Goal: Task Accomplishment & Management: Complete application form

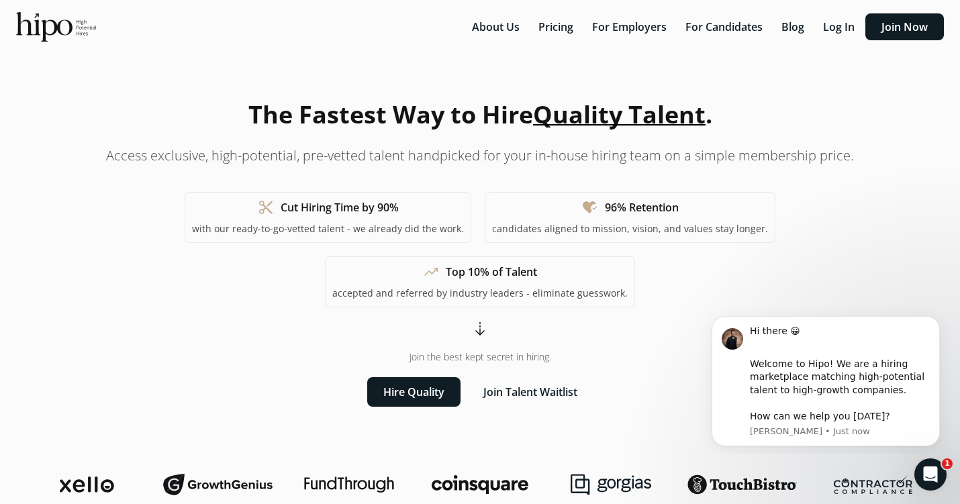
click at [477, 350] on span "Join the best kept secret in hiring." at bounding box center [480, 356] width 142 height 13
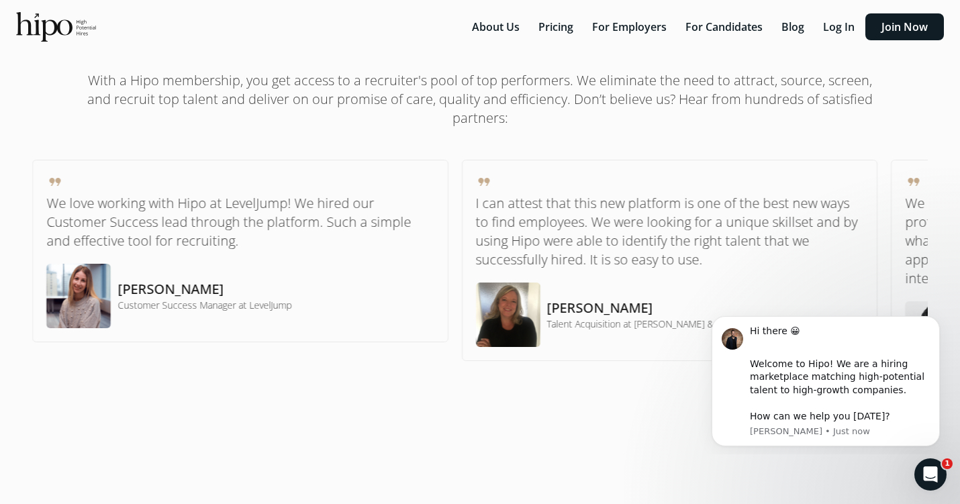
scroll to position [510, 0]
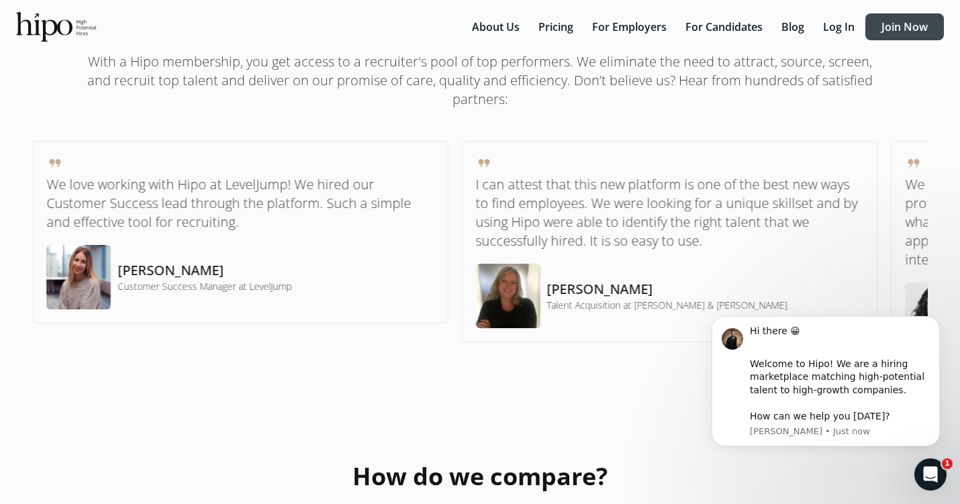
click at [893, 25] on button "Join Now" at bounding box center [904, 26] width 79 height 27
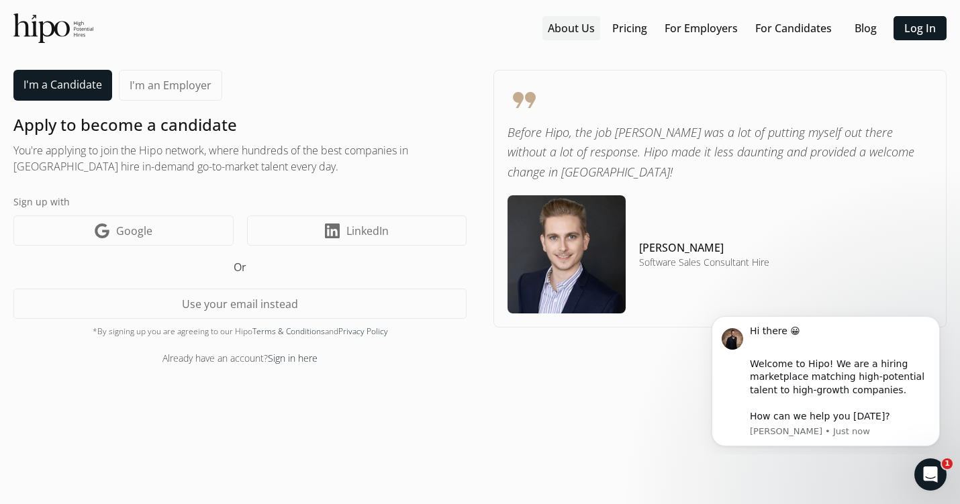
click at [576, 17] on div at bounding box center [571, 28] width 58 height 24
click at [575, 22] on link "About Us" at bounding box center [571, 28] width 47 height 16
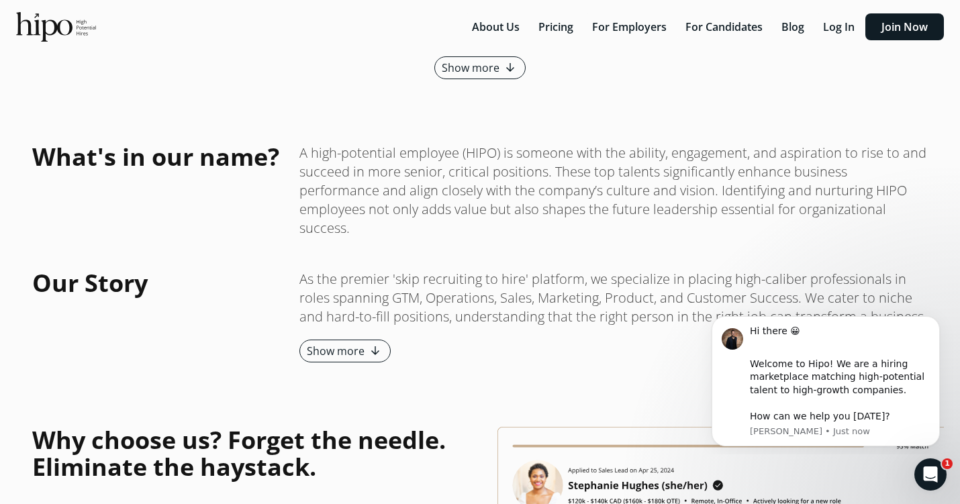
click at [575, 22] on button "Pricing" at bounding box center [555, 26] width 51 height 27
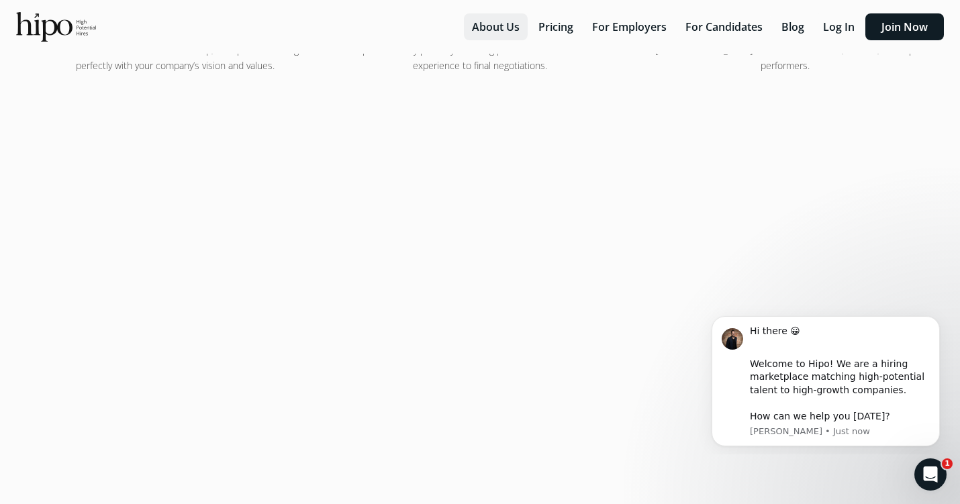
click at [492, 32] on button "About Us" at bounding box center [496, 26] width 64 height 27
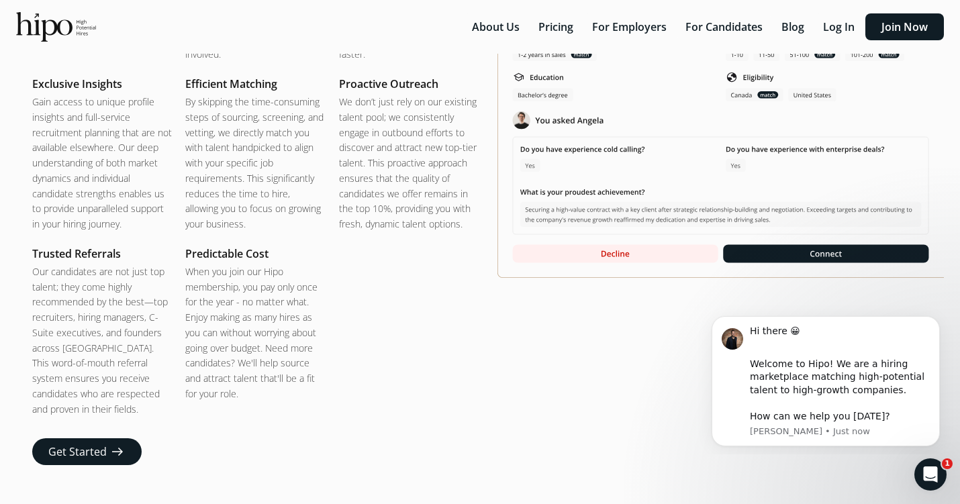
scroll to position [2106, 0]
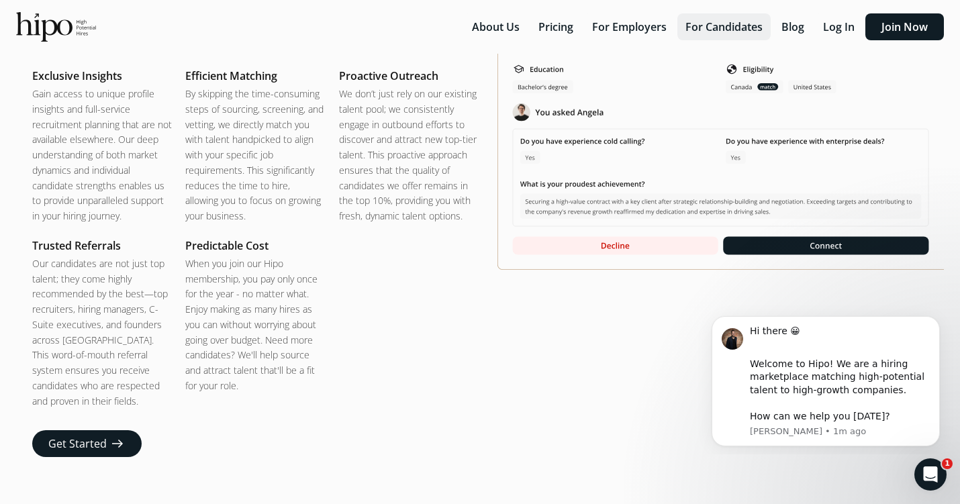
click at [713, 28] on button "For Candidates" at bounding box center [723, 26] width 93 height 27
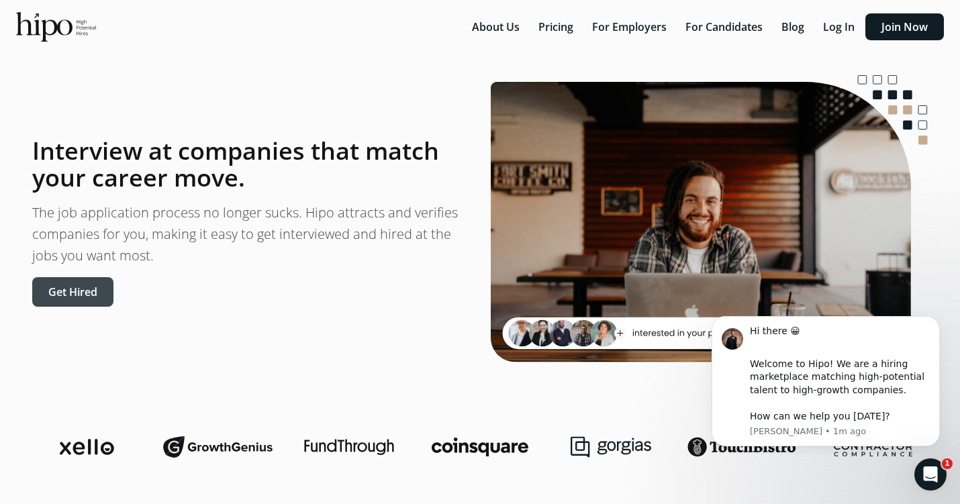
click at [89, 295] on button "Get Hired" at bounding box center [72, 292] width 81 height 30
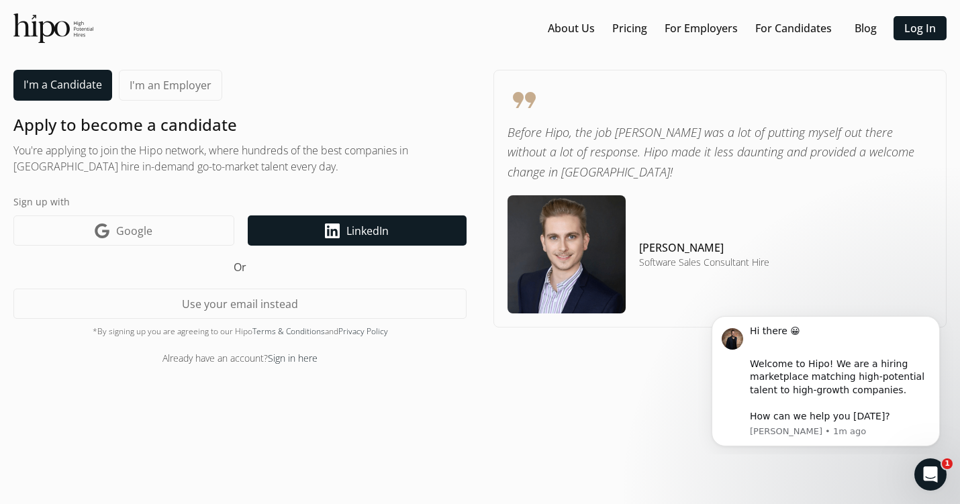
click at [336, 238] on link "LinkedIn icon LinkedIn" at bounding box center [357, 230] width 219 height 30
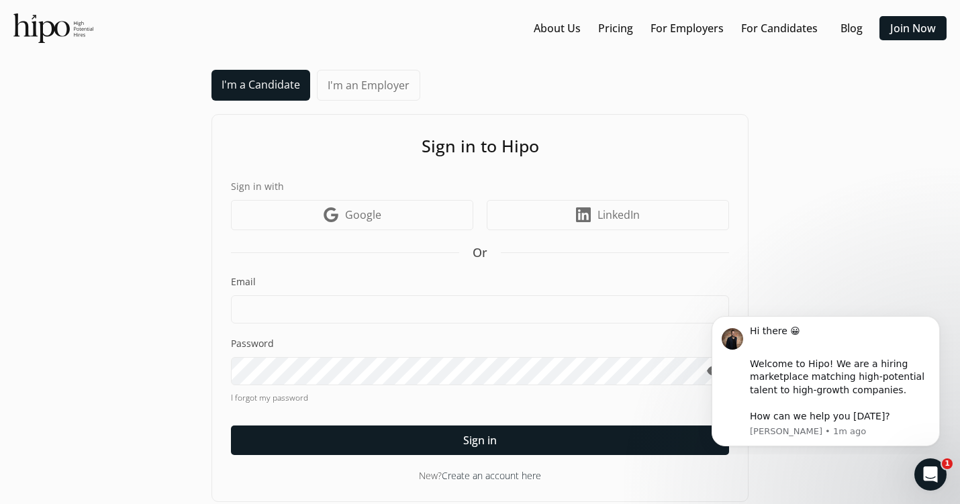
scroll to position [11, 0]
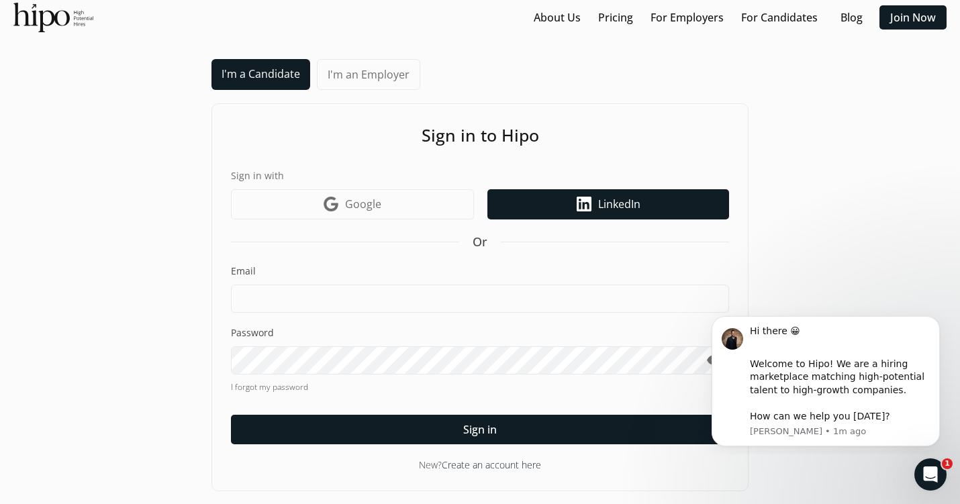
click at [584, 198] on icon at bounding box center [583, 204] width 15 height 15
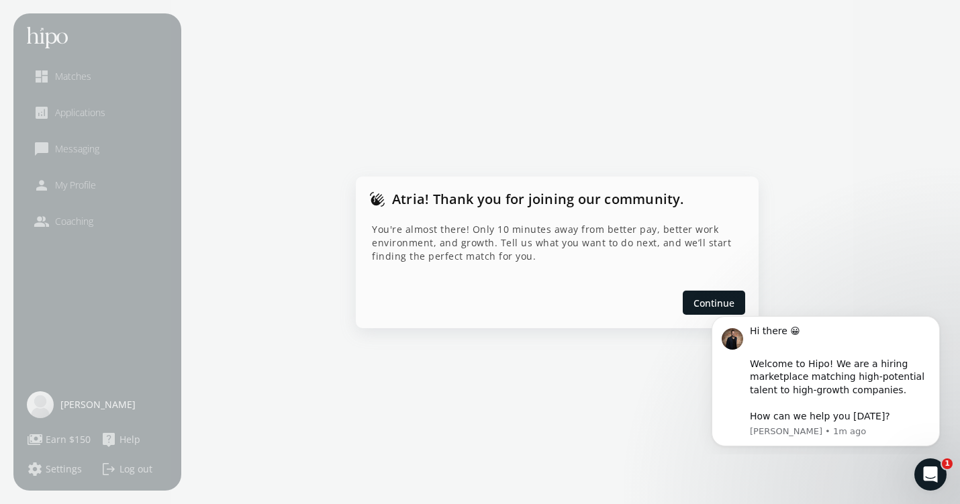
click at [699, 305] on html "Hi there 😀 ​ Welcome to Hipo! We are a hiring marketplace matching high-potenti…" at bounding box center [825, 379] width 268 height 150
click at [715, 303] on span "Continue" at bounding box center [713, 302] width 41 height 14
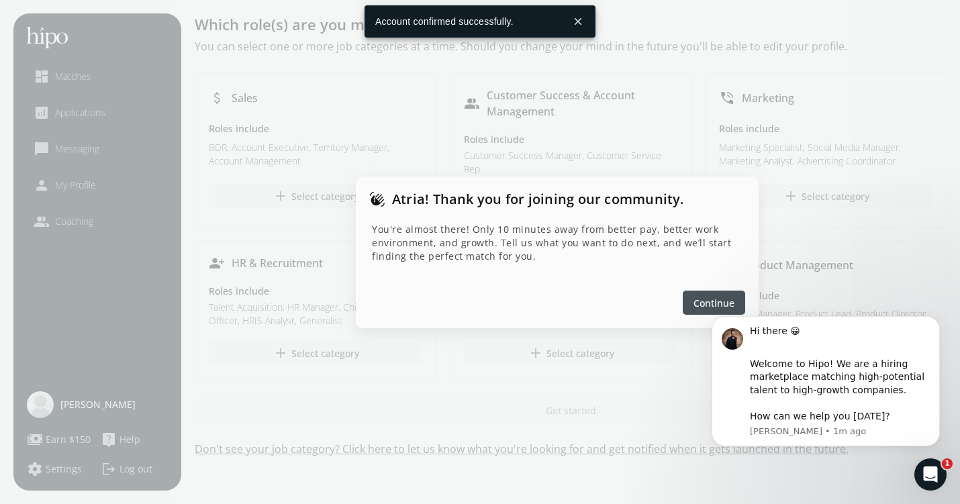
click at [738, 292] on div at bounding box center [713, 303] width 62 height 24
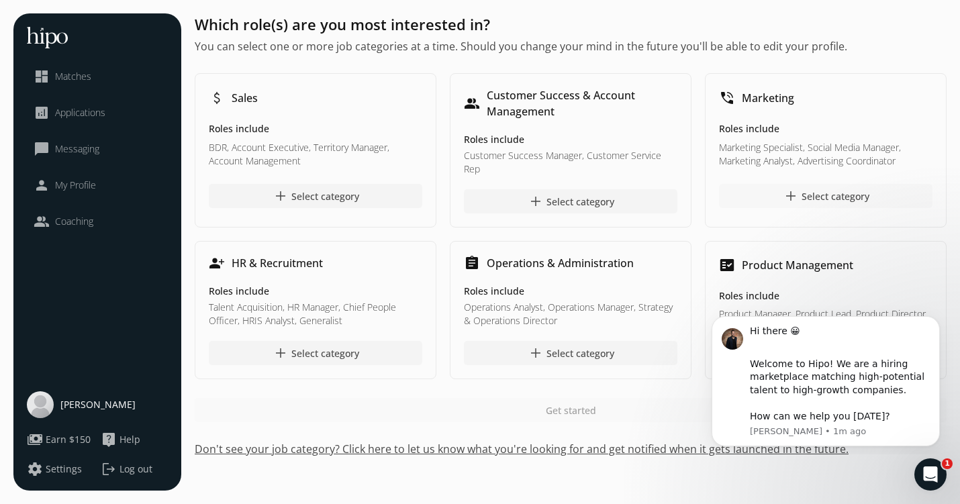
click at [805, 195] on div "add Select category" at bounding box center [825, 196] width 87 height 16
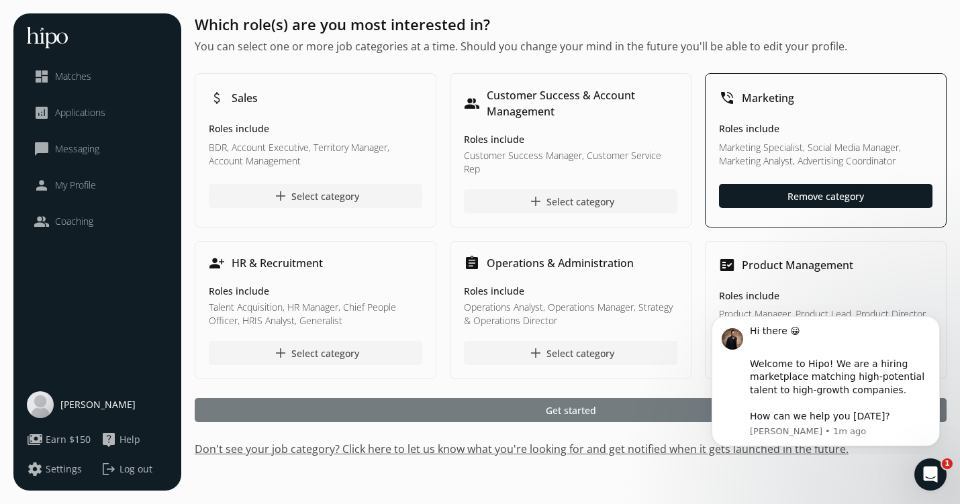
click at [643, 407] on div at bounding box center [571, 410] width 752 height 24
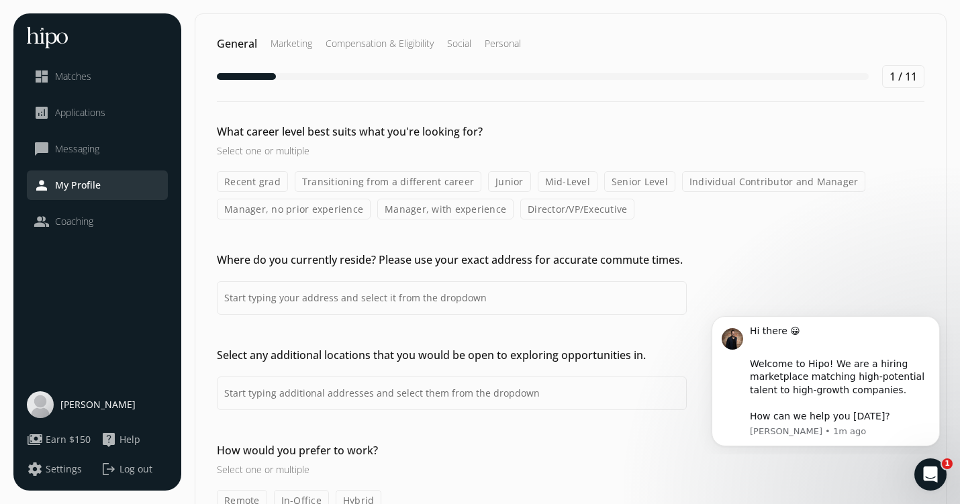
click at [580, 179] on label "Mid-Level" at bounding box center [567, 181] width 60 height 21
click at [0, 0] on input "Mid-Level" at bounding box center [0, 0] width 0 height 0
click at [615, 183] on label "Senior Level" at bounding box center [639, 181] width 71 height 21
click at [0, 0] on input "Senior Level" at bounding box center [0, 0] width 0 height 0
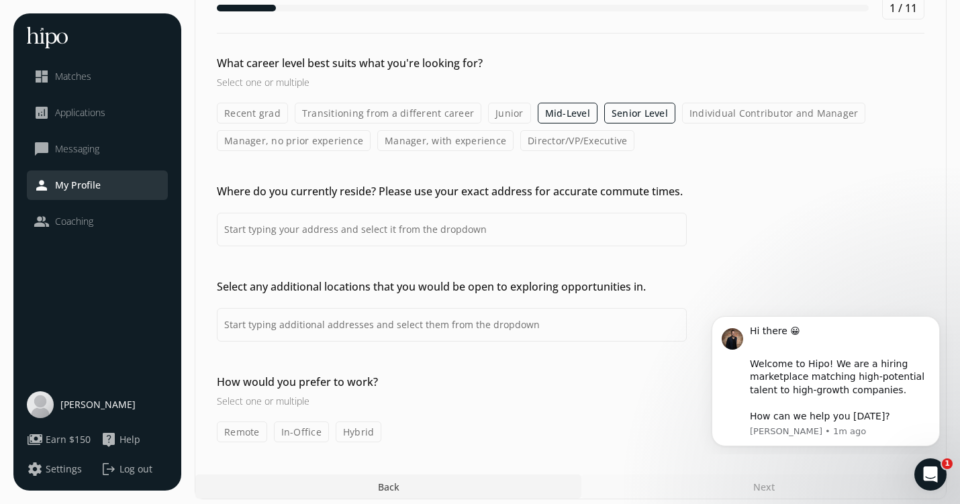
scroll to position [77, 0]
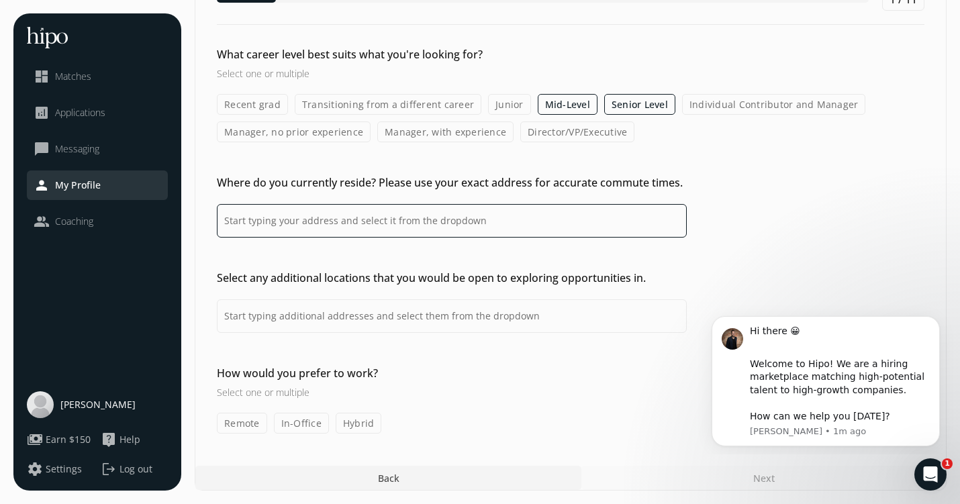
click at [646, 213] on input at bounding box center [452, 221] width 470 height 34
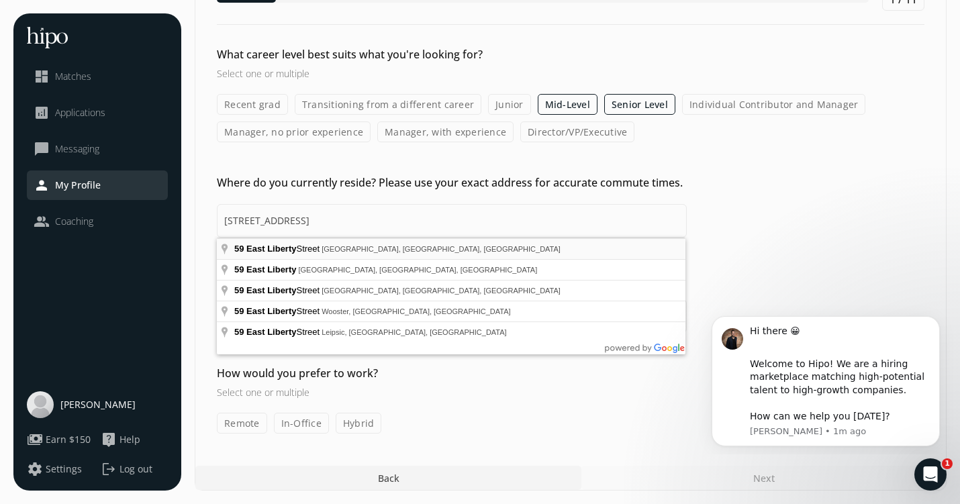
type input "59 E Liberty St, Toronto, ON M6K, Canada"
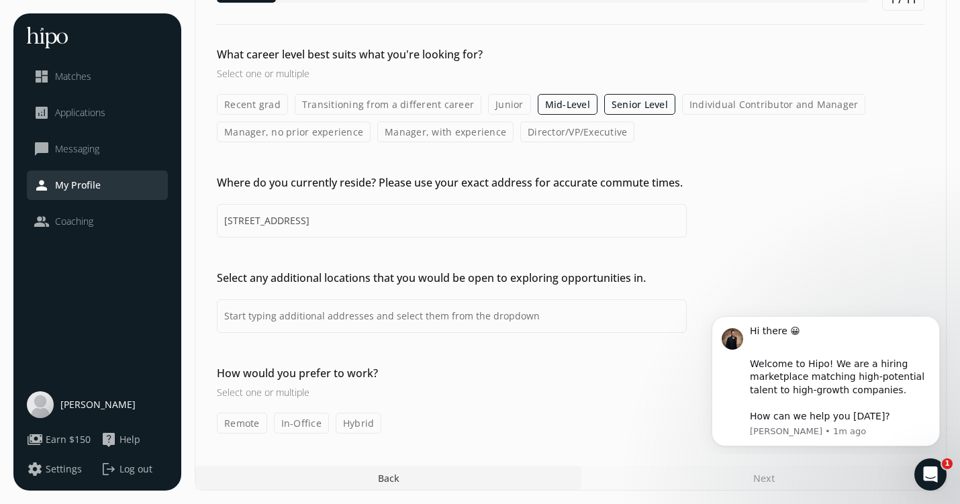
click at [337, 424] on label "Hybrid" at bounding box center [359, 423] width 46 height 21
click at [0, 0] on input "Hybrid" at bounding box center [0, 0] width 0 height 0
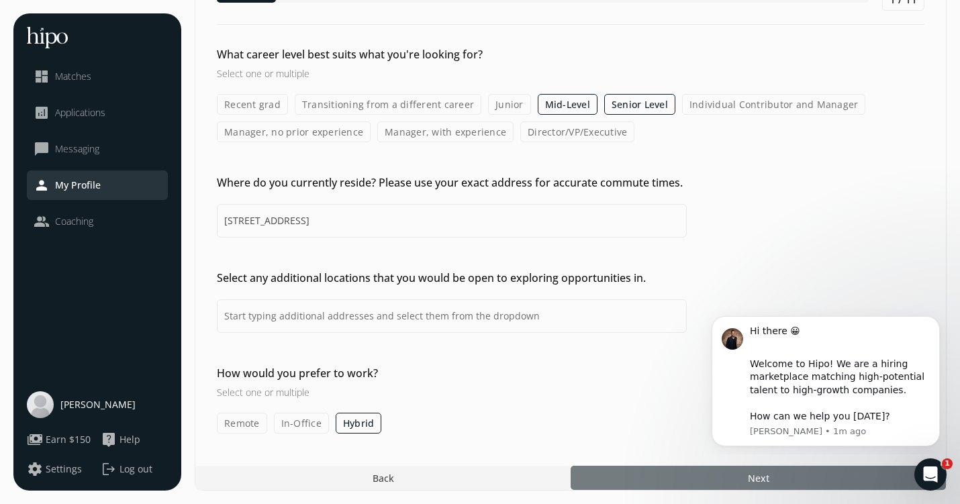
click at [624, 474] on div at bounding box center [757, 478] width 375 height 24
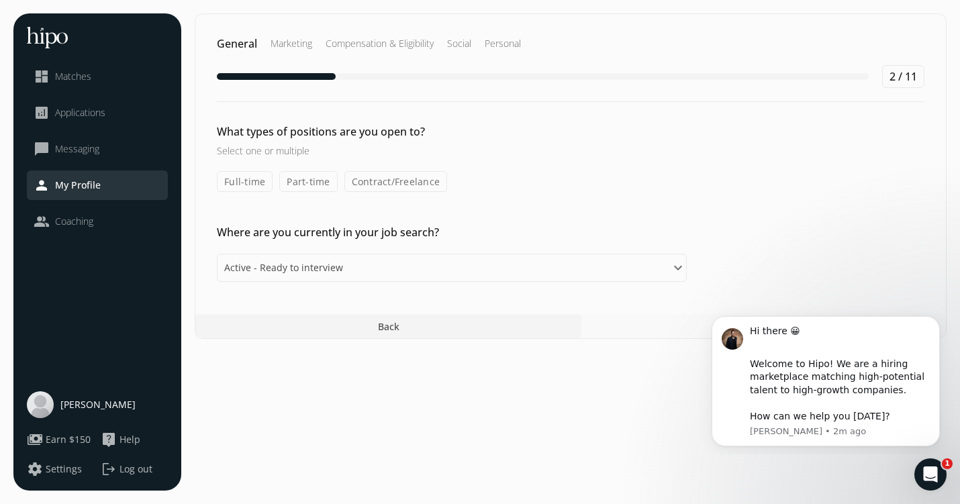
click at [225, 191] on label "Full-time" at bounding box center [245, 181] width 56 height 21
click at [0, 0] on input "Full-time" at bounding box center [0, 0] width 0 height 0
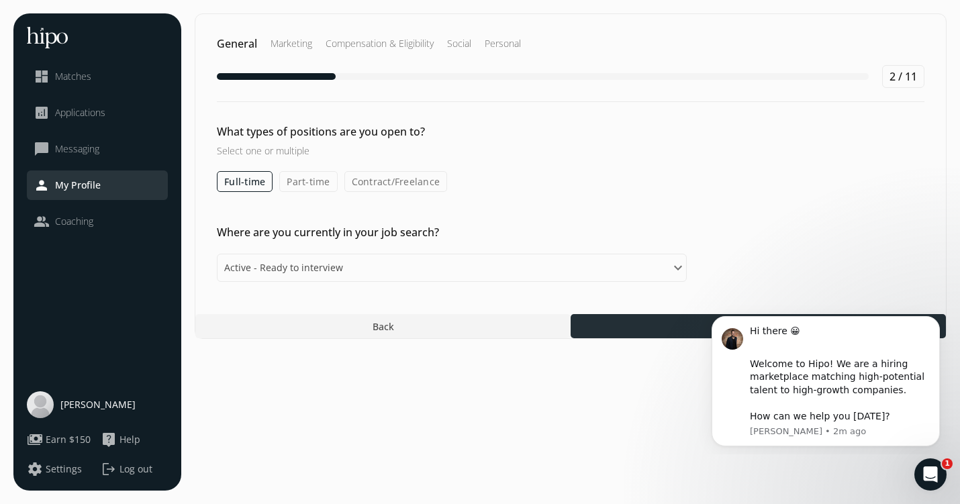
click at [616, 320] on div at bounding box center [757, 326] width 375 height 24
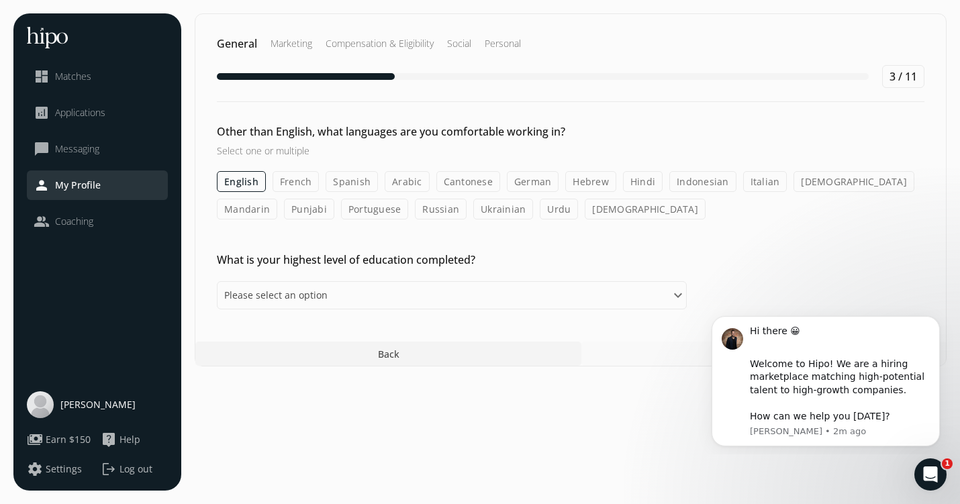
click at [631, 179] on label "Hindi" at bounding box center [643, 181] width 40 height 21
click at [0, 0] on input "Hindi" at bounding box center [0, 0] width 0 height 0
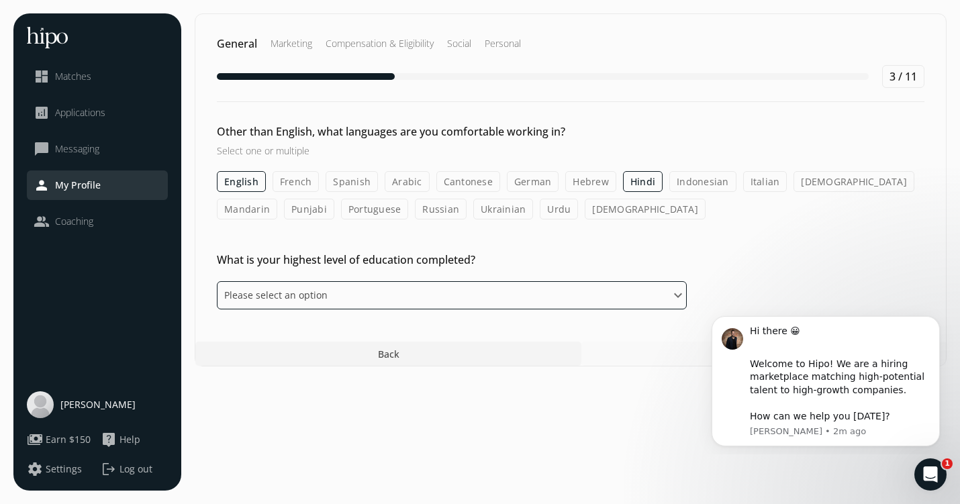
click at [529, 291] on select "Please select an option Some High School High School Diploma Some University or…" at bounding box center [452, 295] width 470 height 28
select select "master"
click at [217, 281] on select "Please select an option Some High School High School Diploma Some University or…" at bounding box center [452, 295] width 470 height 28
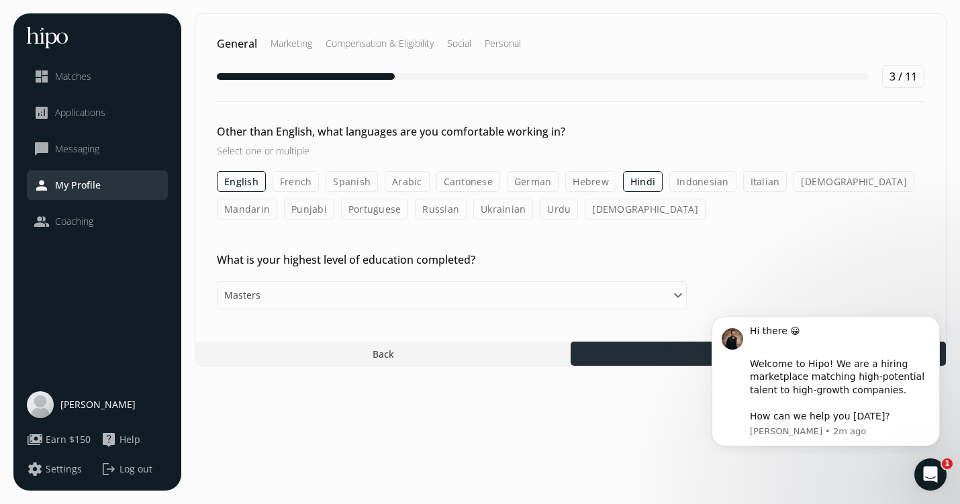
click at [605, 353] on div at bounding box center [757, 354] width 375 height 24
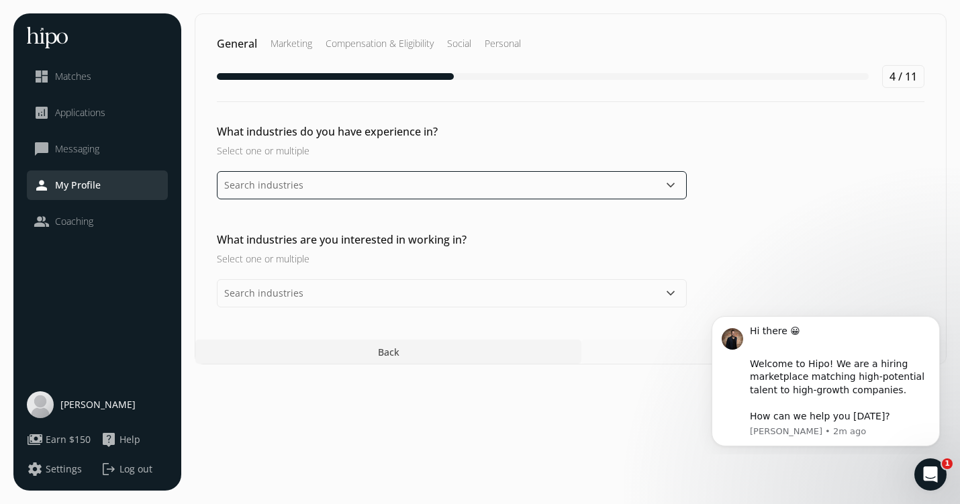
click at [615, 186] on input "text" at bounding box center [452, 185] width 470 height 28
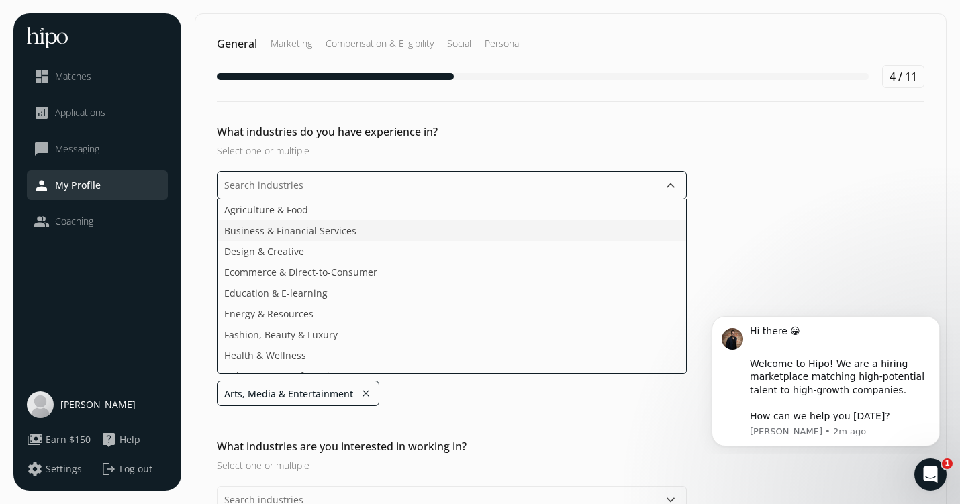
click at [580, 236] on li "Business & Financial Services" at bounding box center [451, 230] width 468 height 21
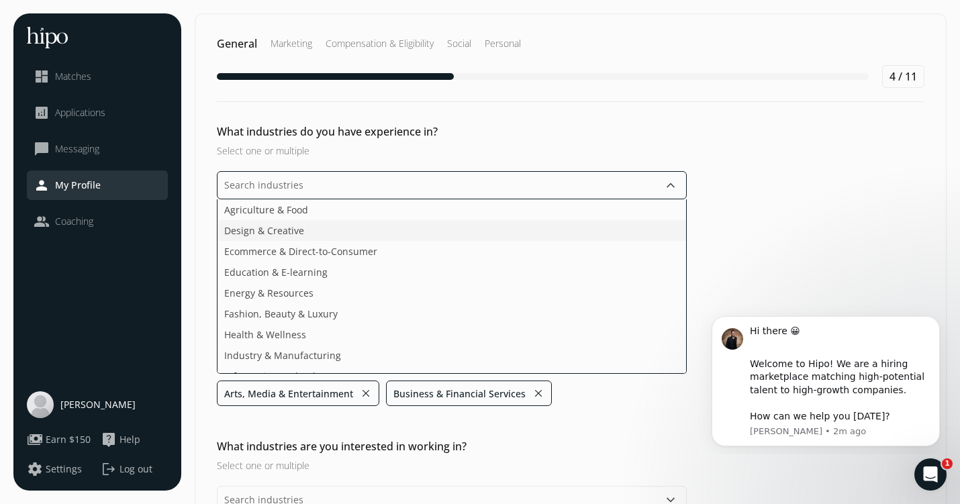
click at [581, 238] on li "Design & Creative" at bounding box center [451, 230] width 468 height 21
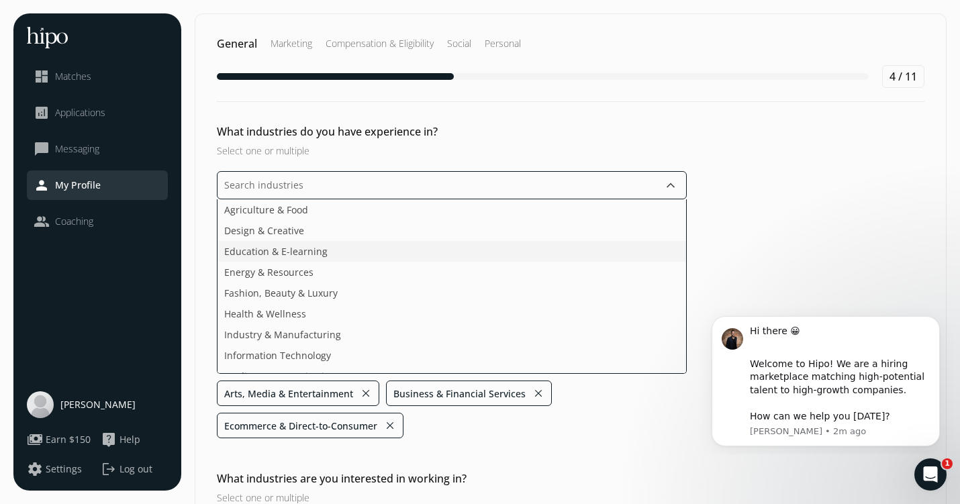
click at [580, 252] on li "Education & E-learning" at bounding box center [451, 251] width 468 height 21
click at [578, 293] on li "Health & Wellness" at bounding box center [451, 292] width 468 height 21
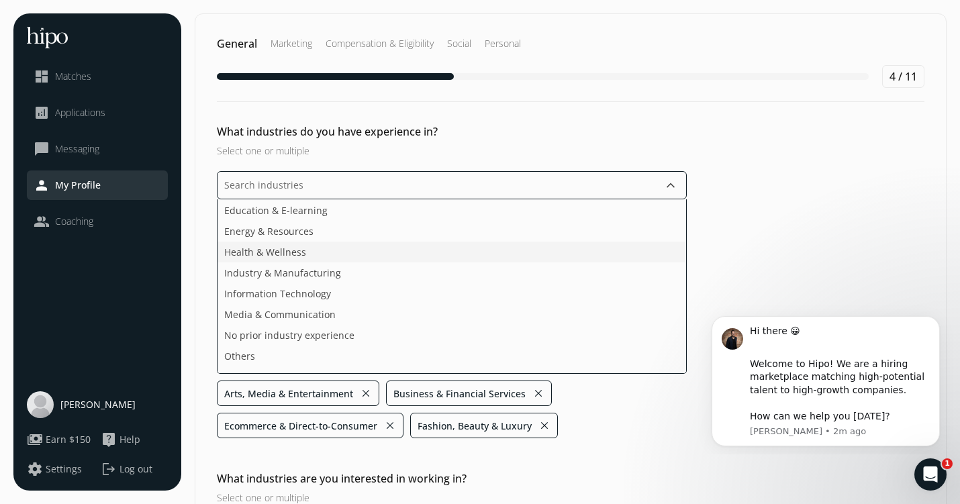
scroll to position [47, 0]
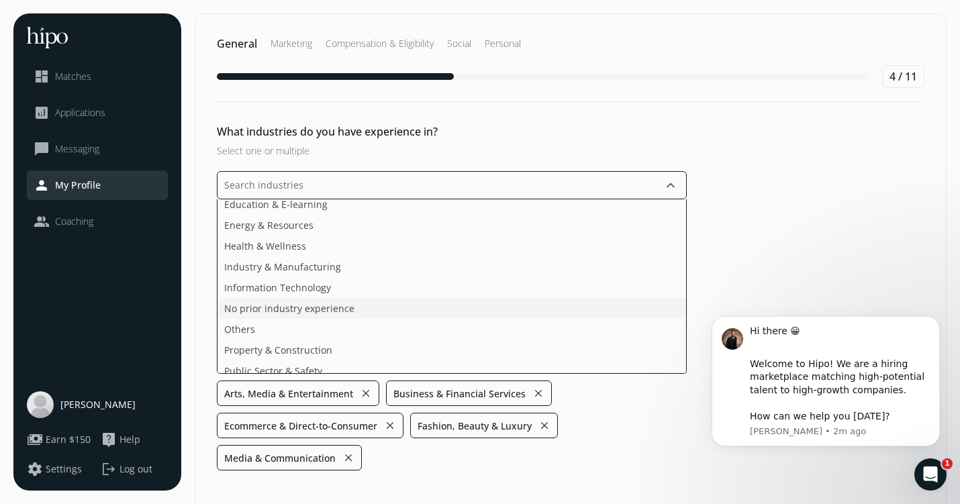
click at [576, 311] on li "No prior industry experience" at bounding box center [451, 308] width 468 height 21
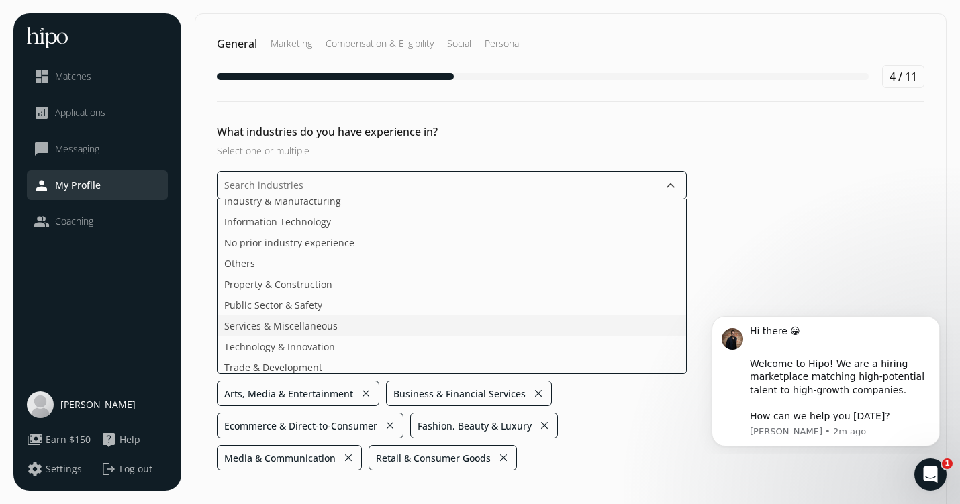
click at [574, 325] on li "Services & Miscellaneous" at bounding box center [451, 325] width 468 height 21
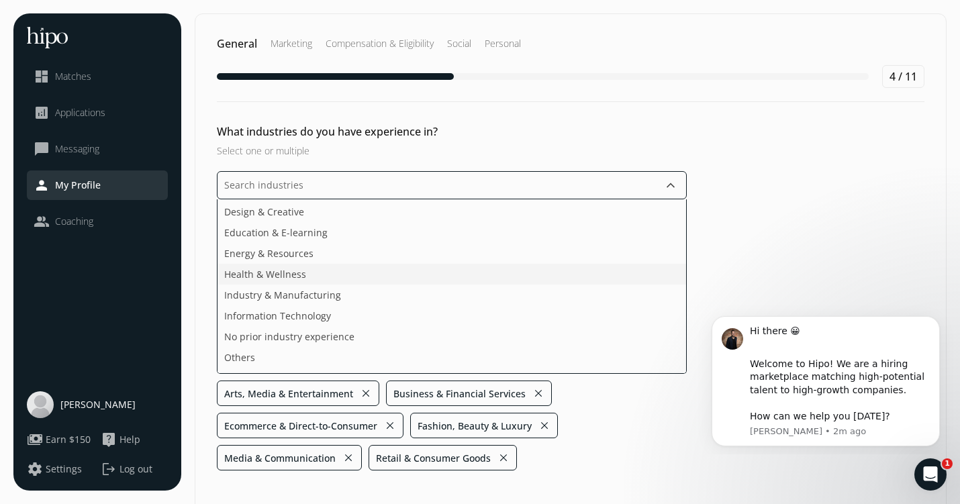
click at [575, 275] on li "Health & Wellness" at bounding box center [451, 274] width 468 height 21
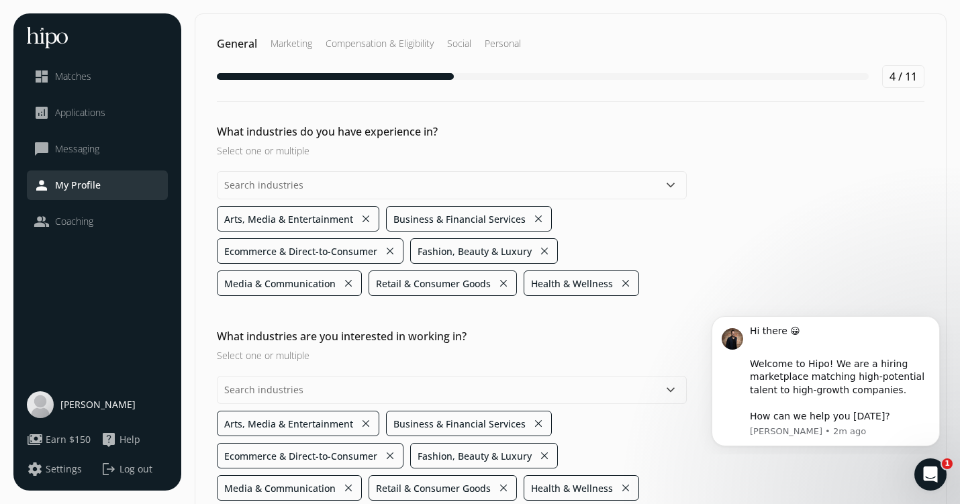
click at [820, 225] on div "What industries do you have experience in? Select one or multiple keyboard_arro…" at bounding box center [570, 209] width 750 height 172
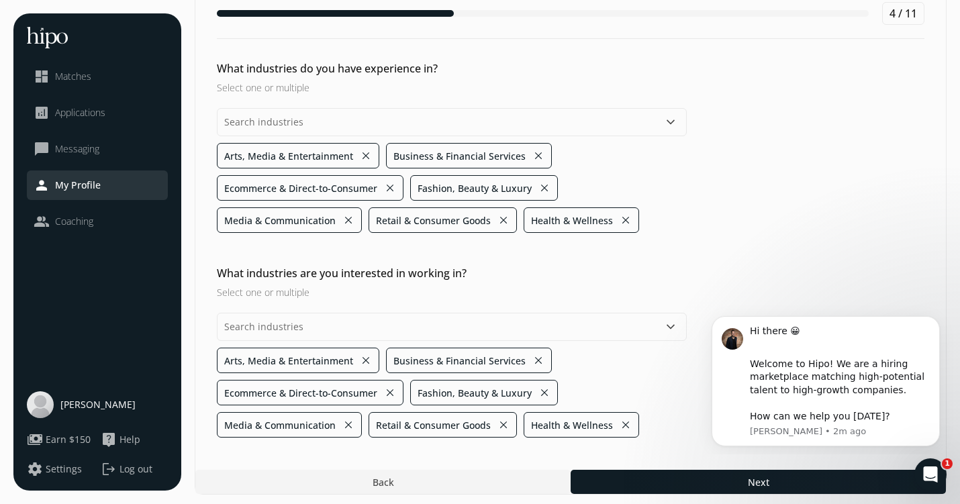
scroll to position [67, 0]
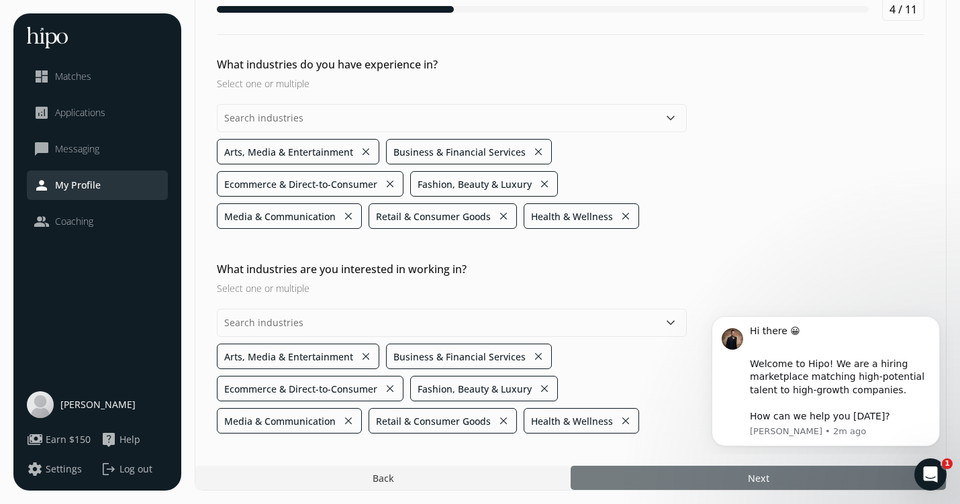
click at [613, 479] on div at bounding box center [757, 478] width 375 height 24
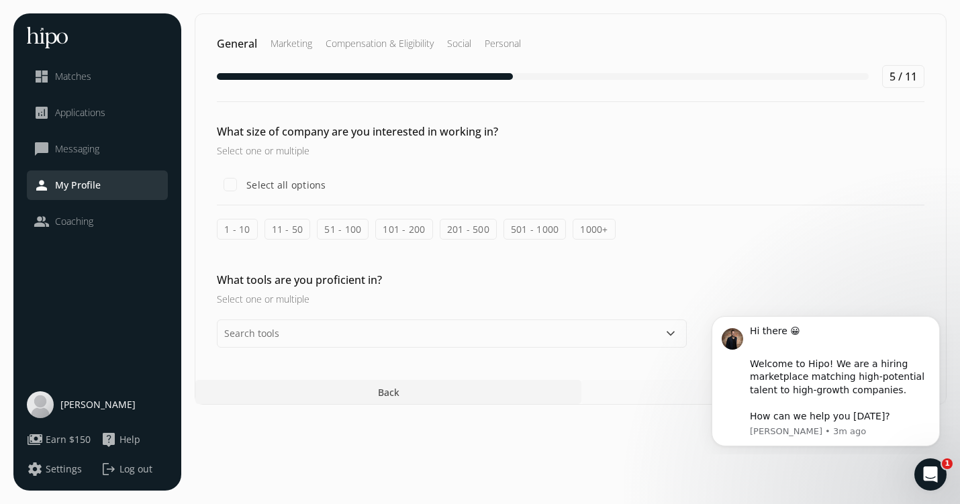
click at [271, 187] on label "Select all options" at bounding box center [285, 185] width 83 height 14
click at [244, 187] on input "Select all options" at bounding box center [230, 184] width 27 height 27
checkbox input "true"
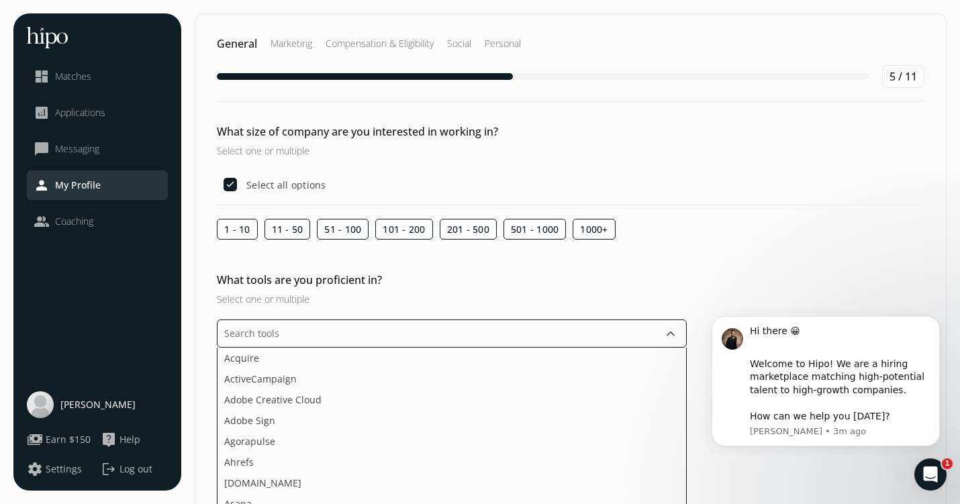
click at [278, 337] on input "text" at bounding box center [452, 333] width 470 height 28
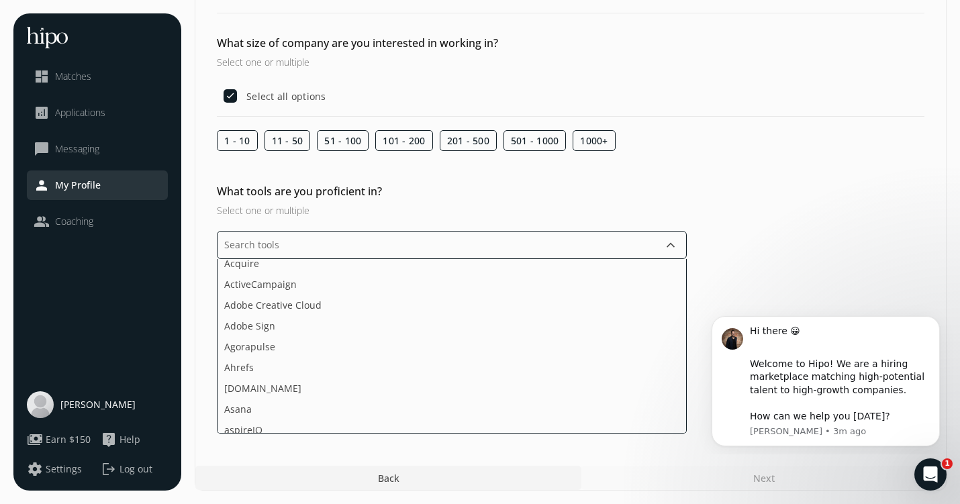
scroll to position [7, 0]
click at [278, 337] on li "Agorapulse" at bounding box center [451, 346] width 468 height 21
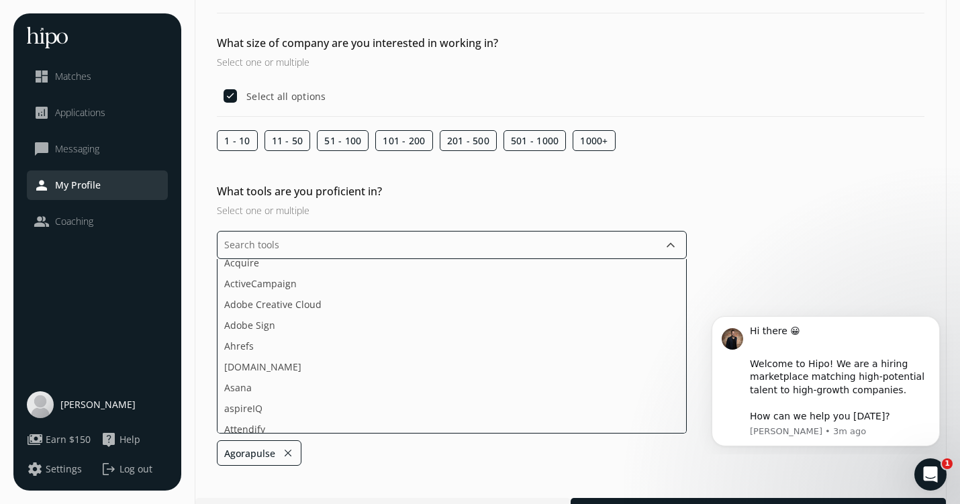
scroll to position [0, 0]
click at [278, 338] on li "Adobe Sign" at bounding box center [451, 331] width 468 height 21
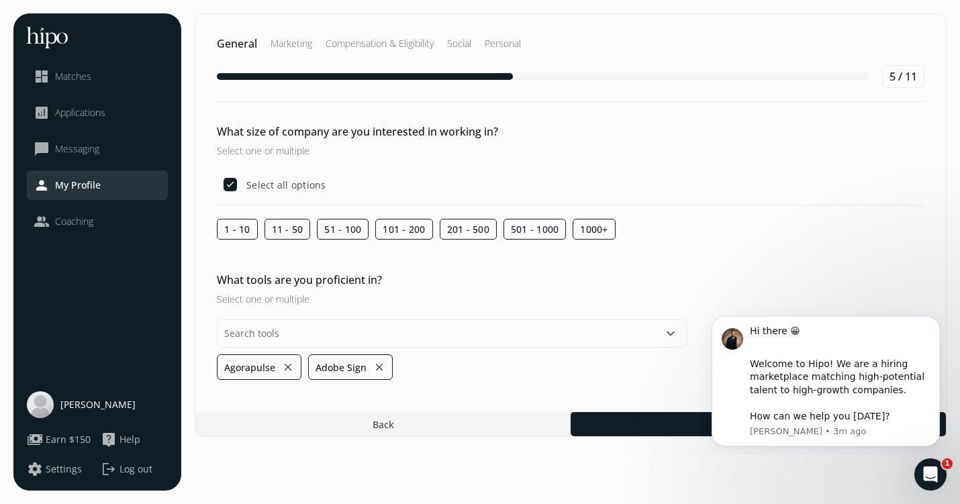
click at [278, 457] on section "General Marketing Compensation & Eligibility Social Personal 5 / 11 What size o…" at bounding box center [571, 251] width 752 height 477
click at [291, 364] on button "close" at bounding box center [288, 367] width 12 height 19
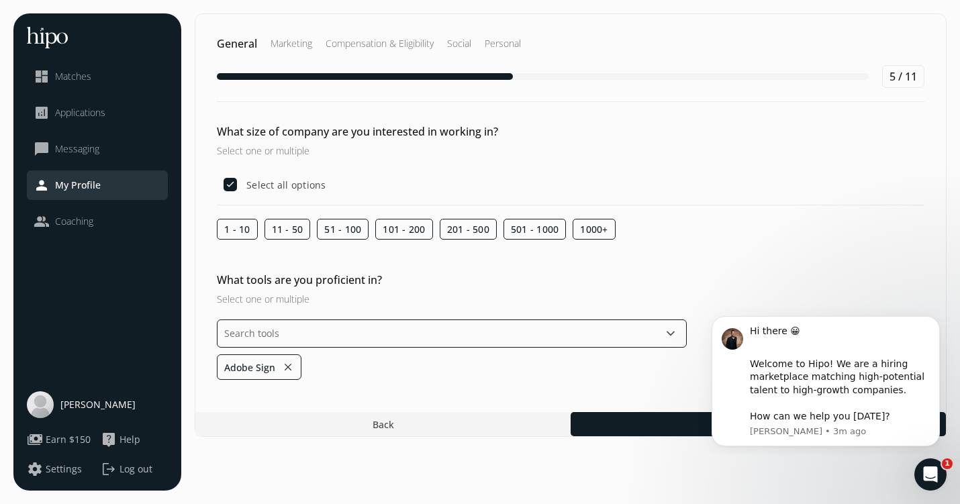
click at [291, 334] on input "text" at bounding box center [452, 333] width 470 height 28
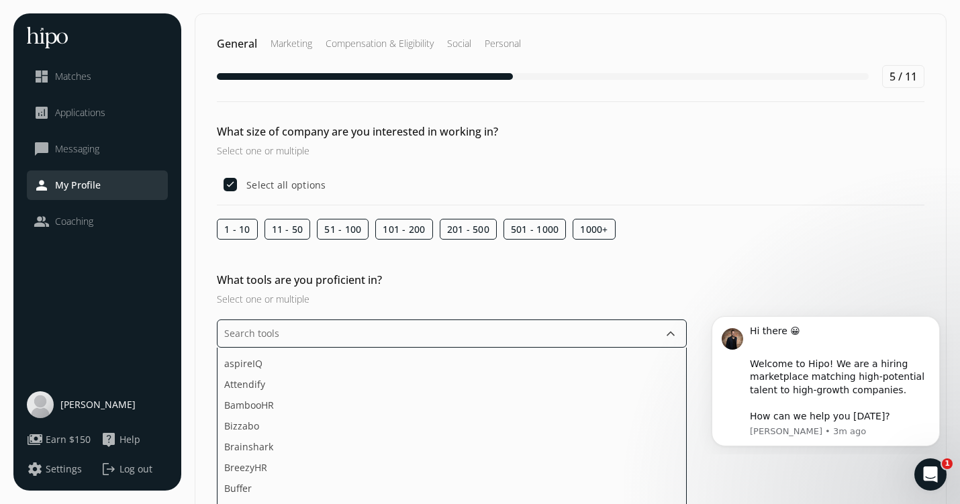
scroll to position [147, 0]
click at [293, 395] on li "Bizzabo" at bounding box center [451, 398] width 468 height 21
click at [298, 374] on li "CampaignMonitor" at bounding box center [451, 372] width 468 height 21
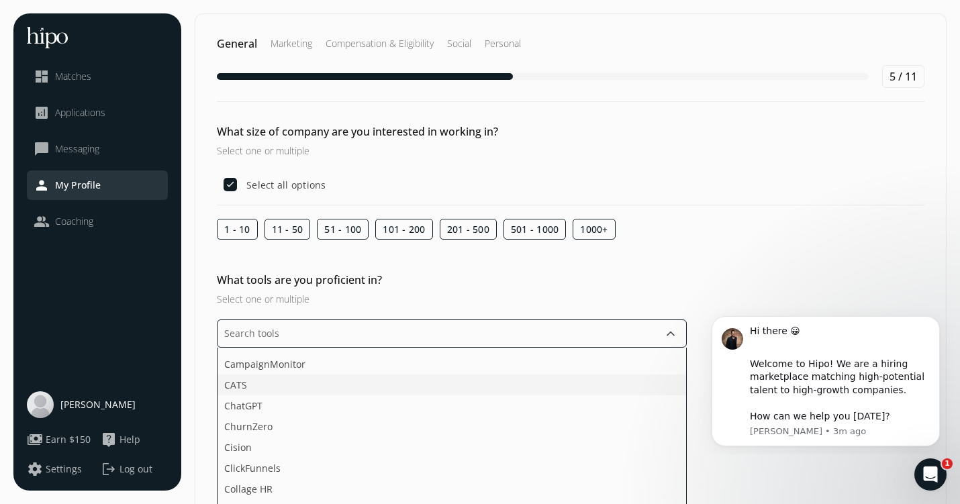
click at [298, 385] on li "CATS" at bounding box center [451, 384] width 468 height 21
click at [300, 403] on li "ChatGPT" at bounding box center [451, 405] width 468 height 21
click at [300, 417] on li "Domo" at bounding box center [451, 418] width 468 height 21
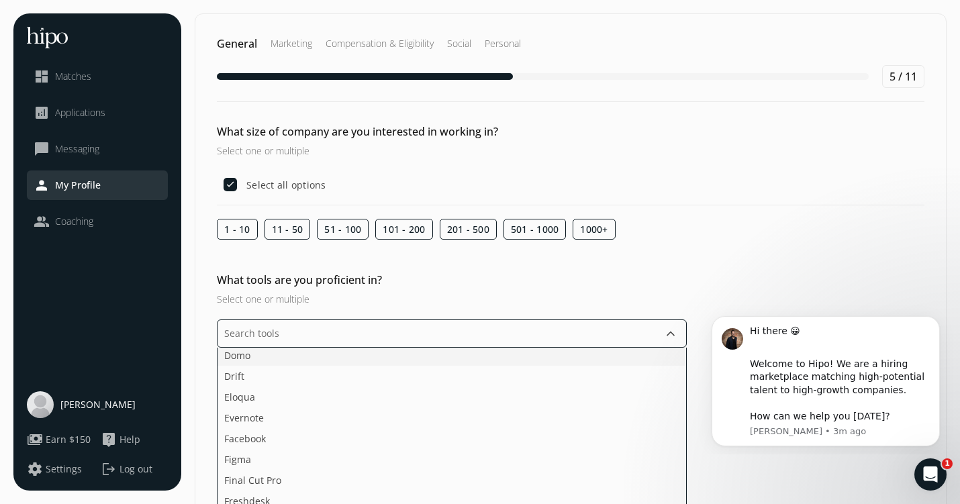
click at [300, 417] on li "Evernote" at bounding box center [451, 417] width 468 height 21
click at [301, 417] on li "Figma" at bounding box center [451, 424] width 468 height 21
click at [301, 417] on li "Glassdoor" at bounding box center [451, 409] width 468 height 21
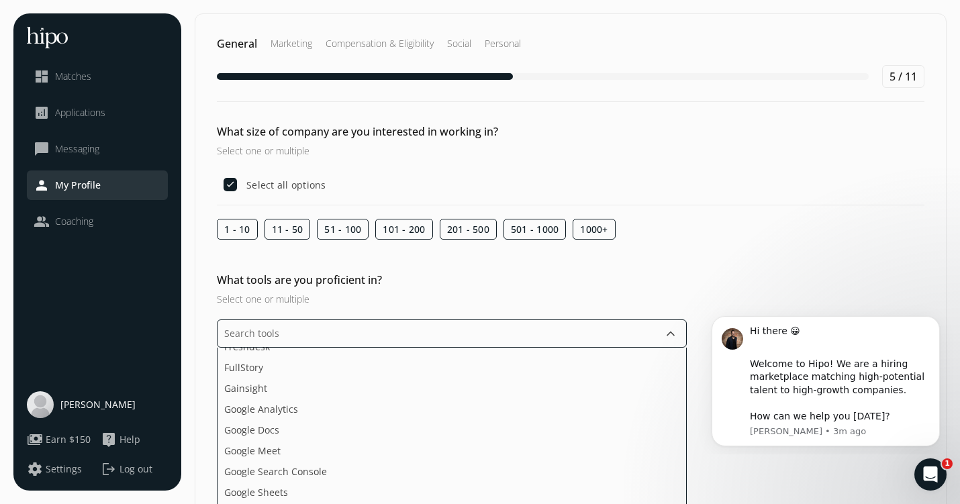
click at [301, 417] on li "Google Analytics" at bounding box center [451, 409] width 468 height 21
click at [301, 417] on li "Google Docs" at bounding box center [451, 409] width 468 height 21
click at [301, 417] on li "Google Search Console" at bounding box center [451, 409] width 468 height 21
click at [301, 417] on li "Google Sheets" at bounding box center [451, 409] width 468 height 21
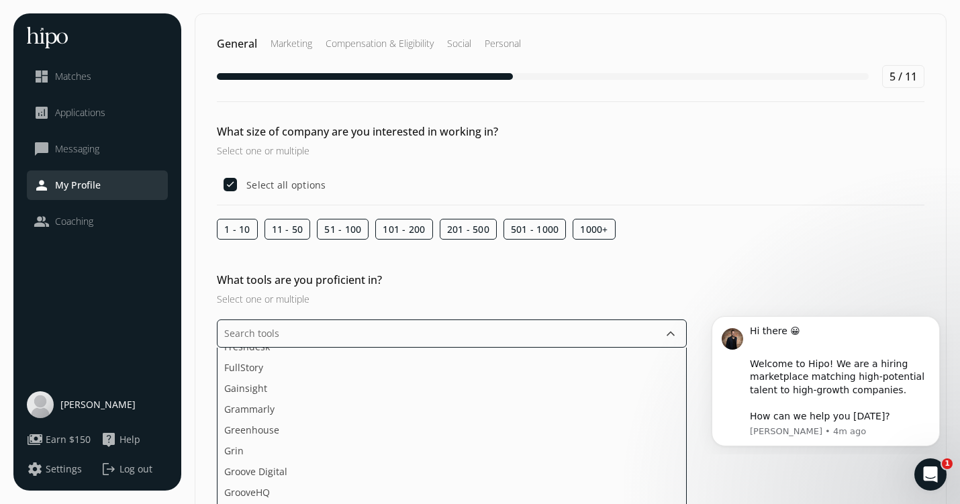
click at [301, 417] on li "Grammarly" at bounding box center [451, 409] width 468 height 21
click at [301, 417] on li "Greenhouse" at bounding box center [451, 409] width 468 height 21
click at [300, 440] on li "Hubspot" at bounding box center [451, 443] width 468 height 21
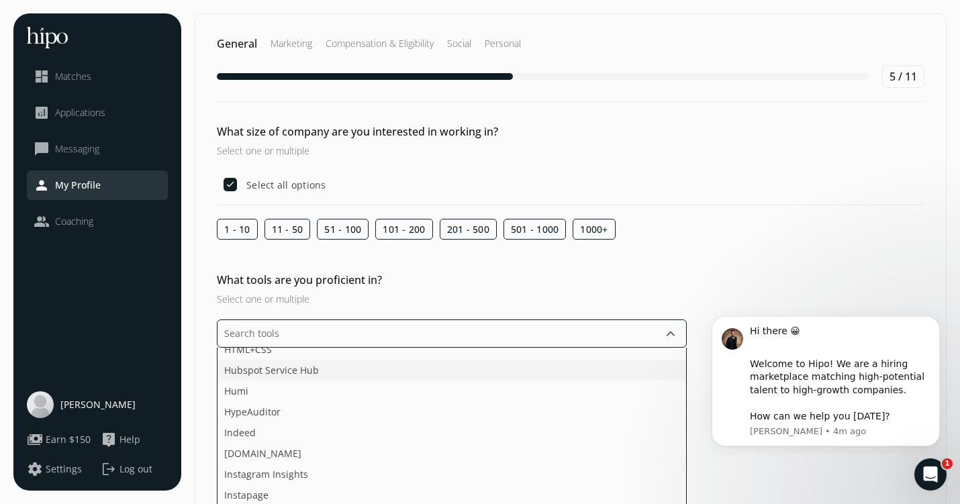
click at [300, 440] on li "Indeed" at bounding box center [451, 432] width 468 height 21
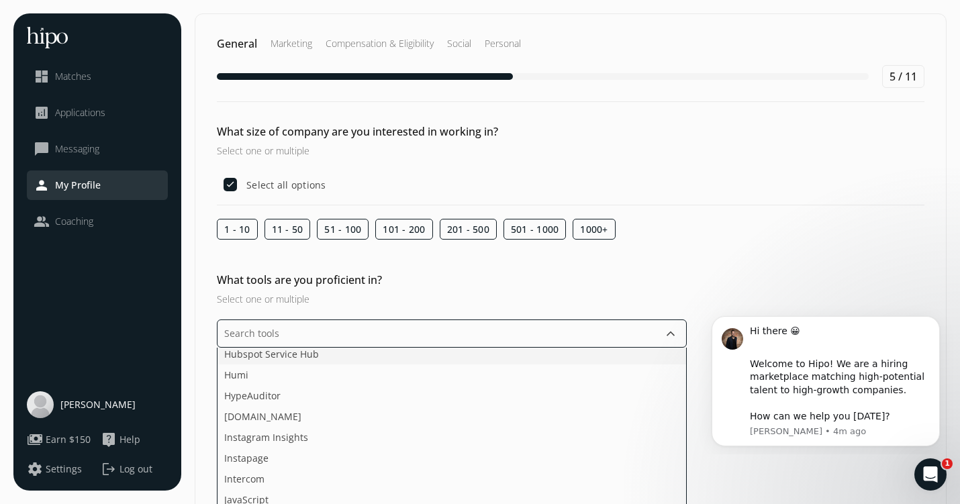
scroll to position [942, 0]
click at [300, 440] on li "Instagram Insights" at bounding box center [451, 435] width 468 height 21
click at [300, 429] on li "Instapage" at bounding box center [451, 420] width 468 height 21
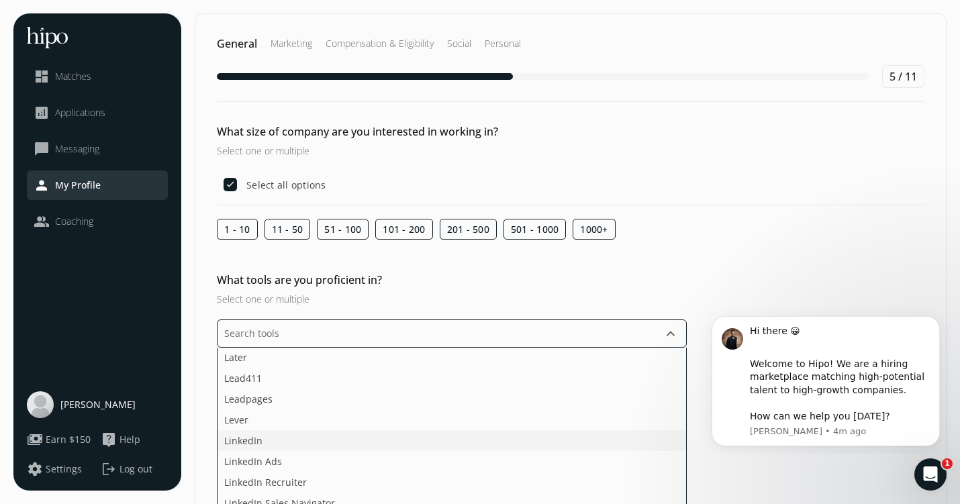
click at [300, 435] on li "LinkedIn" at bounding box center [451, 440] width 468 height 21
click at [300, 435] on li "LinkedIn Ads" at bounding box center [451, 440] width 468 height 21
click at [300, 435] on span "LinkedIn Sales Navigator" at bounding box center [279, 440] width 111 height 14
click at [322, 435] on li "Microsoft Excel" at bounding box center [451, 438] width 468 height 21
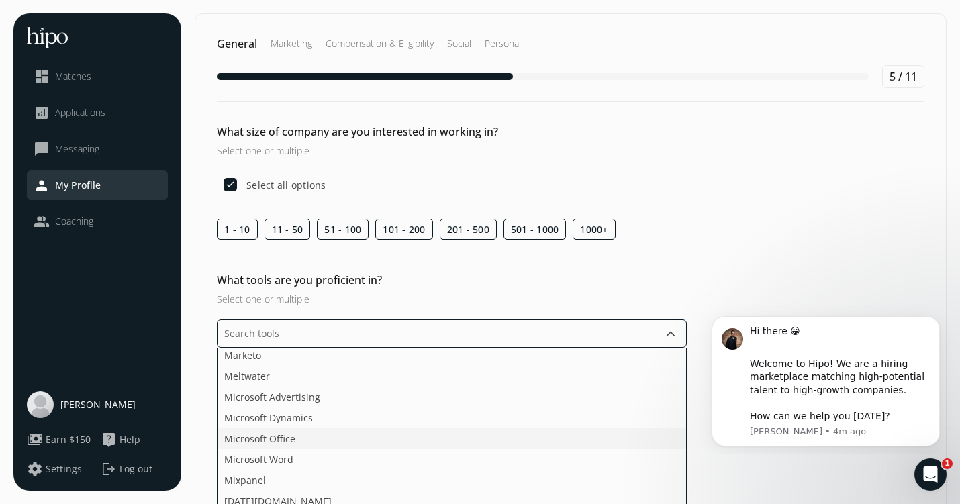
click at [322, 435] on li "Microsoft Office" at bounding box center [451, 438] width 468 height 21
click at [322, 435] on li "Microsoft Word" at bounding box center [451, 438] width 468 height 21
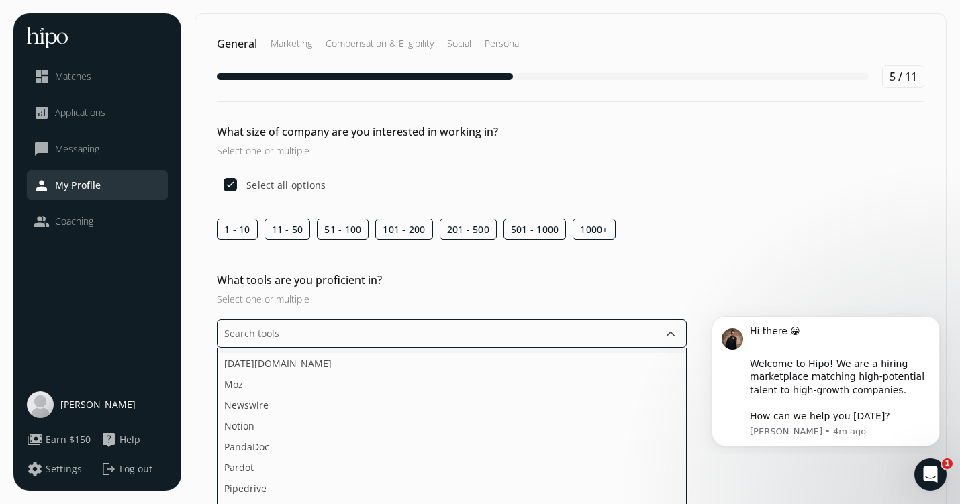
scroll to position [1390, 0]
click at [321, 424] on li "PandaDoc" at bounding box center [451, 424] width 468 height 21
click at [321, 424] on li "Sendgrid" at bounding box center [451, 427] width 468 height 21
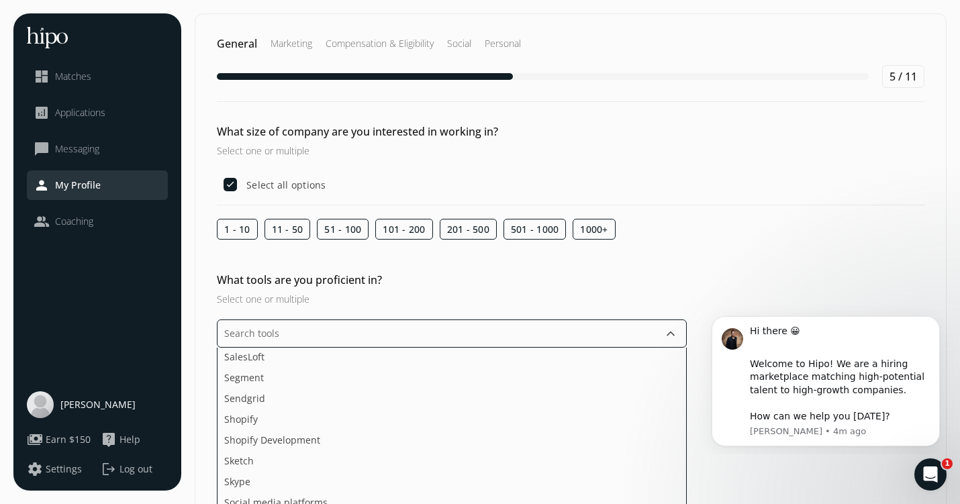
scroll to position [1627, 0]
click at [321, 424] on li "Shopify" at bounding box center [451, 416] width 468 height 21
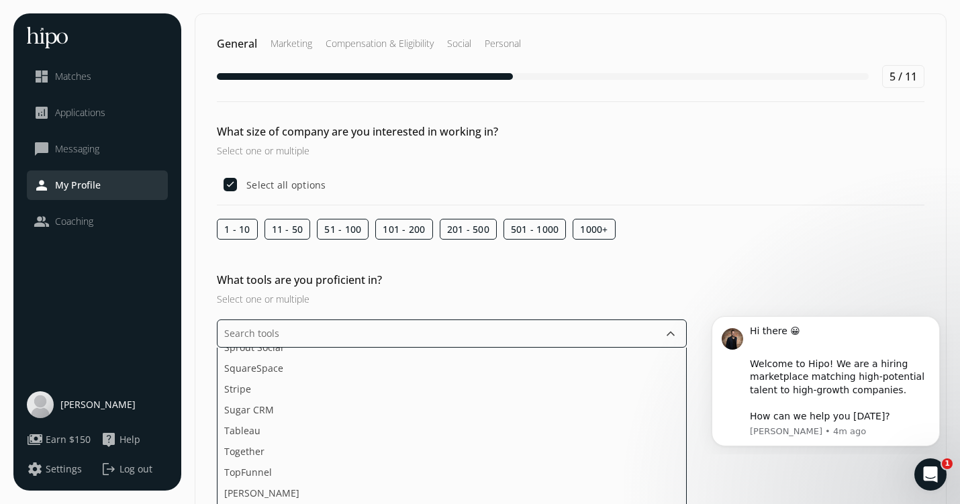
scroll to position [1779, 0]
click at [321, 438] on li "Together" at bounding box center [451, 429] width 468 height 21
click at [323, 419] on li "Wordpress" at bounding box center [451, 424] width 468 height 21
click at [323, 419] on li "Workday" at bounding box center [451, 424] width 468 height 21
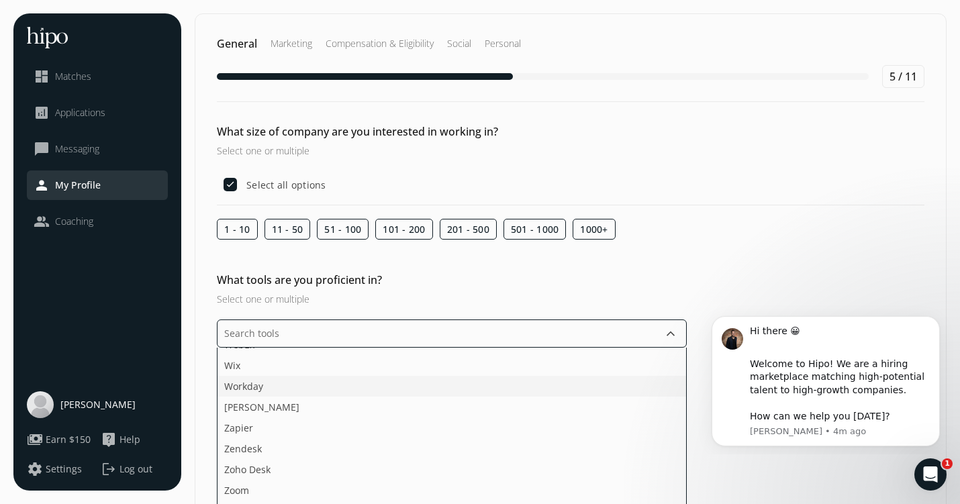
scroll to position [2031, 0]
click at [332, 380] on ul "Acquire ActiveCampaign Adobe Creative Cloud Agorapulse Ahrefs Apollo.io Asana a…" at bounding box center [452, 435] width 470 height 174
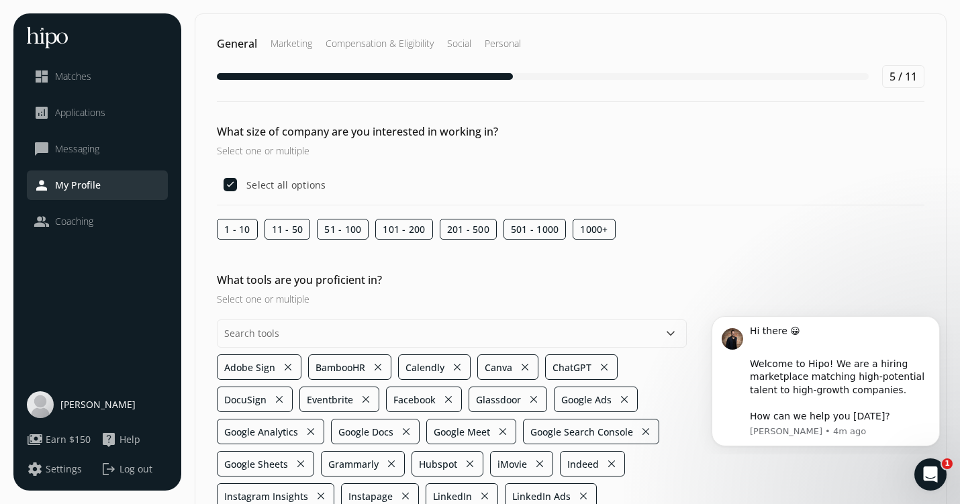
click at [442, 293] on h3 "Select one or multiple" at bounding box center [452, 299] width 470 height 14
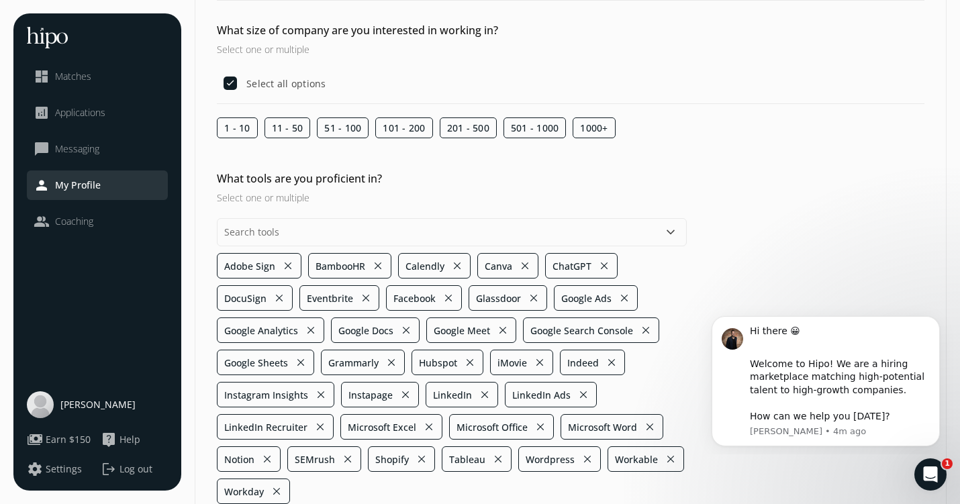
scroll to position [146, 0]
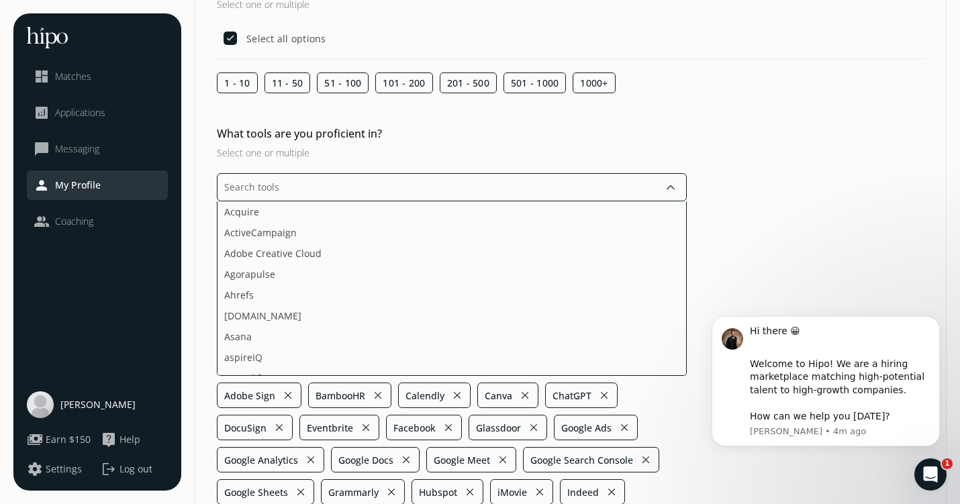
click at [472, 178] on input "text" at bounding box center [452, 187] width 470 height 28
click at [421, 350] on ul "Acquire ActiveCampaign Adobe Creative Cloud Agorapulse Ahrefs Apollo.io Asana a…" at bounding box center [452, 288] width 470 height 174
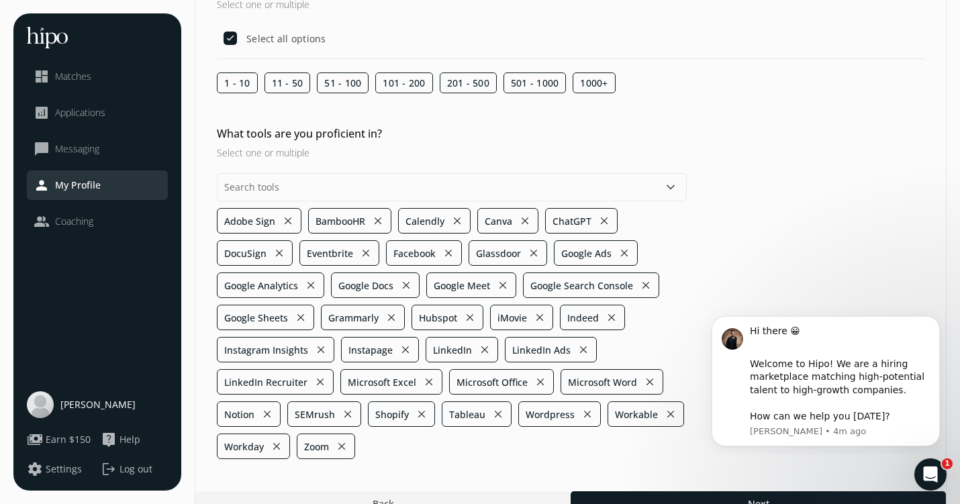
click at [189, 401] on div "menu close dashboard Matches analytics Applications chat_bubble_outline Messagi…" at bounding box center [479, 191] width 933 height 649
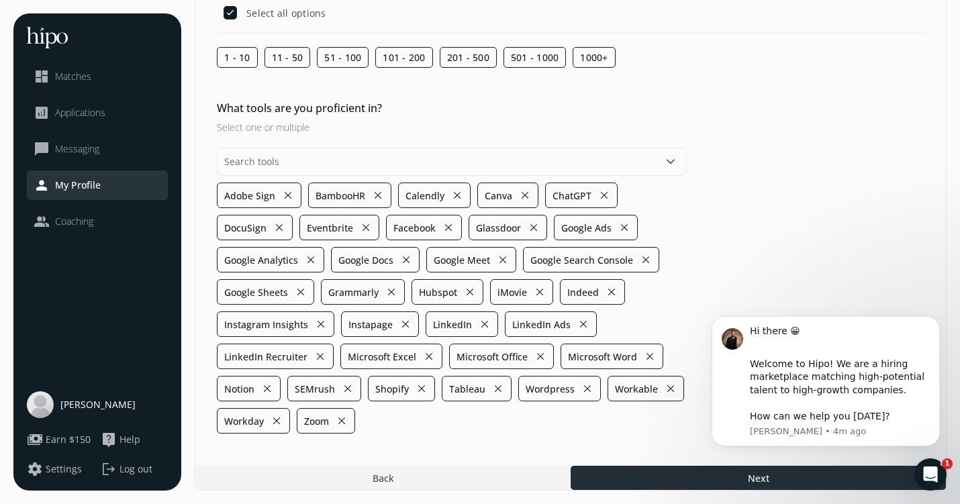
click at [601, 478] on div at bounding box center [757, 478] width 375 height 24
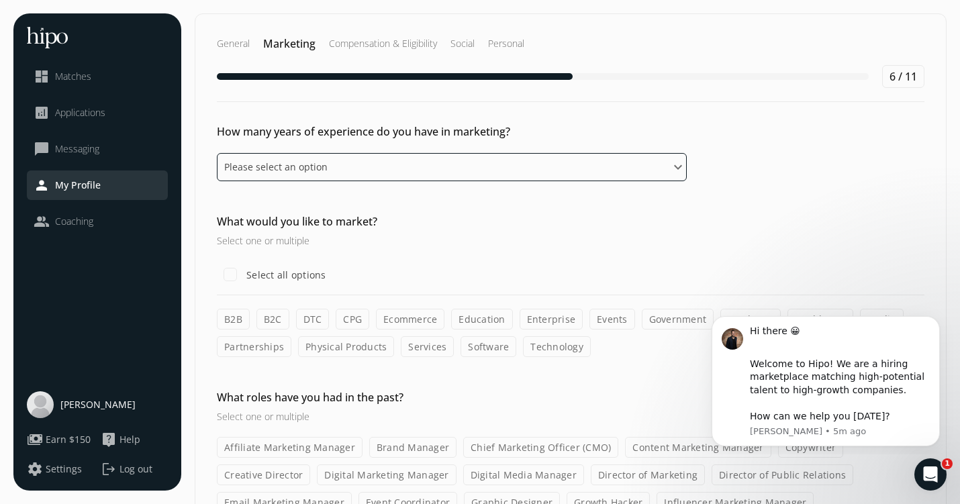
click at [517, 155] on select "Please select an option 0 - 1 years 2 - 3 years 4 - 5 years 6 - 8 years 9+ years" at bounding box center [452, 167] width 470 height 28
select select "six_eight_years"
click at [217, 153] on select "Please select an option 0 - 1 years 2 - 3 years 4 - 5 years 6 - 8 years 9+ years" at bounding box center [452, 167] width 470 height 28
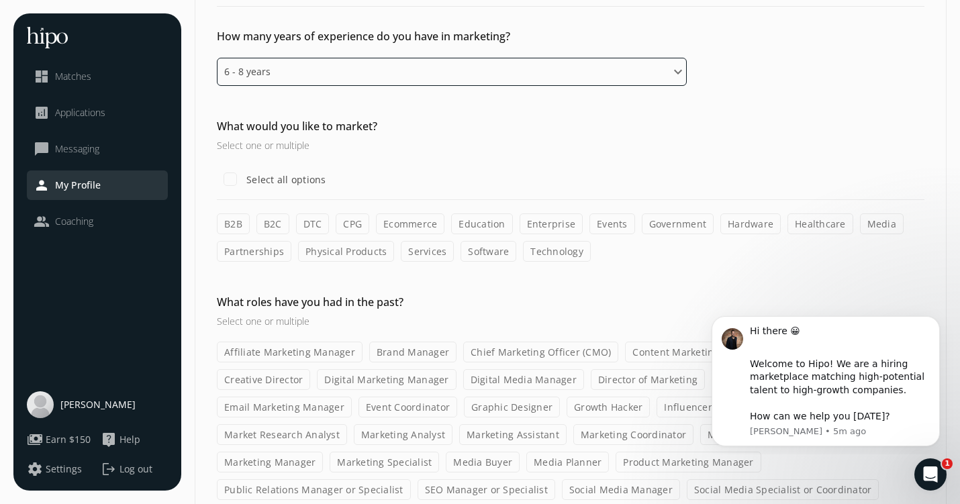
scroll to position [96, 0]
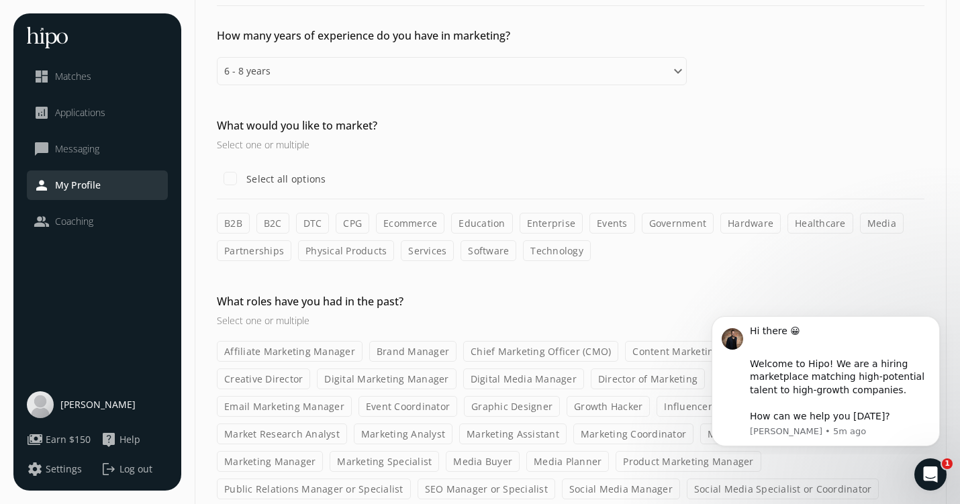
click at [276, 223] on label "B2C" at bounding box center [272, 223] width 33 height 21
click at [0, 0] on input "B2C" at bounding box center [0, 0] width 0 height 0
click at [310, 227] on label "DTC" at bounding box center [313, 223] width 34 height 21
click at [0, 0] on input "DTC" at bounding box center [0, 0] width 0 height 0
click at [399, 227] on label "Ecommerce" at bounding box center [410, 223] width 68 height 21
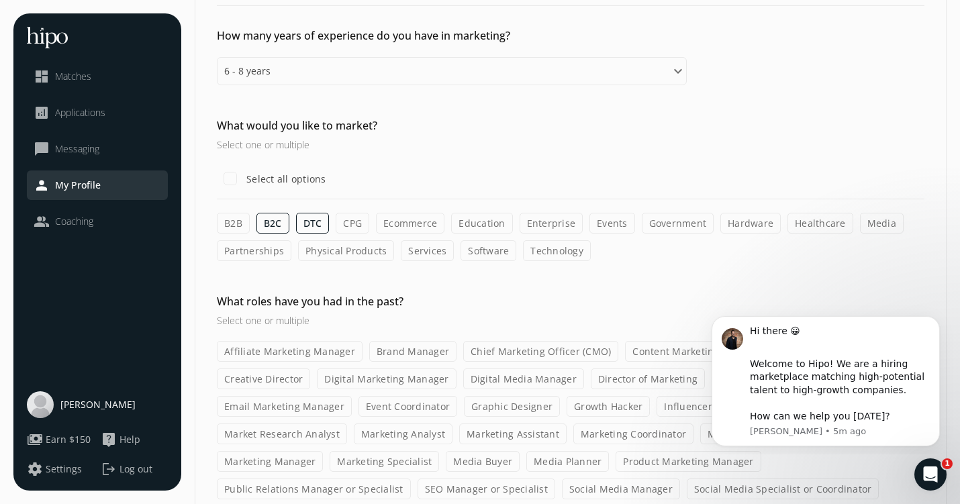
click at [0, 0] on input "Ecommerce" at bounding box center [0, 0] width 0 height 0
click at [258, 246] on label "Partnerships" at bounding box center [254, 250] width 74 height 21
click at [0, 0] on input "Partnerships" at bounding box center [0, 0] width 0 height 0
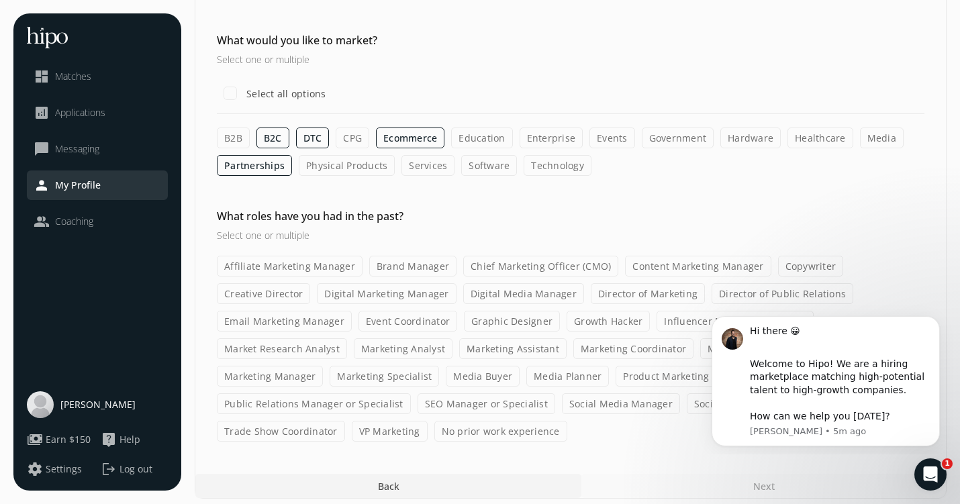
scroll to position [189, 0]
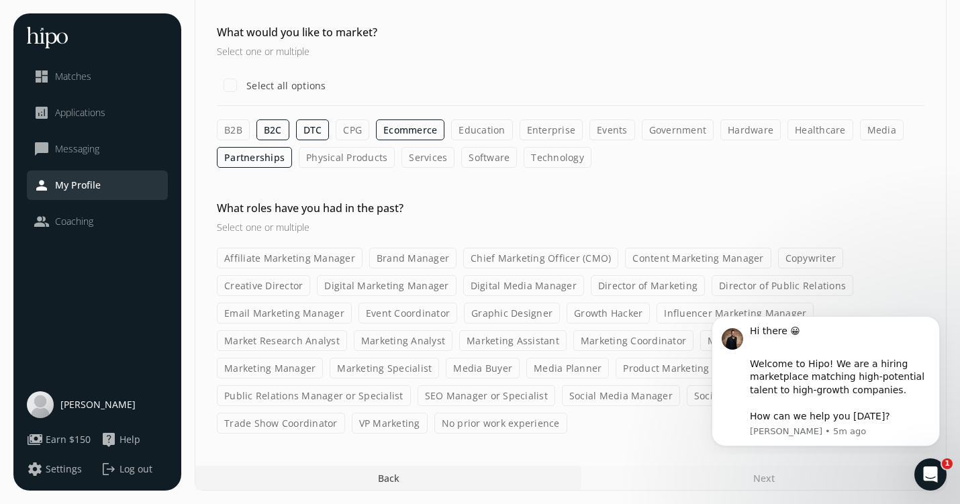
click at [405, 262] on label "Brand Manager" at bounding box center [412, 258] width 87 height 21
click at [0, 0] on input "Brand Manager" at bounding box center [0, 0] width 0 height 0
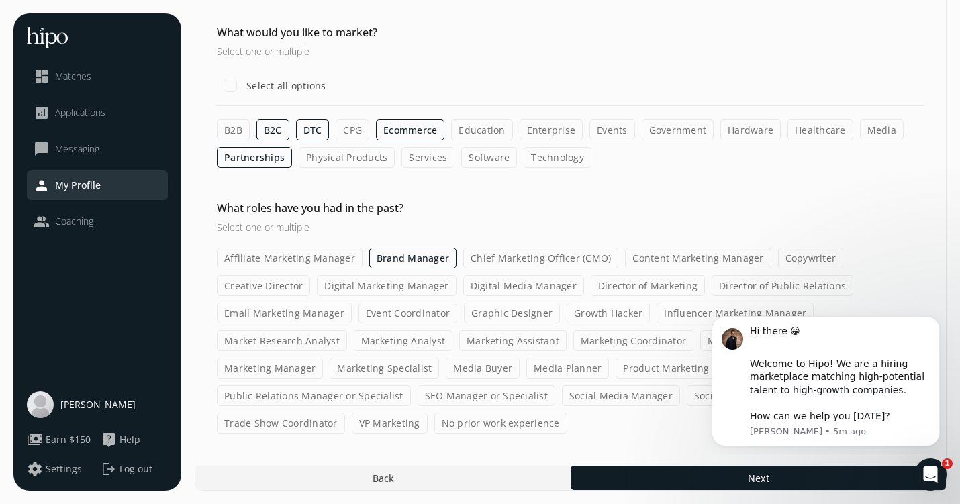
click at [682, 260] on label "Content Marketing Manager" at bounding box center [698, 258] width 146 height 21
click at [0, 0] on input "Content Marketing Manager" at bounding box center [0, 0] width 0 height 0
click at [349, 286] on label "Digital Marketing Manager" at bounding box center [386, 285] width 139 height 21
click at [0, 0] on input "Digital Marketing Manager" at bounding box center [0, 0] width 0 height 0
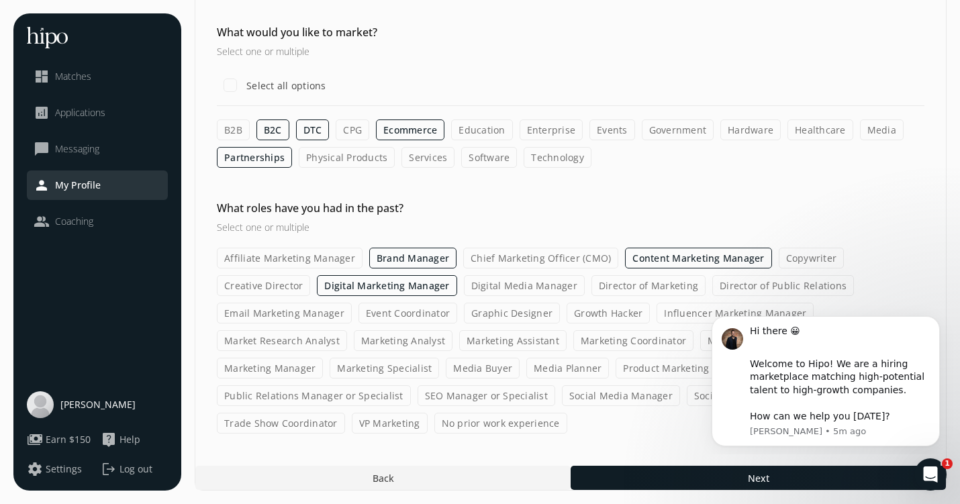
click at [308, 360] on label "Marketing Manager" at bounding box center [270, 368] width 106 height 21
click at [0, 0] on input "Marketing Manager" at bounding box center [0, 0] width 0 height 0
click at [372, 373] on label "Marketing Specialist" at bounding box center [384, 368] width 109 height 21
click at [0, 0] on input "Marketing Specialist" at bounding box center [0, 0] width 0 height 0
click at [619, 395] on label "Social Media Manager" at bounding box center [621, 395] width 118 height 21
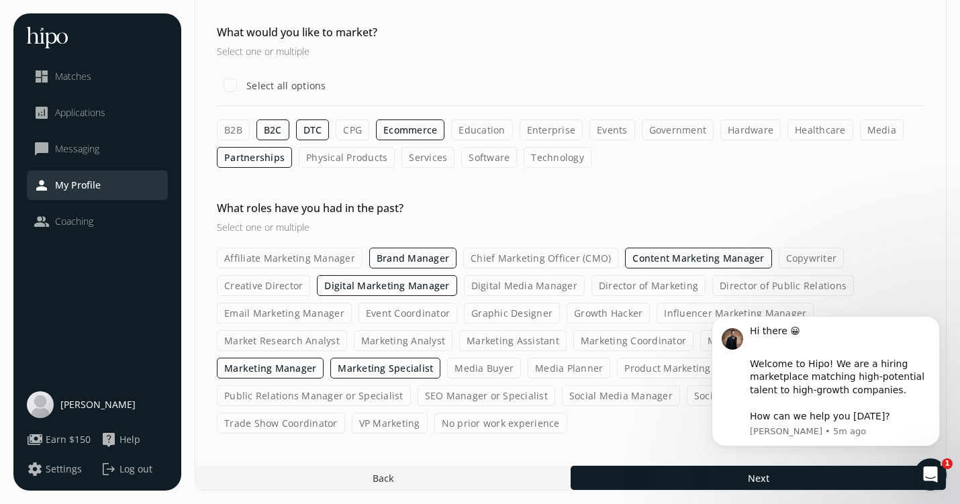
click at [0, 0] on input "Social Media Manager" at bounding box center [0, 0] width 0 height 0
click at [699, 397] on body "Hi there 😀 ​ Welcome to Hipo! We are a hiring marketplace matching high-potenti…" at bounding box center [825, 379] width 258 height 140
click at [692, 397] on label "Social Media Specialist or Coordinator" at bounding box center [782, 395] width 193 height 21
click at [0, 0] on input "Social Media Specialist or Coordinator" at bounding box center [0, 0] width 0 height 0
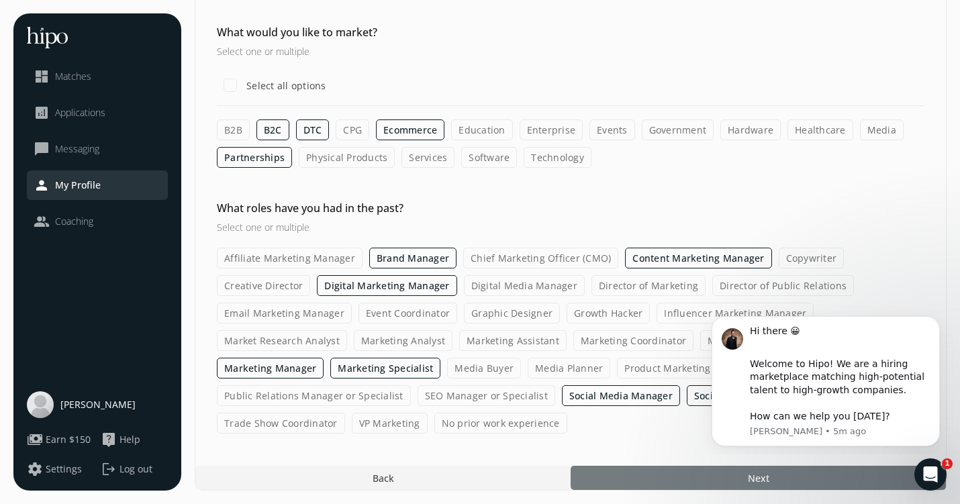
click at [618, 478] on div at bounding box center [757, 478] width 375 height 24
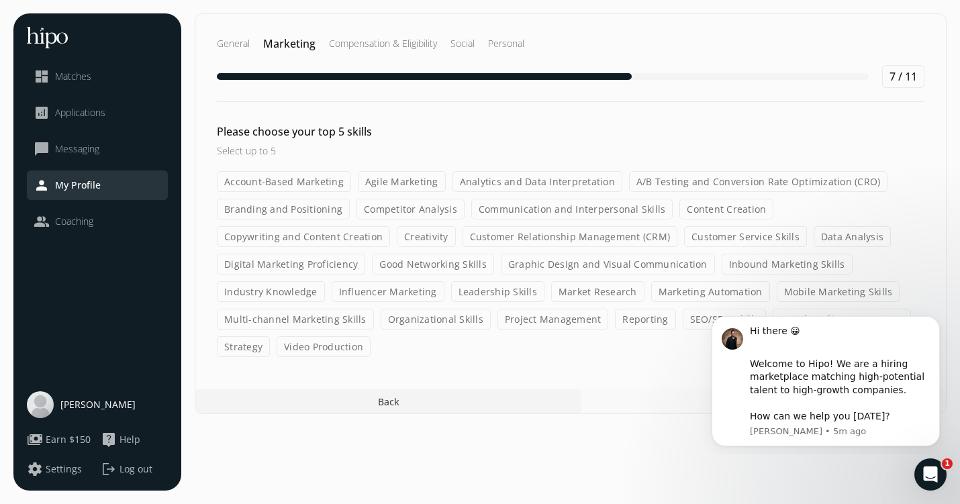
click at [307, 178] on label "Account-Based Marketing" at bounding box center [284, 181] width 134 height 21
click at [0, 0] on input "Account-Based Marketing" at bounding box center [0, 0] width 0 height 0
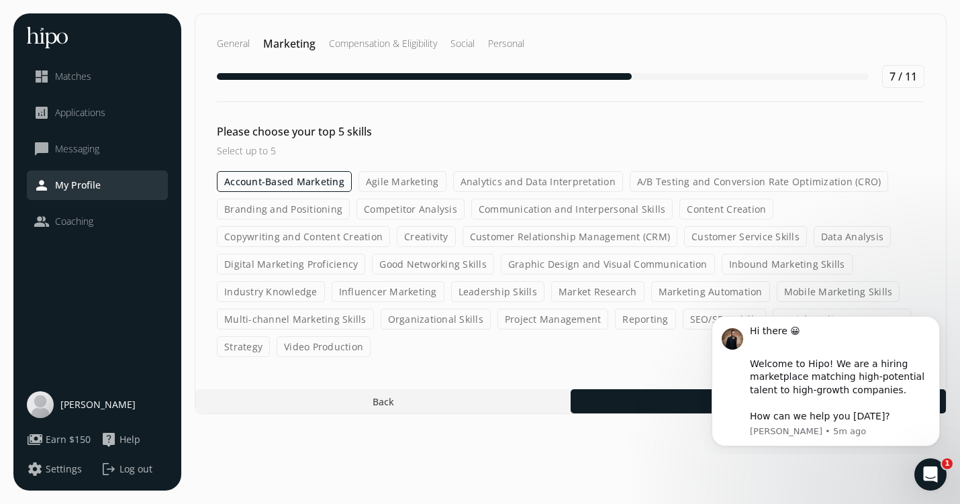
click at [662, 187] on label "A/B Testing and Conversion Rate Optimization (CRO)" at bounding box center [758, 181] width 259 height 21
click at [0, 0] on input "A/B Testing and Conversion Rate Optimization (CRO)" at bounding box center [0, 0] width 0 height 0
click at [578, 178] on label "Analytics and Data Interpretation" at bounding box center [538, 181] width 170 height 21
click at [0, 0] on input "Analytics and Data Interpretation" at bounding box center [0, 0] width 0 height 0
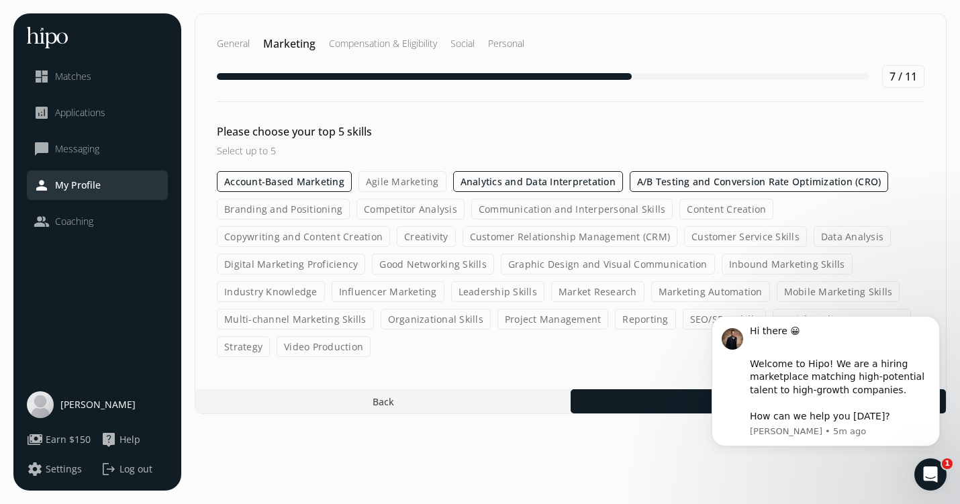
click at [574, 213] on label "Communication and Interpersonal Skills" at bounding box center [572, 209] width 202 height 21
click at [0, 0] on input "Communication and Interpersonal Skills" at bounding box center [0, 0] width 0 height 0
click at [688, 205] on label "Content Creation" at bounding box center [727, 209] width 94 height 21
click at [0, 0] on input "Content Creation" at bounding box center [0, 0] width 0 height 0
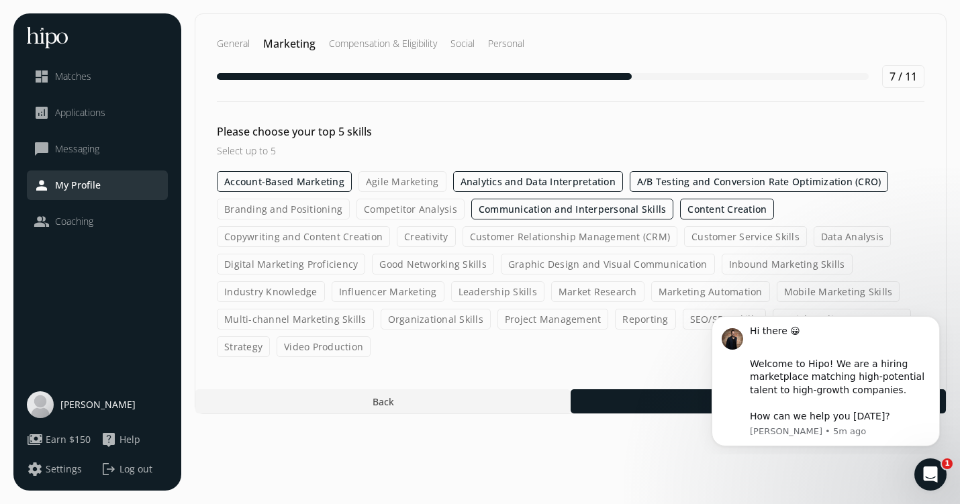
click at [413, 207] on label "Competitor Analysis" at bounding box center [410, 209] width 108 height 21
click at [0, 0] on input "Competitor Analysis" at bounding box center [0, 0] width 0 height 0
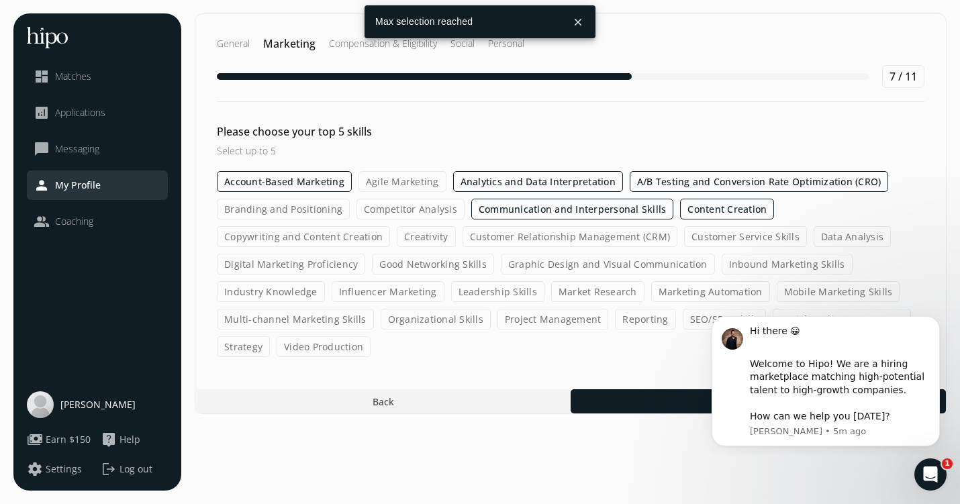
click at [384, 208] on label "Competitor Analysis" at bounding box center [410, 209] width 108 height 21
click at [0, 0] on input "Competitor Analysis" at bounding box center [0, 0] width 0 height 0
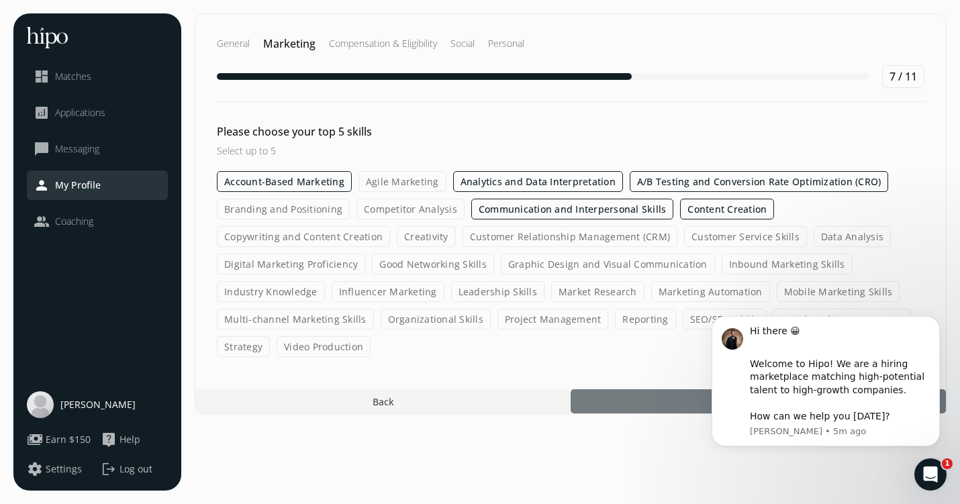
click at [594, 401] on div at bounding box center [757, 401] width 375 height 24
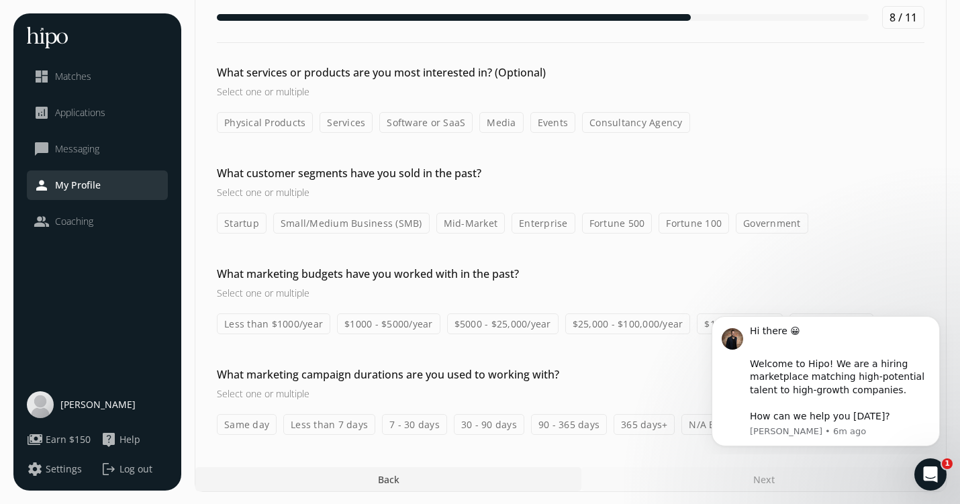
scroll to position [60, 0]
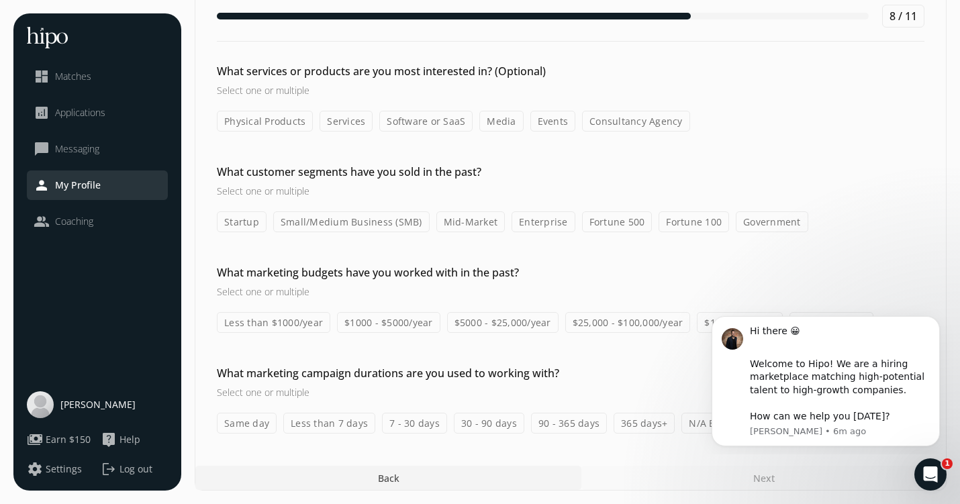
click at [379, 218] on label "Small/Medium Business (SMB)" at bounding box center [351, 221] width 156 height 21
click at [0, 0] on input "Small/Medium Business (SMB)" at bounding box center [0, 0] width 0 height 0
click at [454, 224] on label "Mid-Market" at bounding box center [470, 221] width 69 height 21
click at [0, 0] on input "Mid-Market" at bounding box center [0, 0] width 0 height 0
click at [616, 221] on label "Fortune 500" at bounding box center [617, 221] width 70 height 21
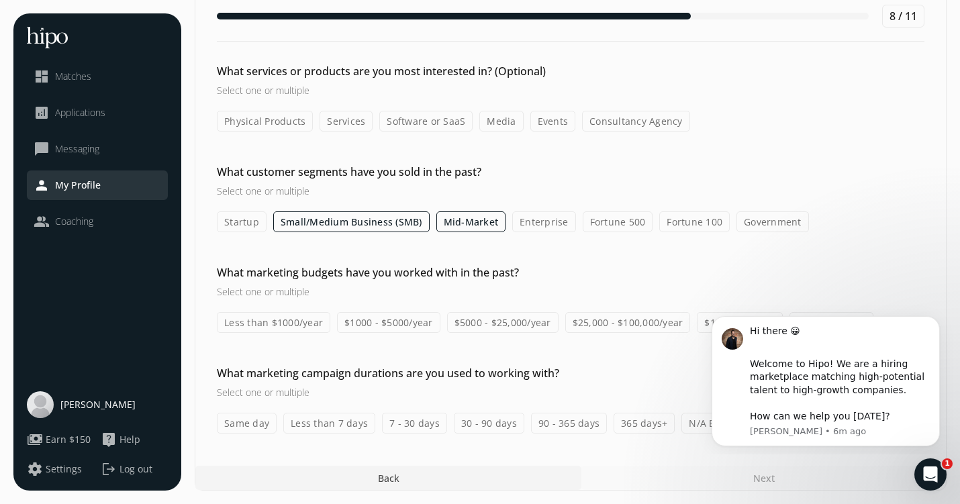
click at [0, 0] on input "Fortune 500" at bounding box center [0, 0] width 0 height 0
click at [608, 319] on label "$25,000 - $100,000/year" at bounding box center [627, 322] width 125 height 21
click at [0, 0] on input "$25,000 - $100,000/year" at bounding box center [0, 0] width 0 height 0
click at [698, 321] on body "Hi there 😀 ​ Welcome to Hipo! We are a hiring marketplace matching high-potenti…" at bounding box center [825, 379] width 258 height 140
click at [694, 330] on html "Hi there 😀 ​ Welcome to Hipo! We are a hiring marketplace matching high-potenti…" at bounding box center [825, 379] width 268 height 150
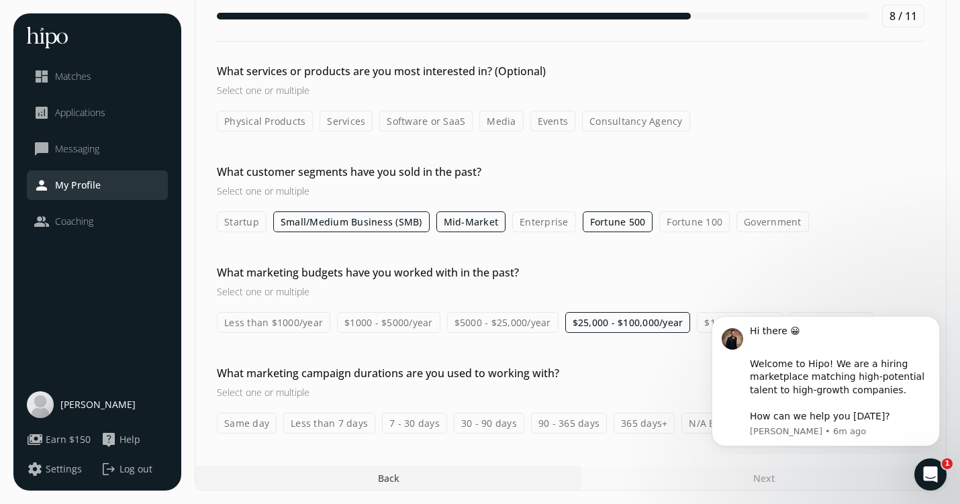
click at [650, 323] on label "$25,000 - $100,000/year" at bounding box center [627, 322] width 125 height 21
click at [0, 0] on input "$25,000 - $100,000/year" at bounding box center [0, 0] width 0 height 0
click at [931, 482] on icon "Open Intercom Messenger" at bounding box center [928, 473] width 22 height 22
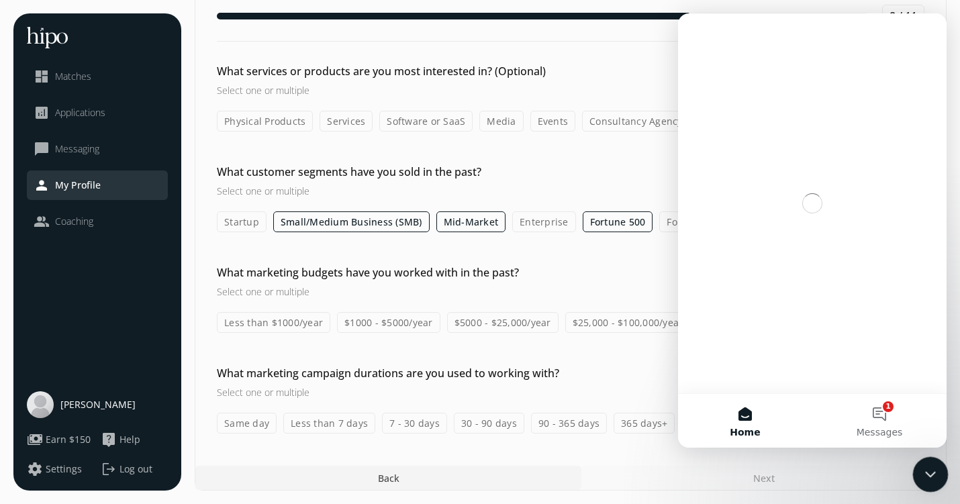
scroll to position [0, 0]
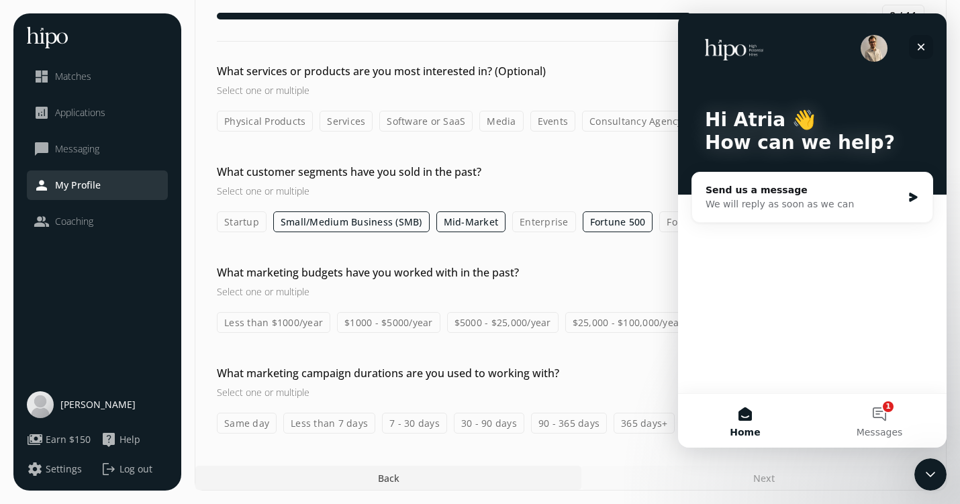
click at [919, 42] on icon "Close" at bounding box center [920, 47] width 11 height 11
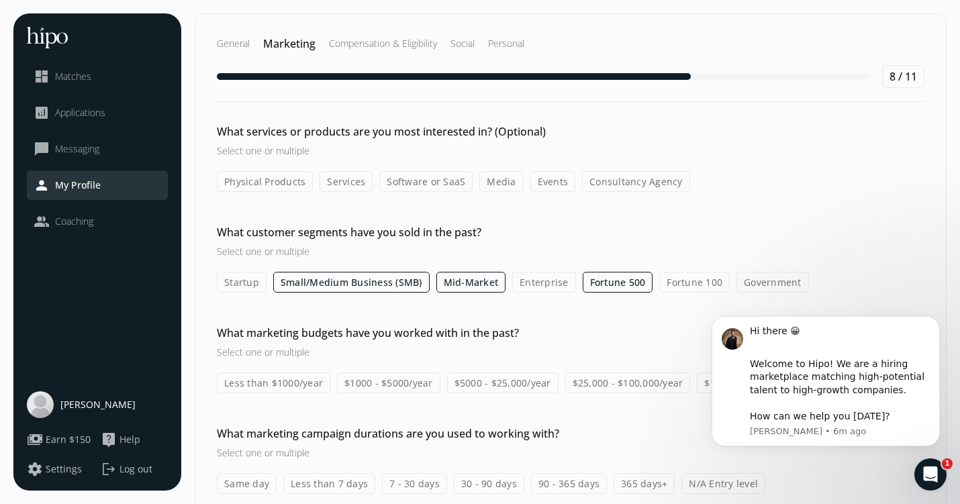
scroll to position [60, 0]
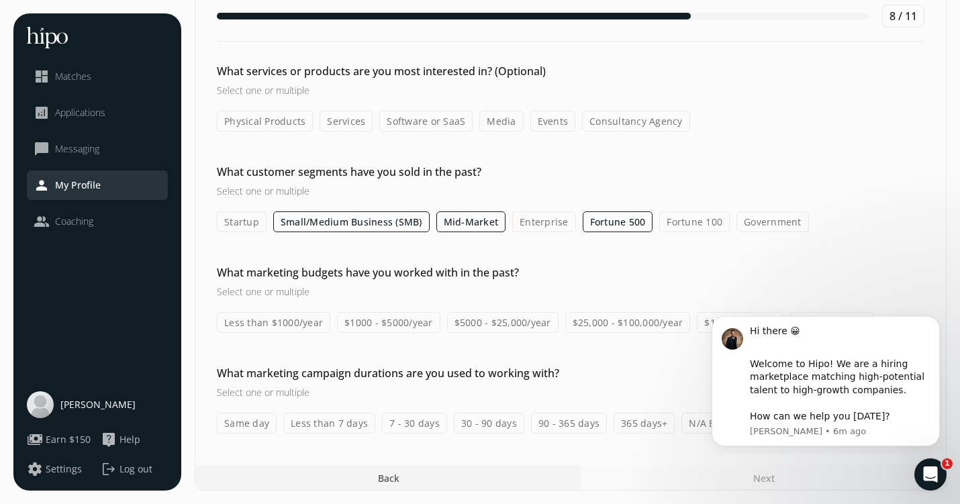
click at [699, 319] on body "Hi there 😀 ​ Welcome to Hipo! We are a hiring marketplace matching high-potenti…" at bounding box center [825, 379] width 258 height 140
click at [696, 329] on body "Hi there 😀 ​ Welcome to Hipo! We are a hiring marketplace matching high-potenti…" at bounding box center [825, 379] width 258 height 140
click at [693, 323] on html "Hi there 😀 ​ Welcome to Hipo! We are a hiring marketplace matching high-potenti…" at bounding box center [825, 379] width 268 height 150
click at [633, 301] on div "What marketing budgets have you worked with in the past? Select one or multiple…" at bounding box center [570, 298] width 750 height 68
click at [634, 329] on label "$25,000 - $100,000/year" at bounding box center [627, 322] width 125 height 21
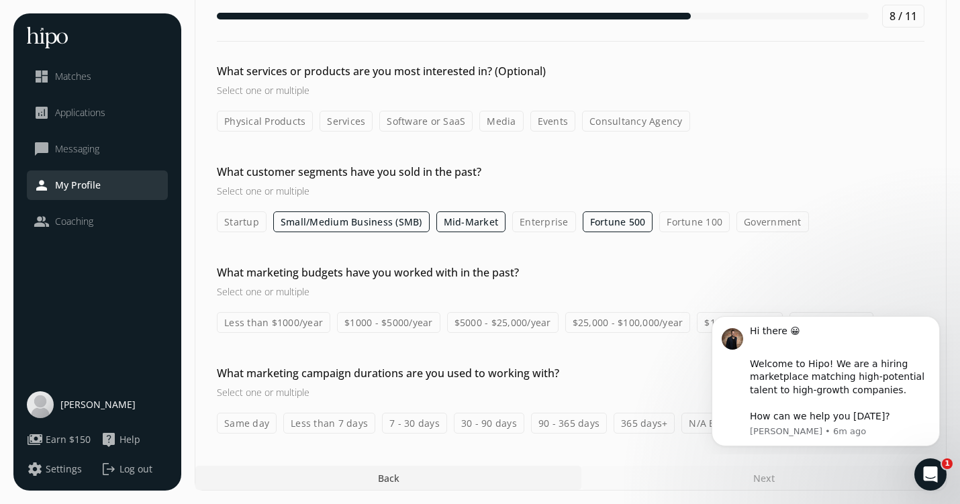
click at [0, 0] on input "$25,000 - $100,000/year" at bounding box center [0, 0] width 0 height 0
click at [695, 326] on html "Hi there 😀 ​ Welcome to Hipo! We are a hiring marketplace matching high-potenti…" at bounding box center [825, 379] width 268 height 150
click at [648, 326] on label "$25,000 - $100,000/year" at bounding box center [627, 322] width 125 height 21
click at [0, 0] on input "$25,000 - $100,000/year" at bounding box center [0, 0] width 0 height 0
click at [697, 325] on body "Hi there 😀 ​ Welcome to Hipo! We are a hiring marketplace matching high-potenti…" at bounding box center [825, 379] width 258 height 140
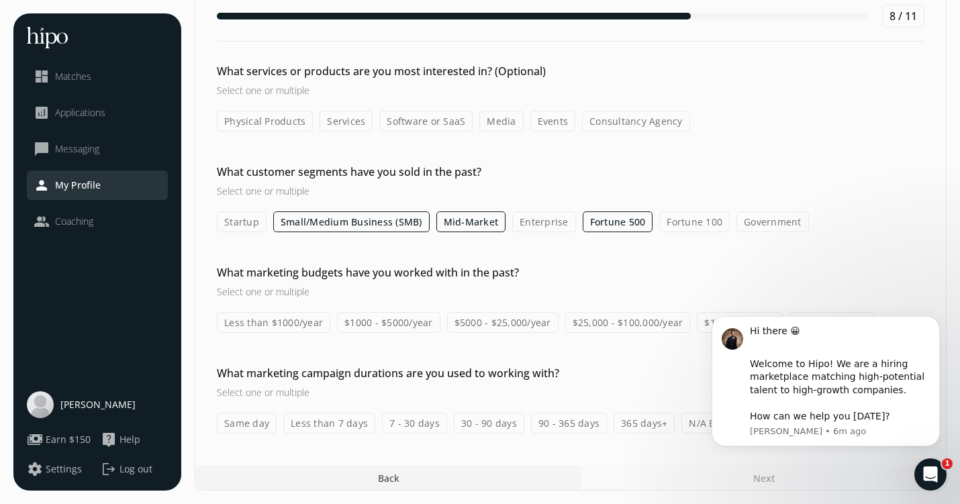
click at [696, 325] on label "$100,000/year+" at bounding box center [739, 322] width 86 height 21
click at [0, 0] on input "$100,000/year+" at bounding box center [0, 0] width 0 height 0
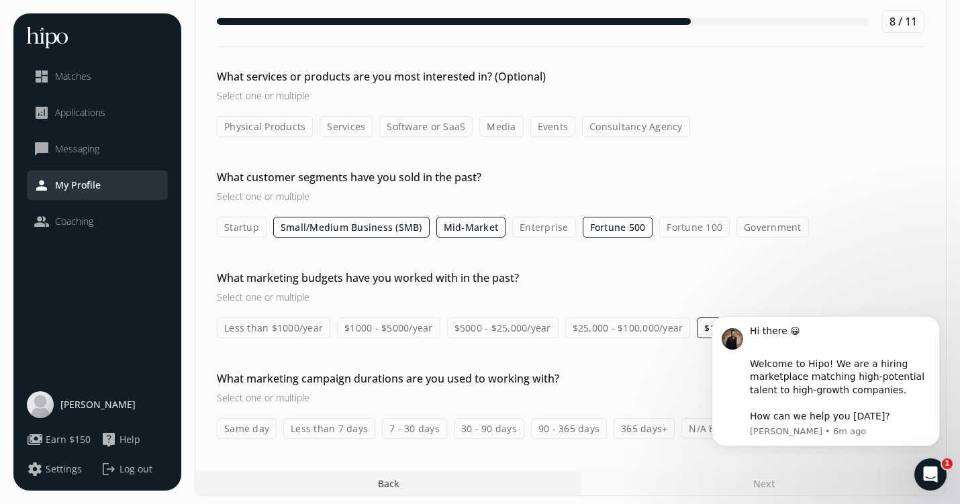
scroll to position [0, 0]
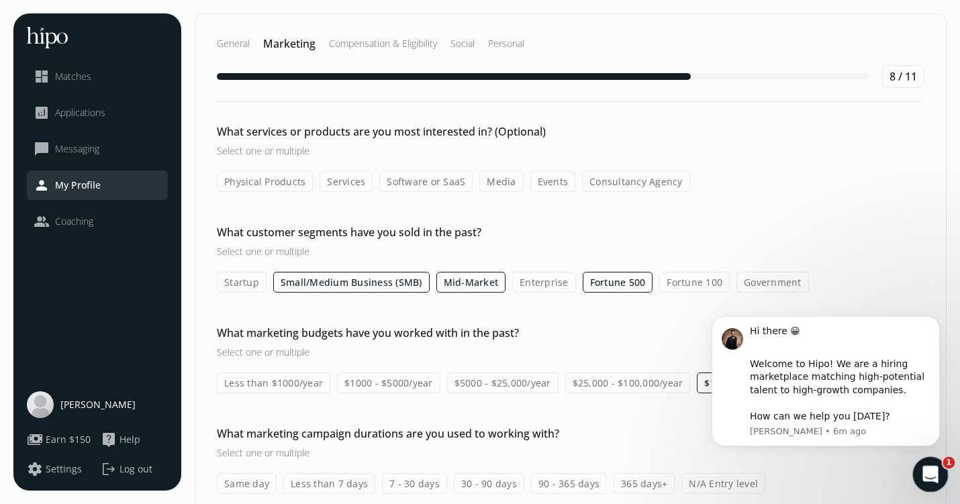
click at [933, 471] on icon "Open Intercom Messenger" at bounding box center [928, 473] width 22 height 22
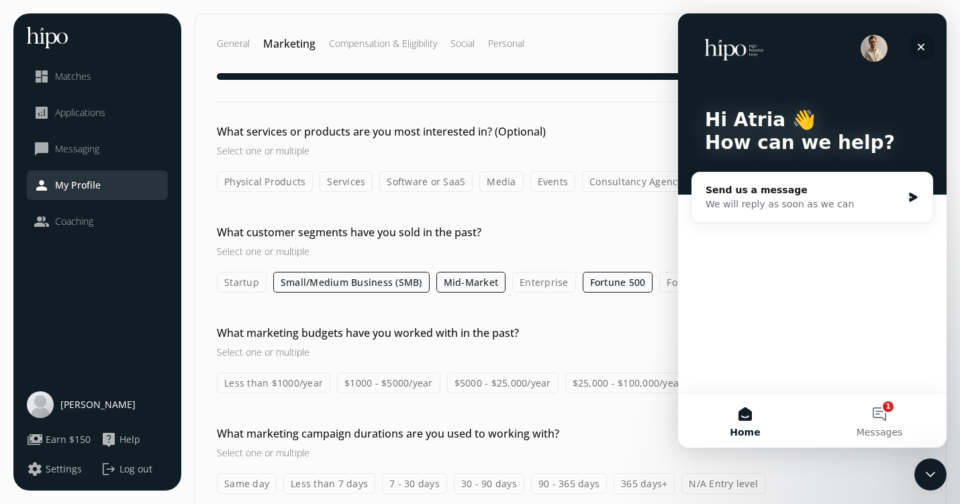
click at [917, 50] on icon "Close" at bounding box center [920, 47] width 11 height 11
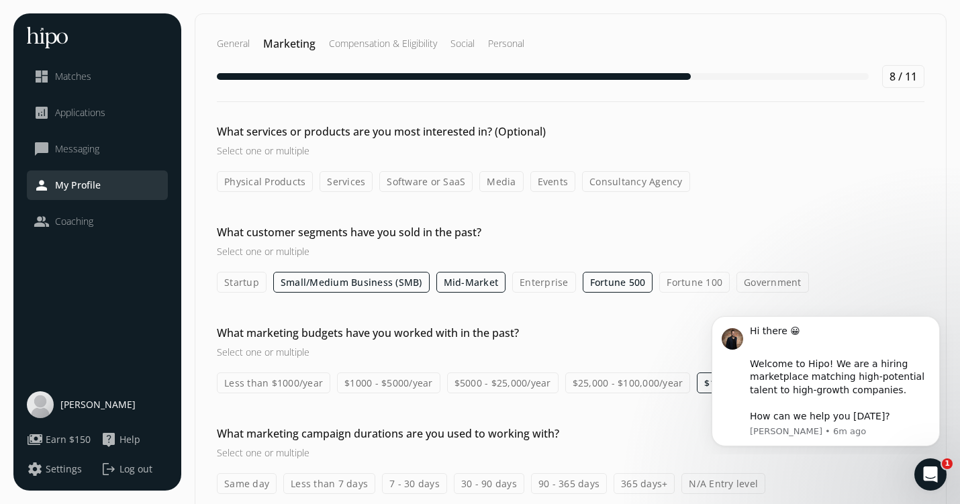
click at [645, 396] on div "What services or products are you most interested in? (Optional) Select one or …" at bounding box center [570, 308] width 750 height 370
click at [646, 386] on label "$25,000 - $100,000/year" at bounding box center [627, 382] width 125 height 21
click at [0, 0] on input "$25,000 - $100,000/year" at bounding box center [0, 0] width 0 height 0
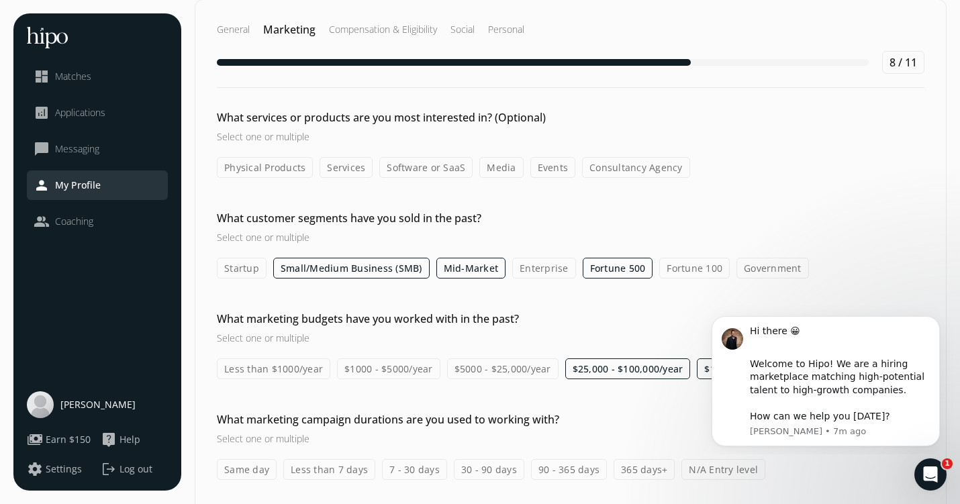
scroll to position [10, 0]
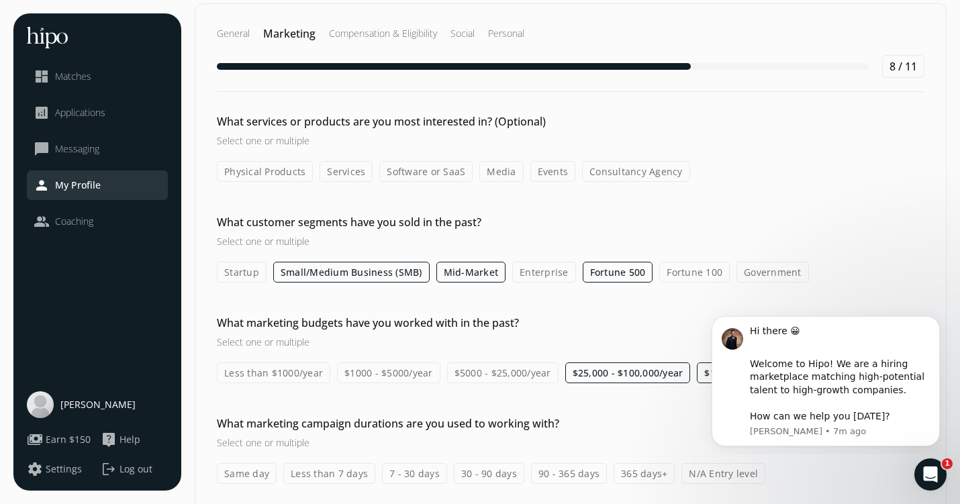
click at [434, 480] on label "7 - 30 days" at bounding box center [414, 473] width 65 height 21
click at [0, 0] on input "7 - 30 days" at bounding box center [0, 0] width 0 height 0
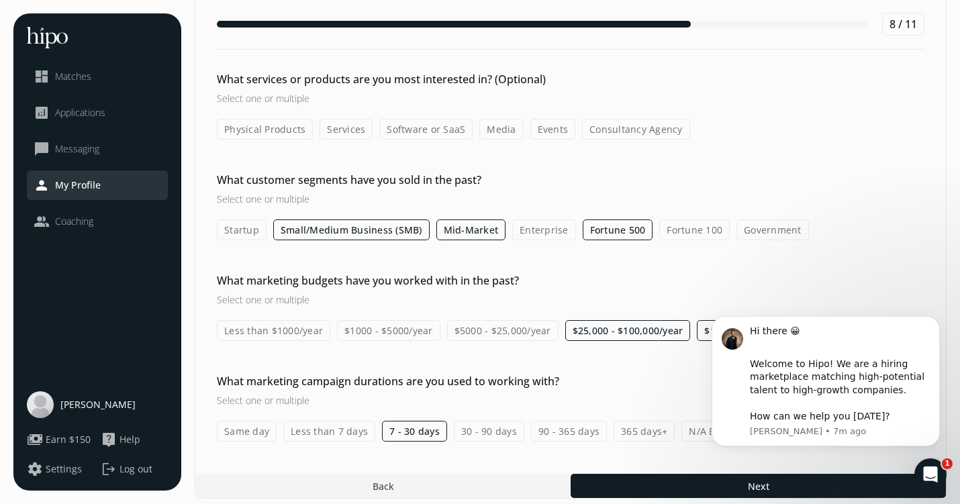
scroll to position [60, 0]
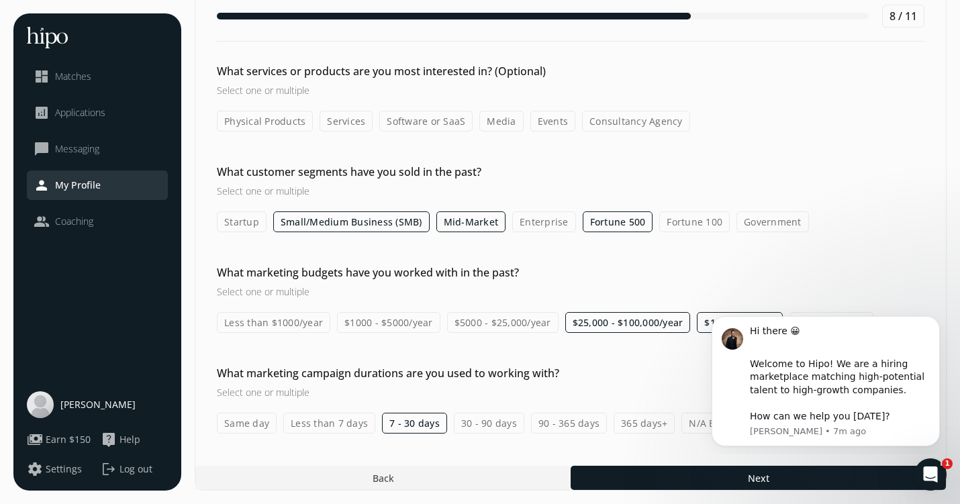
click at [260, 427] on label "Same day" at bounding box center [247, 423] width 60 height 21
click at [0, 0] on input "Same day" at bounding box center [0, 0] width 0 height 0
click at [495, 424] on label "30 - 90 days" at bounding box center [489, 423] width 70 height 21
click at [0, 0] on input "30 - 90 days" at bounding box center [0, 0] width 0 height 0
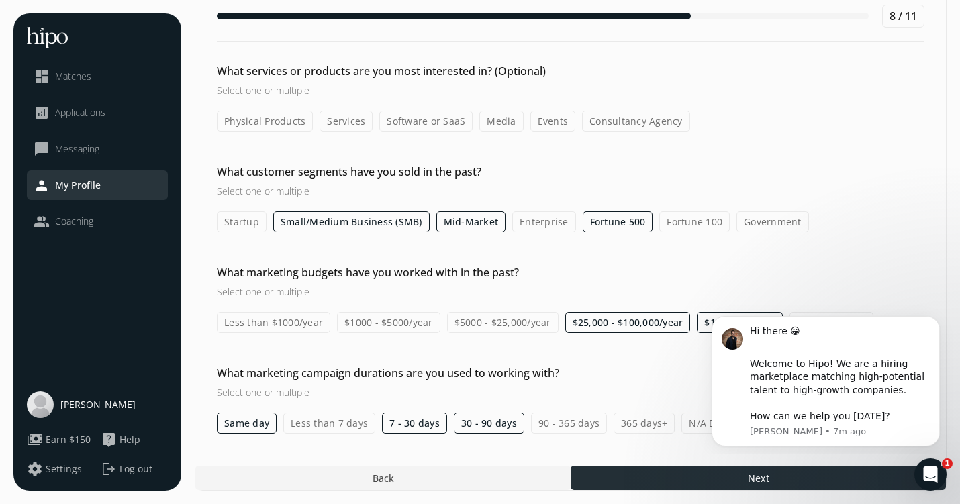
click at [605, 468] on div at bounding box center [757, 478] width 375 height 24
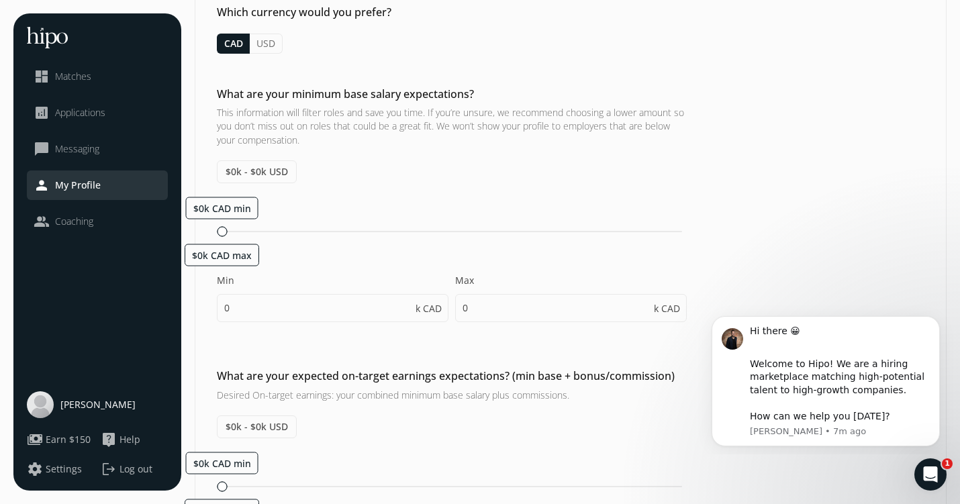
scroll to position [120, 0]
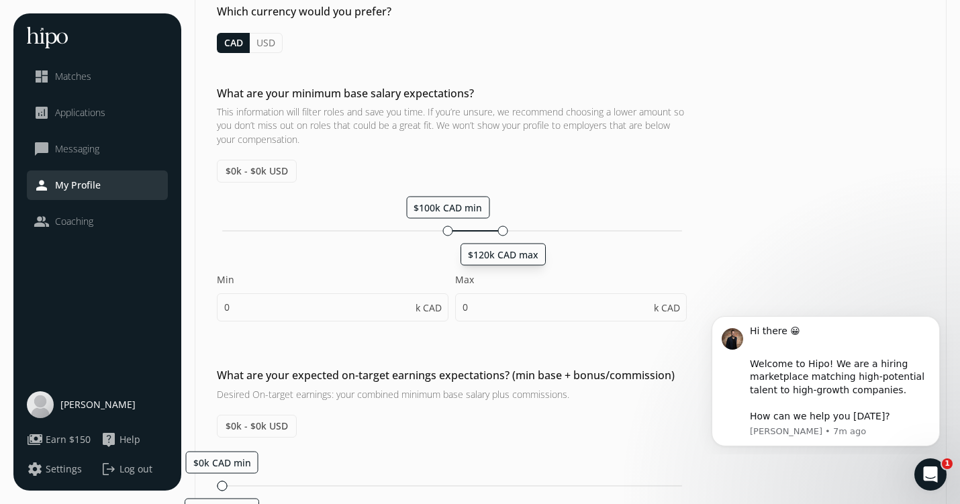
drag, startPoint x: 219, startPoint y: 229, endPoint x: 502, endPoint y: 234, distance: 283.2
click at [503, 234] on div at bounding box center [503, 230] width 10 height 10
type input "100"
type input "120"
type input "100"
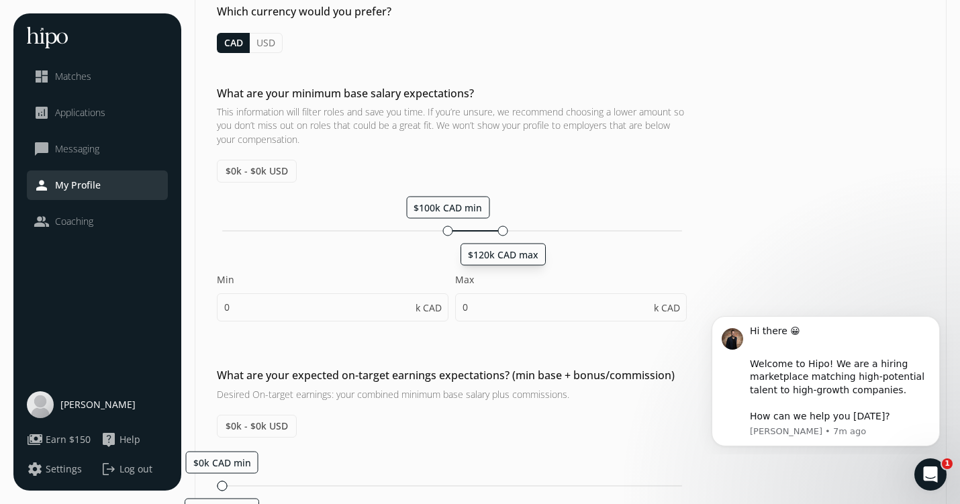
type input "105"
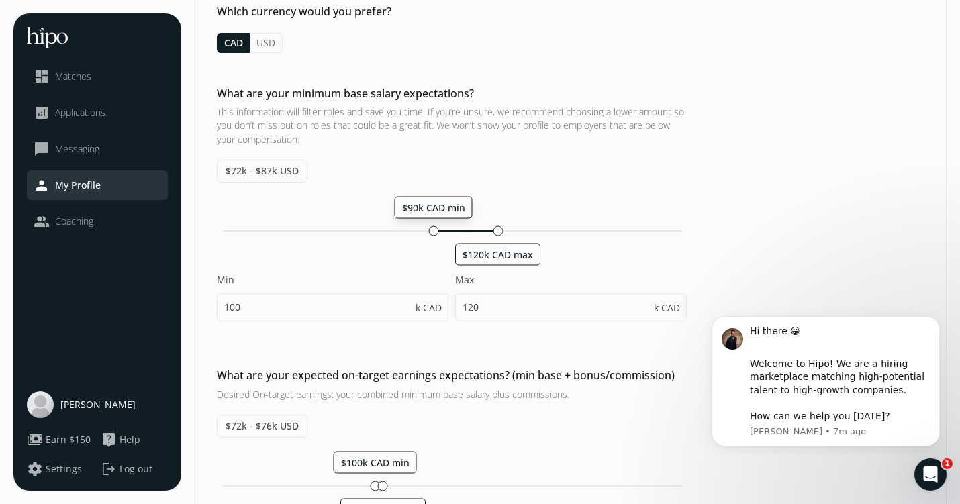
drag, startPoint x: 453, startPoint y: 229, endPoint x: 431, endPoint y: 229, distance: 21.5
click at [431, 229] on div at bounding box center [433, 230] width 10 height 10
type input "90"
click at [560, 286] on label "Max" at bounding box center [570, 279] width 231 height 13
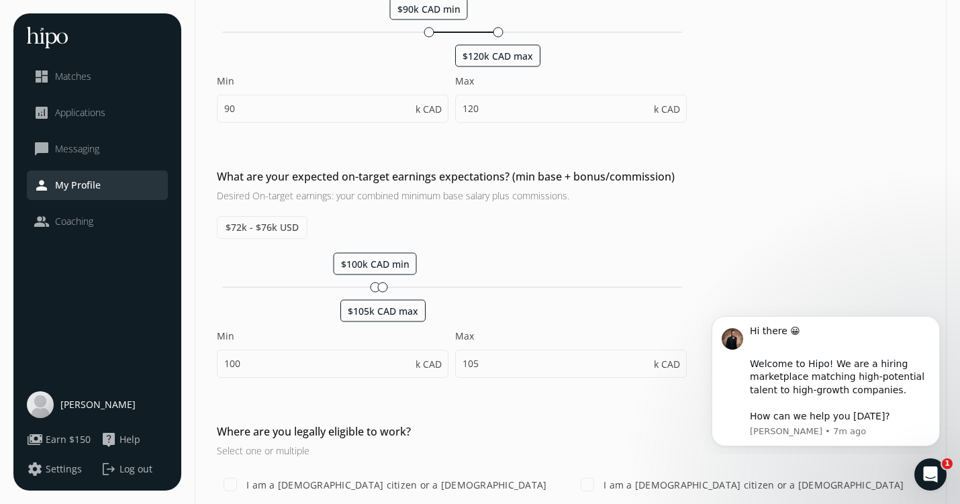
scroll to position [325, 0]
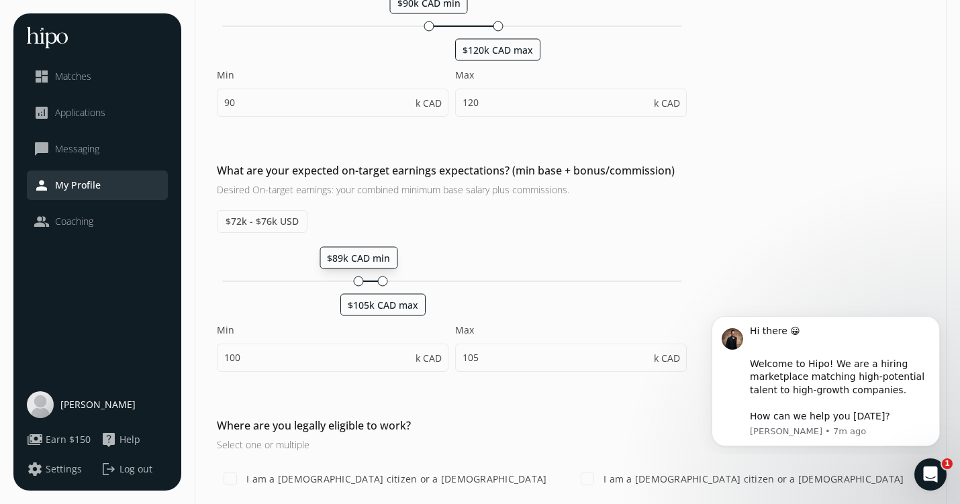
drag, startPoint x: 374, startPoint y: 278, endPoint x: 356, endPoint y: 278, distance: 17.4
click at [356, 278] on div at bounding box center [359, 281] width 10 height 10
drag, startPoint x: 360, startPoint y: 278, endPoint x: 376, endPoint y: 278, distance: 16.1
click at [376, 278] on div at bounding box center [377, 281] width 10 height 10
type input "102"
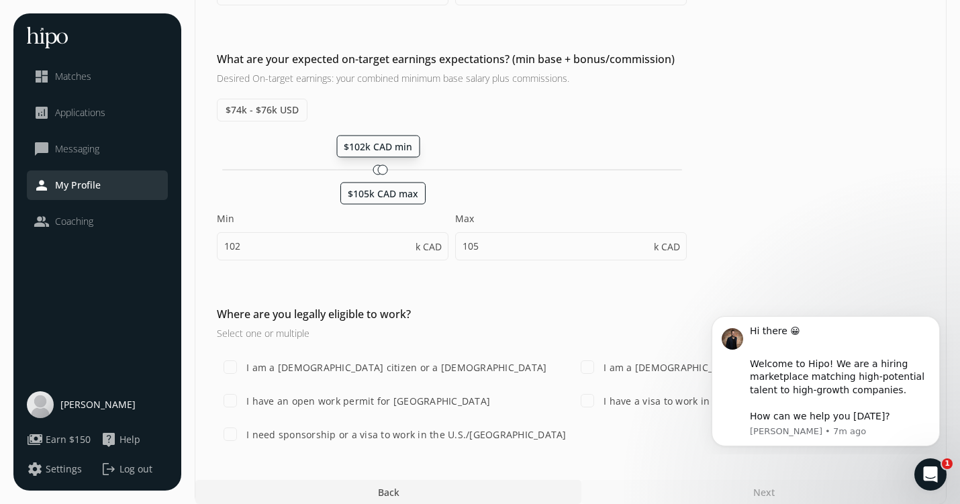
scroll to position [450, 0]
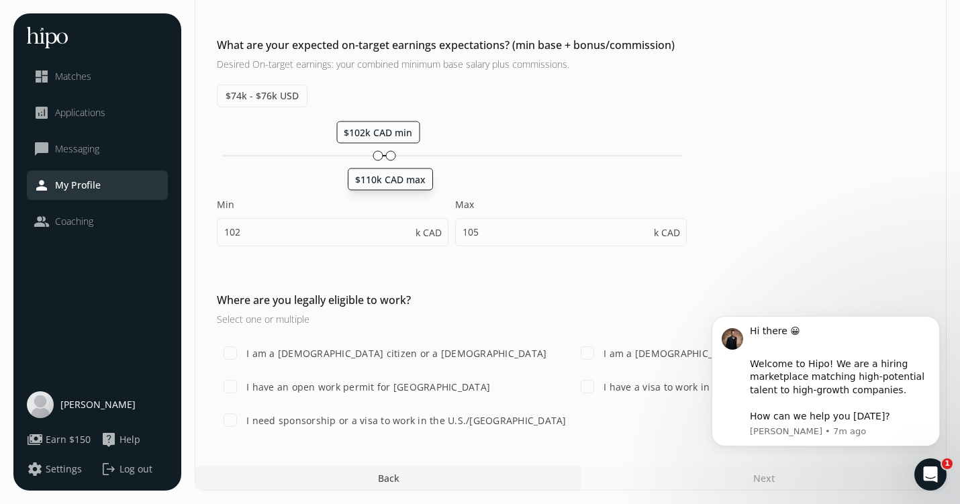
click at [389, 156] on div at bounding box center [390, 155] width 10 height 10
type input "110"
click at [396, 351] on label "I am a Canadian citizen or a lawful permanent resident" at bounding box center [395, 353] width 303 height 14
click at [244, 351] on input "I am a Canadian citizen or a lawful permanent resident" at bounding box center [230, 353] width 27 height 27
checkbox input "true"
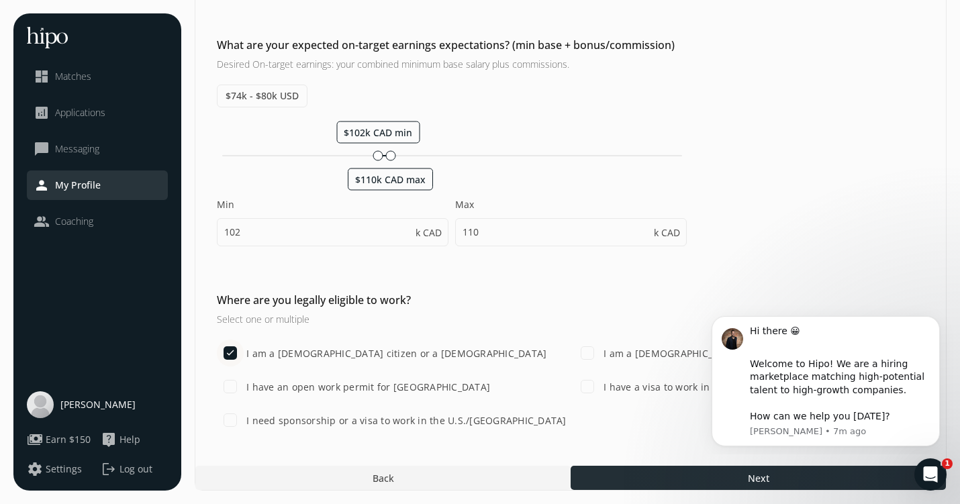
click at [603, 482] on div at bounding box center [757, 478] width 375 height 24
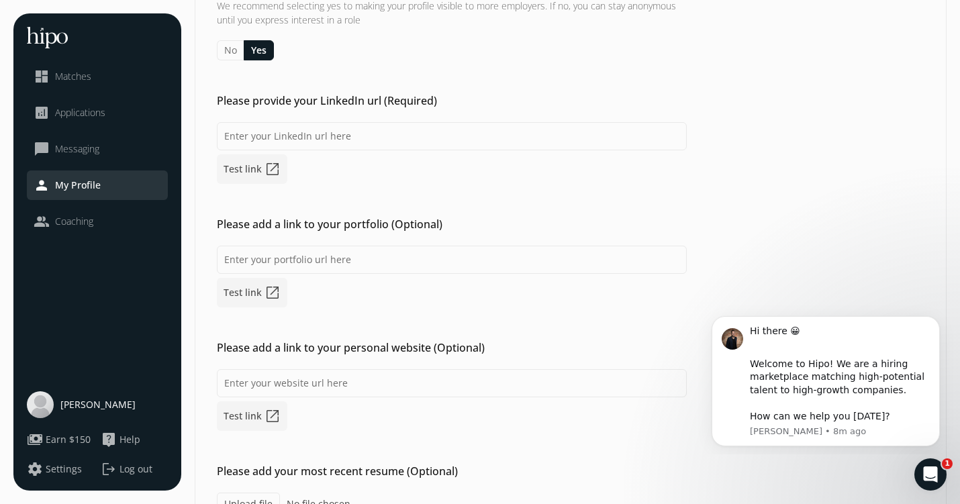
scroll to position [154, 0]
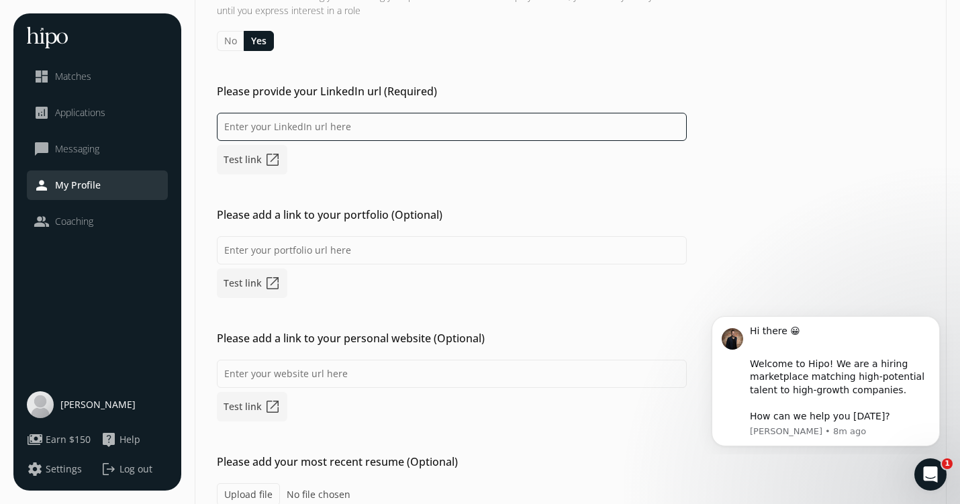
click at [315, 125] on input at bounding box center [452, 127] width 470 height 28
paste input "[URL][DOMAIN_NAME]"
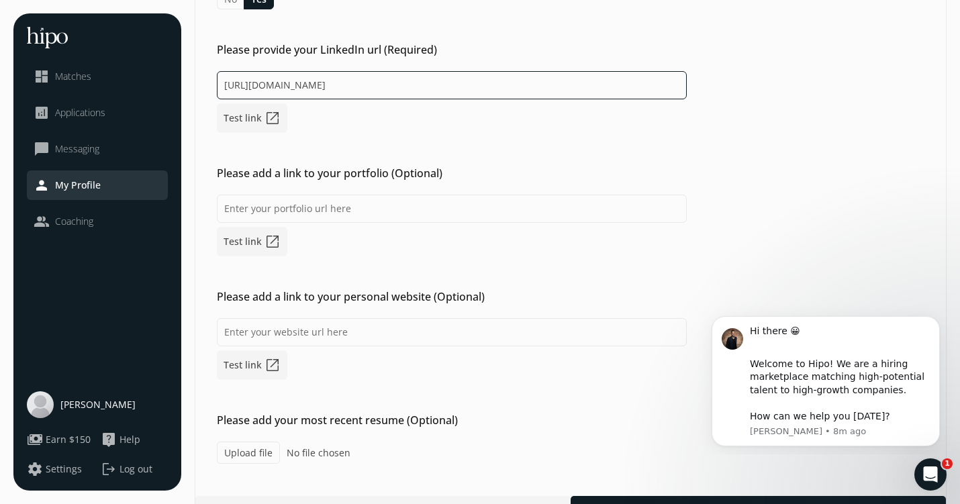
scroll to position [225, 0]
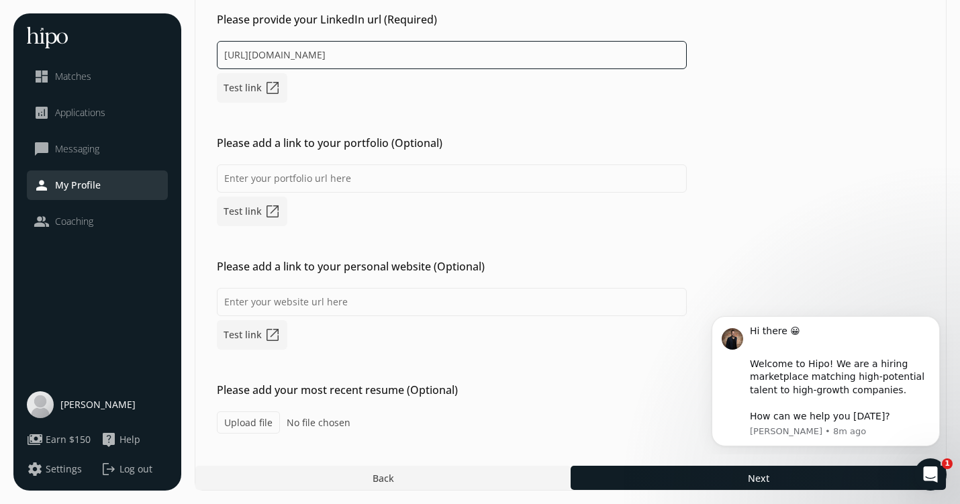
type input "[URL][DOMAIN_NAME]"
click at [243, 423] on label "Upload file" at bounding box center [248, 422] width 63 height 22
type input "C:\fakepath\AtriaGhoshResume.pdf"
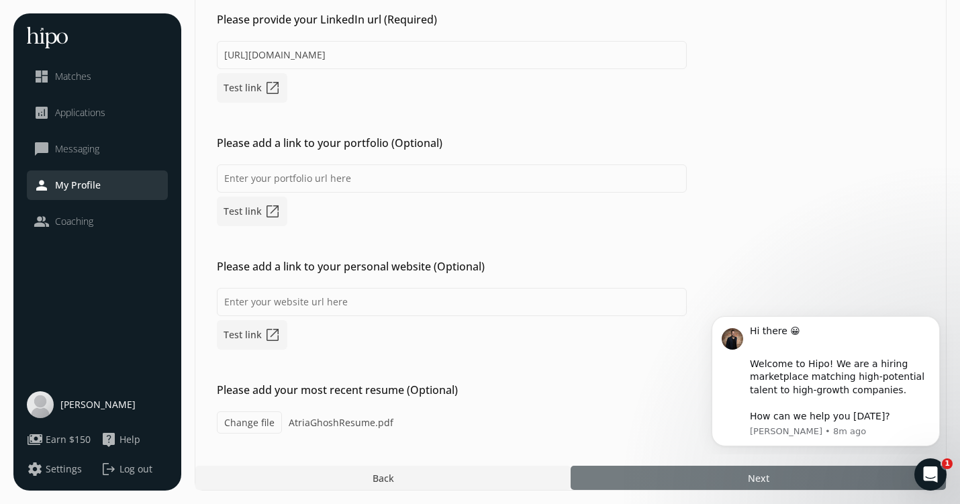
click at [616, 476] on div at bounding box center [757, 478] width 375 height 24
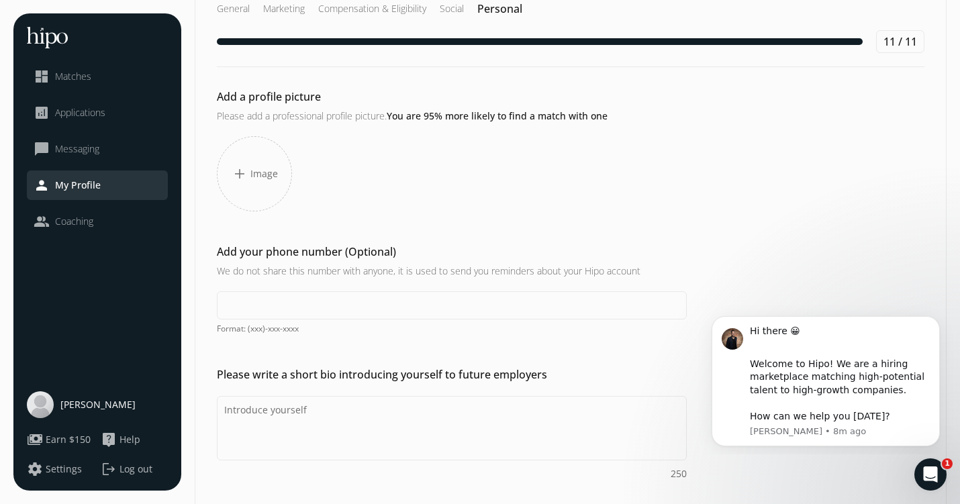
scroll to position [36, 0]
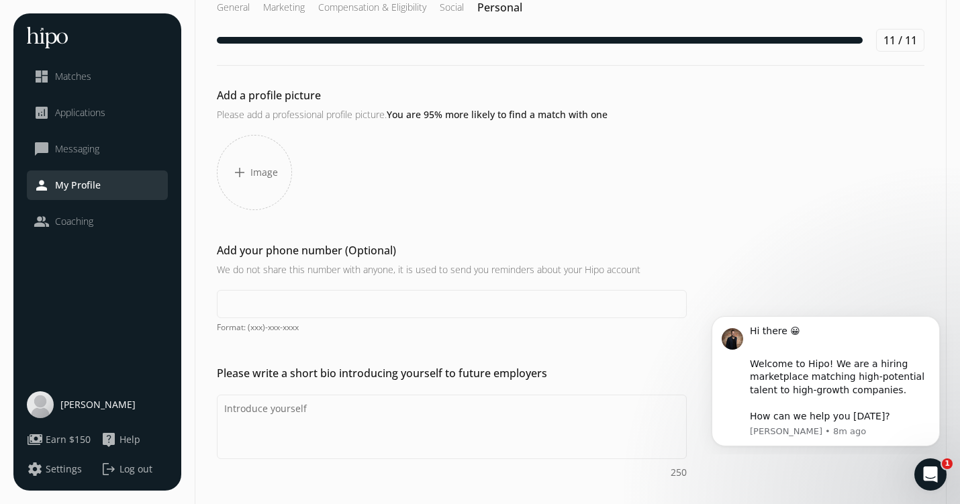
click at [255, 174] on span "Image" at bounding box center [264, 172] width 28 height 13
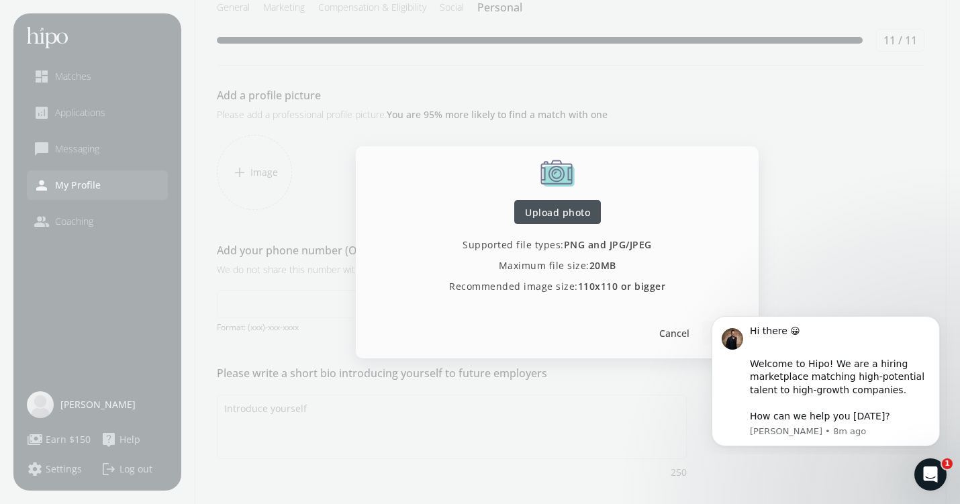
click at [538, 206] on span "Upload photo" at bounding box center [557, 212] width 65 height 14
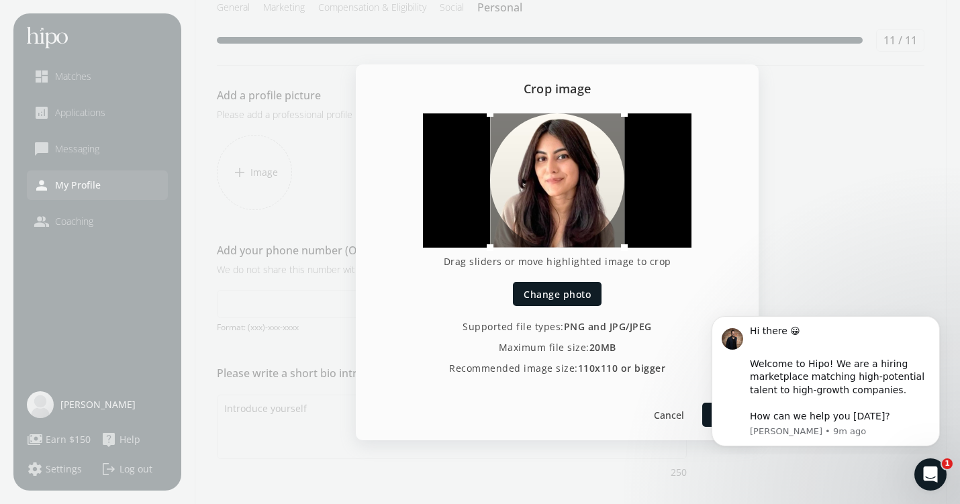
click at [703, 415] on body "Hi there 😀 ​ Welcome to Hipo! We are a hiring marketplace matching high-potenti…" at bounding box center [825, 379] width 258 height 140
click at [709, 419] on div "Hi there 😀 ​ Welcome to Hipo! We are a hiring marketplace matching high-potenti…" at bounding box center [825, 362] width 247 height 168
click at [935, 321] on icon "Dismiss notification" at bounding box center [935, 319] width 7 height 7
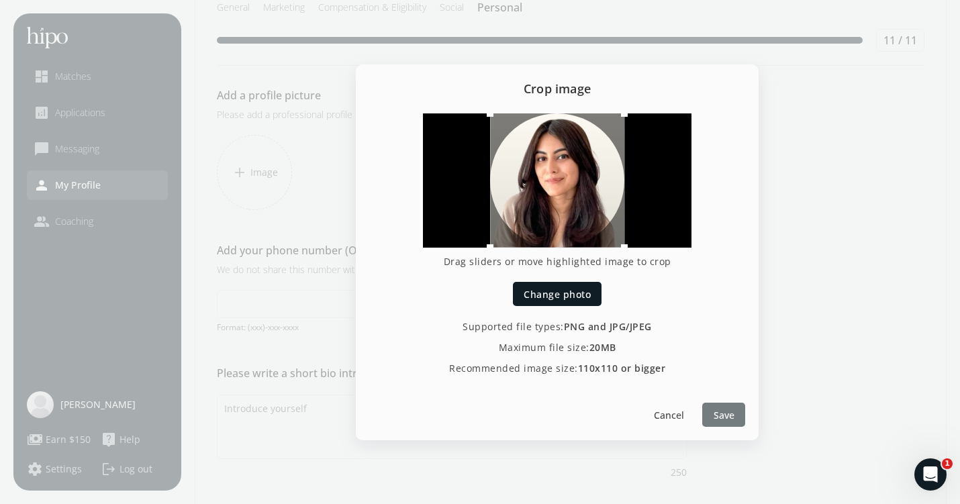
click at [732, 413] on span "Save" at bounding box center [723, 414] width 21 height 14
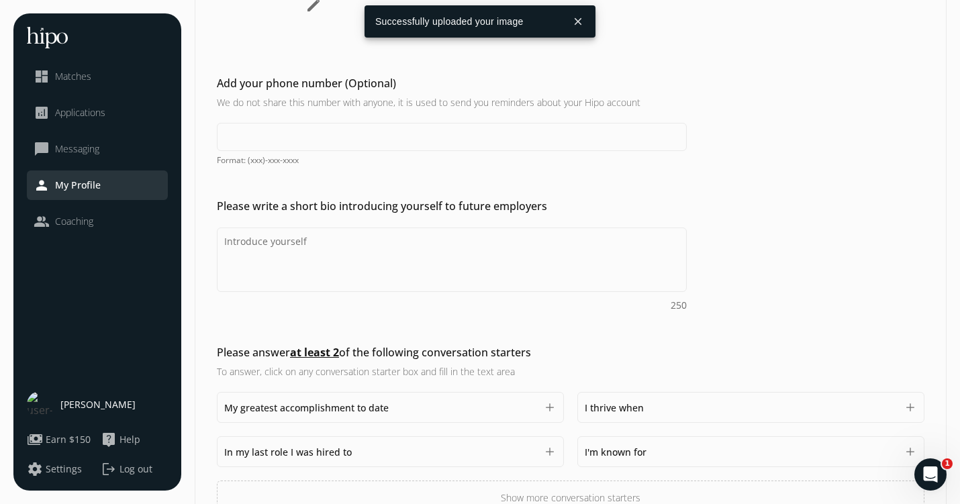
scroll to position [209, 0]
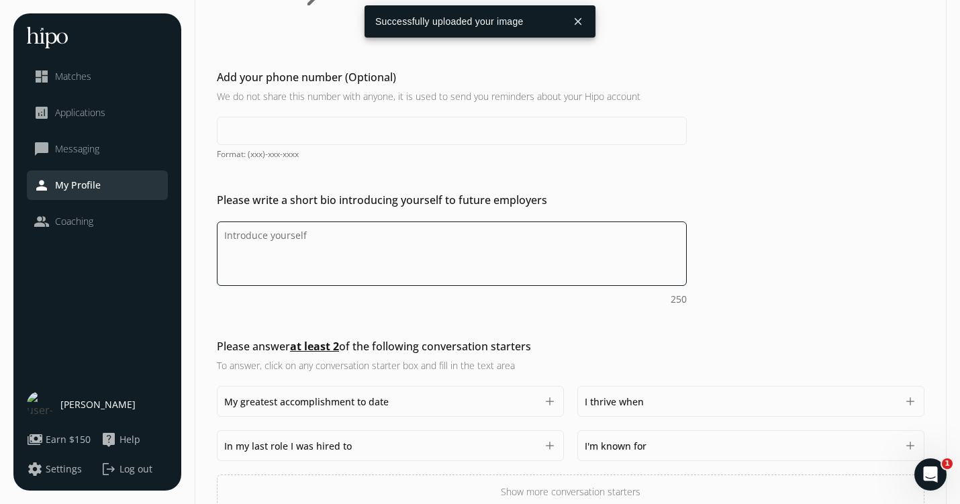
click at [616, 264] on textarea "Do you feel like we missed asking any questions that would improve your profile…" at bounding box center [452, 253] width 470 height 64
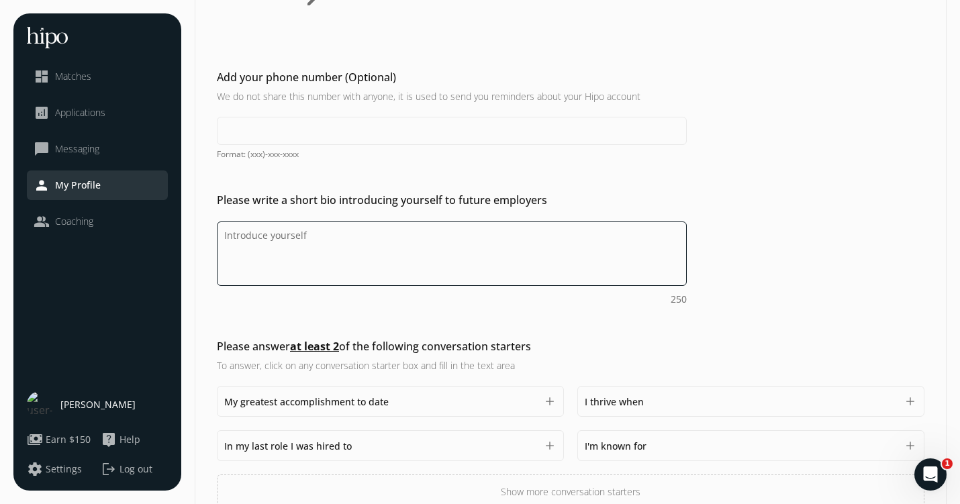
paste textarea "Marketing & Communications Leader with 8+ years of experience driving product m…"
type textarea "Marketing & Communications Leader with 8+ years of experience driving product m…"
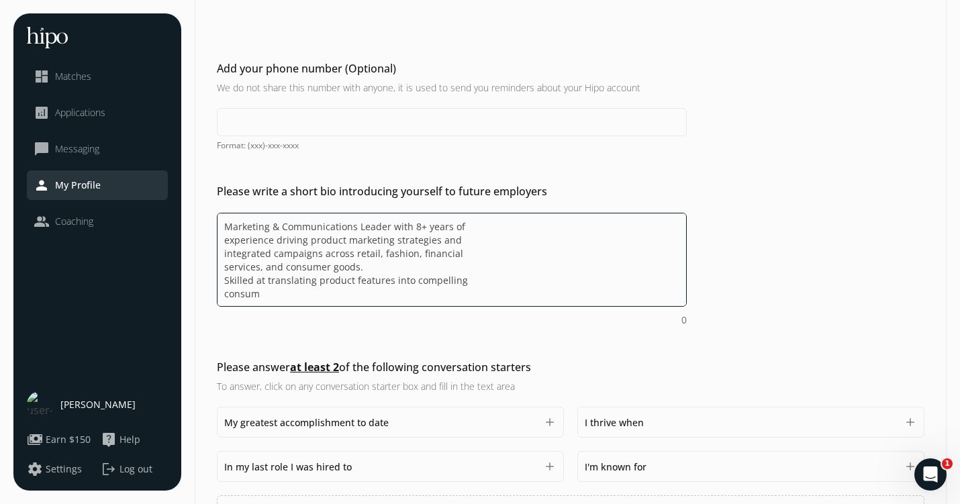
scroll to position [219, 0]
click at [305, 268] on textarea "Marketing & Communications Leader with 8+ years of experience driving product m…" at bounding box center [452, 259] width 470 height 94
drag, startPoint x: 266, startPoint y: 297, endPoint x: 187, endPoint y: 195, distance: 129.5
click at [187, 195] on div "menu close dashboard Matches analytics Applications chat_bubble_outline Messagi…" at bounding box center [479, 191] width 933 height 792
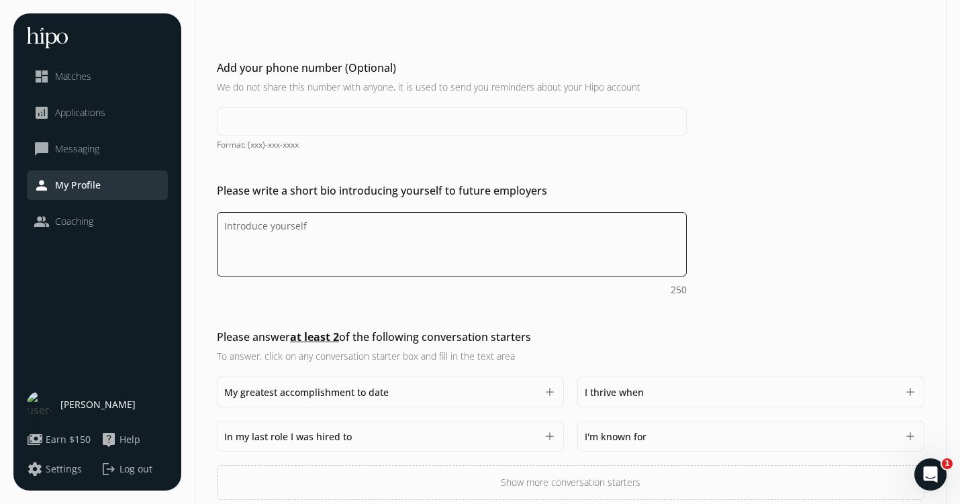
paste textarea "Marketing & Communications leader with 8+ years in retail, fashion, and finance…"
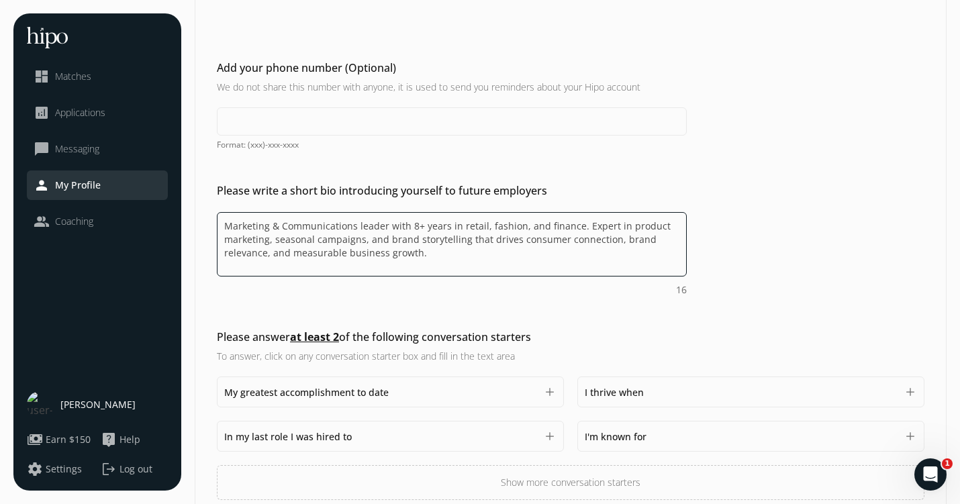
drag, startPoint x: 486, startPoint y: 225, endPoint x: 518, endPoint y: 227, distance: 32.3
click at [518, 227] on textarea "Marketing & Communications leader with 8+ years in retail, fashion, and finance…" at bounding box center [452, 244] width 470 height 64
drag, startPoint x: 546, startPoint y: 227, endPoint x: 577, endPoint y: 227, distance: 31.5
click at [577, 227] on textarea "Marketing & Communications leader with 8+ years in retail, banking, and finance…" at bounding box center [452, 244] width 470 height 64
type textarea "Marketing & Communications leader with 8+ years in retail, banking, and e-comme…"
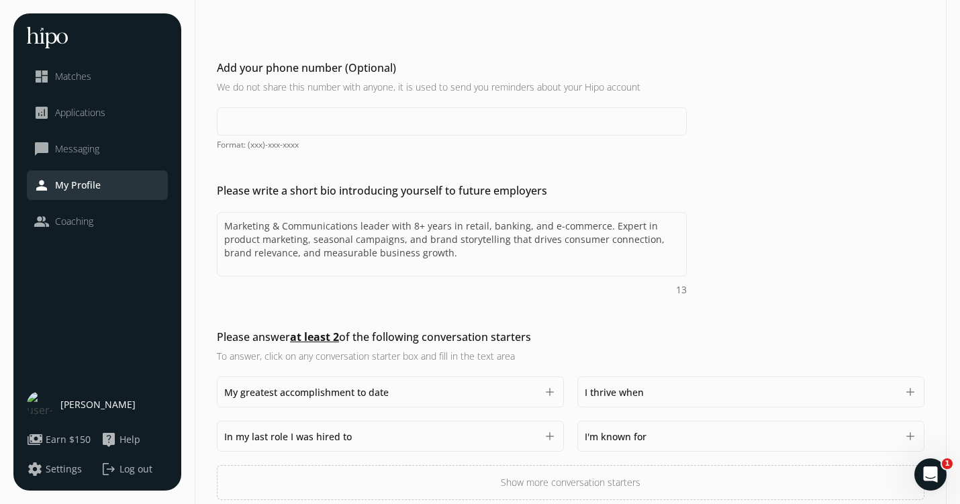
click at [609, 282] on div "Marketing & Communications leader with 8+ years in retail, banking, and e-comme…" at bounding box center [452, 254] width 470 height 85
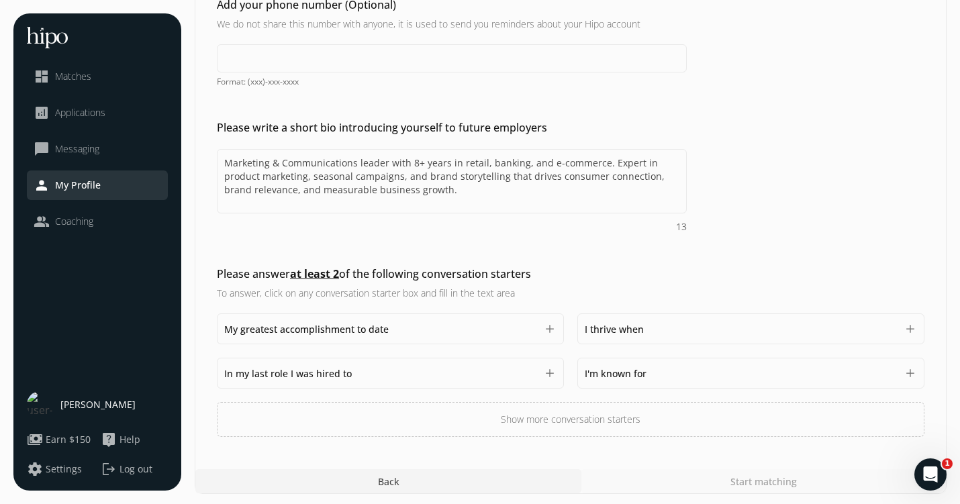
scroll to position [285, 0]
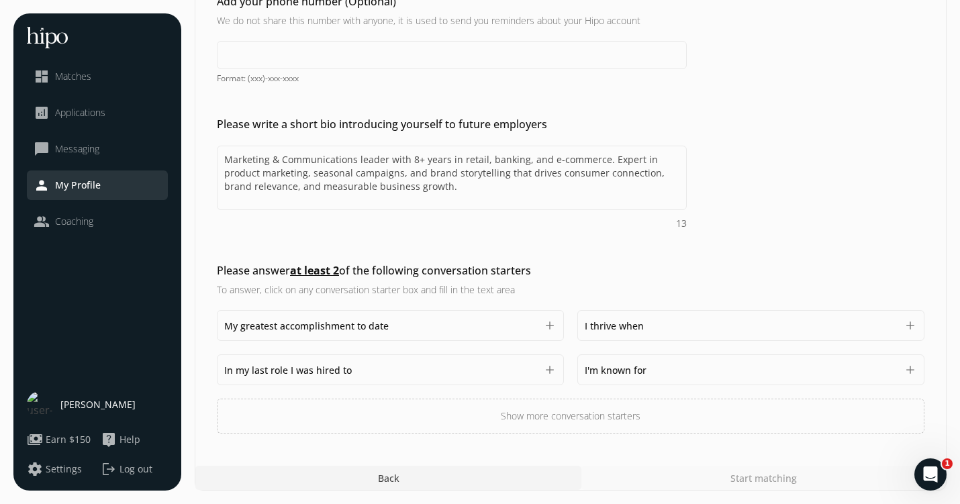
click at [619, 325] on span "I thrive when" at bounding box center [613, 325] width 59 height 13
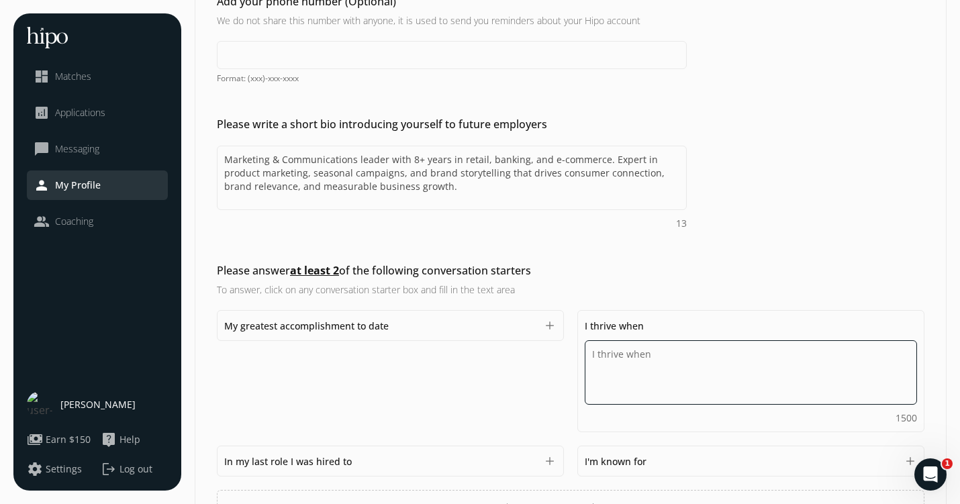
click at [617, 356] on textarea "Do you feel like we missed asking any questions that would improve your profile…" at bounding box center [750, 372] width 332 height 64
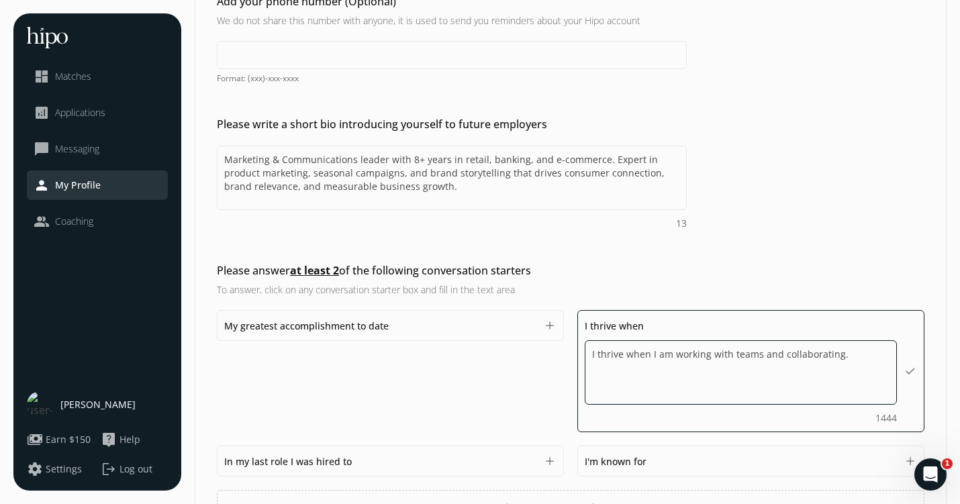
type textarea "I thrive when I am working with teams and collaborating."
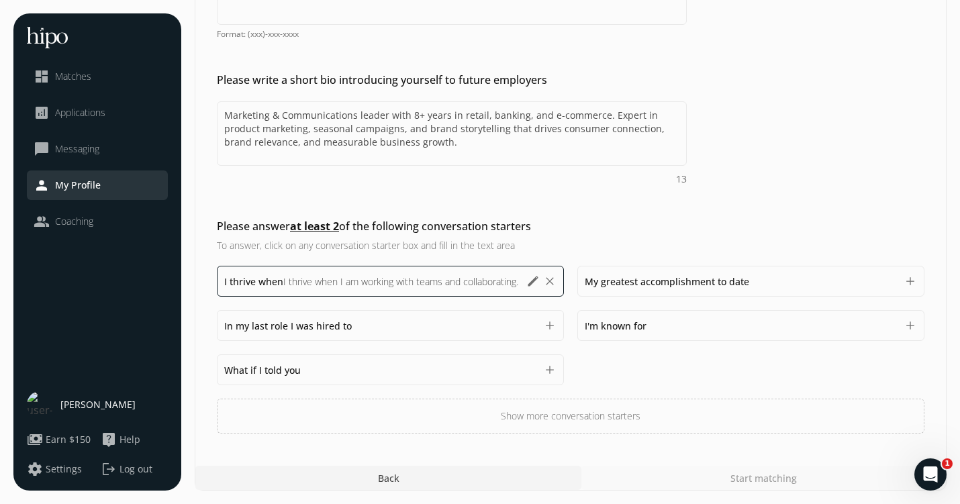
scroll to position [346, 0]
click at [621, 395] on div "I thrive when I thrive when I am working with teams and collaborating. I thrive…" at bounding box center [570, 350] width 707 height 168
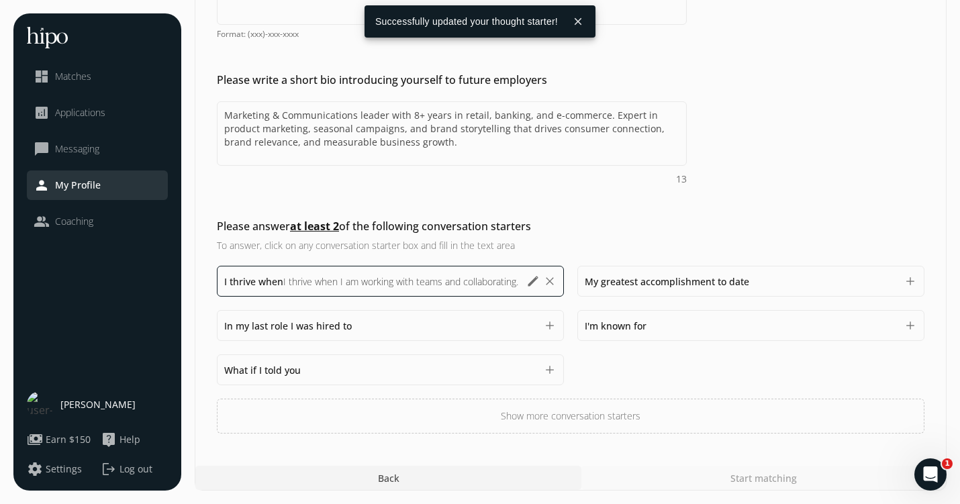
click at [631, 331] on span "I'm known for" at bounding box center [615, 325] width 62 height 13
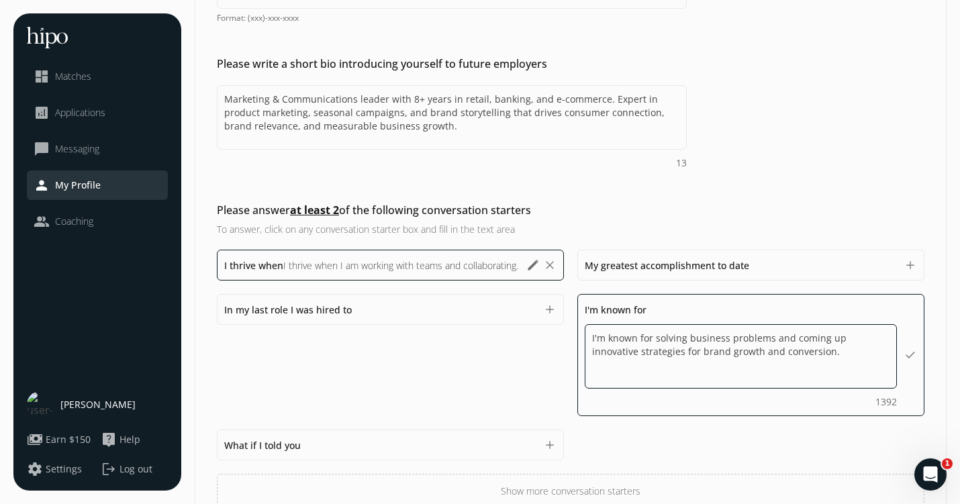
type textarea "I'm known for solving business problems and coming up innovative strategies for…"
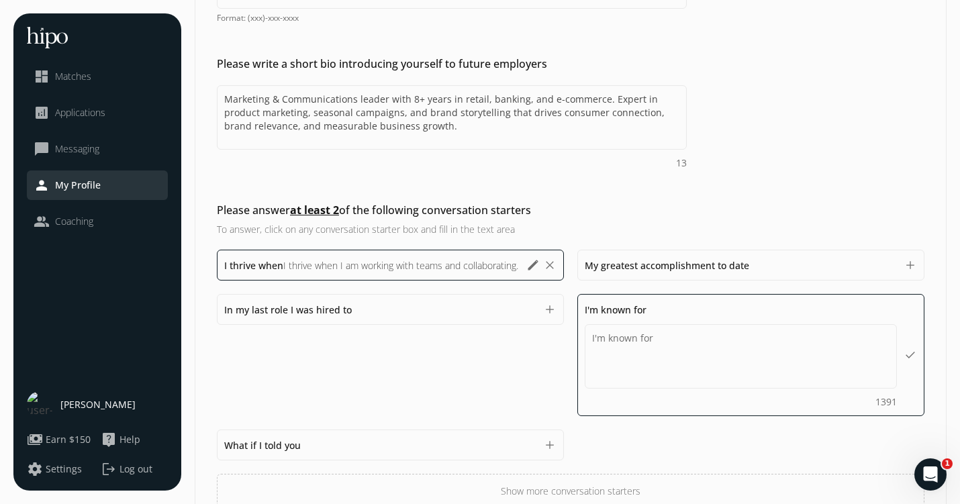
click at [854, 348] on div "I thrive when I thrive when I am working with teams and collaborating. I thrive…" at bounding box center [570, 379] width 707 height 259
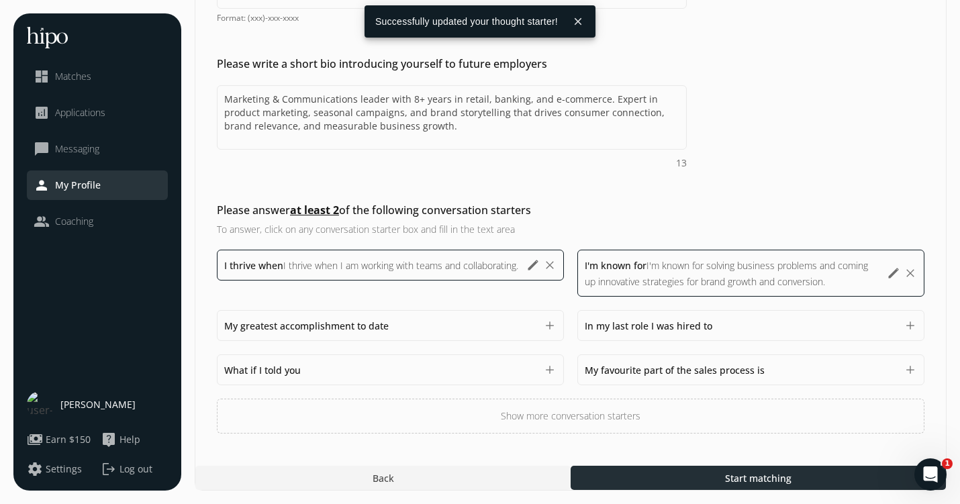
click at [775, 474] on span "Start matching" at bounding box center [758, 478] width 66 height 14
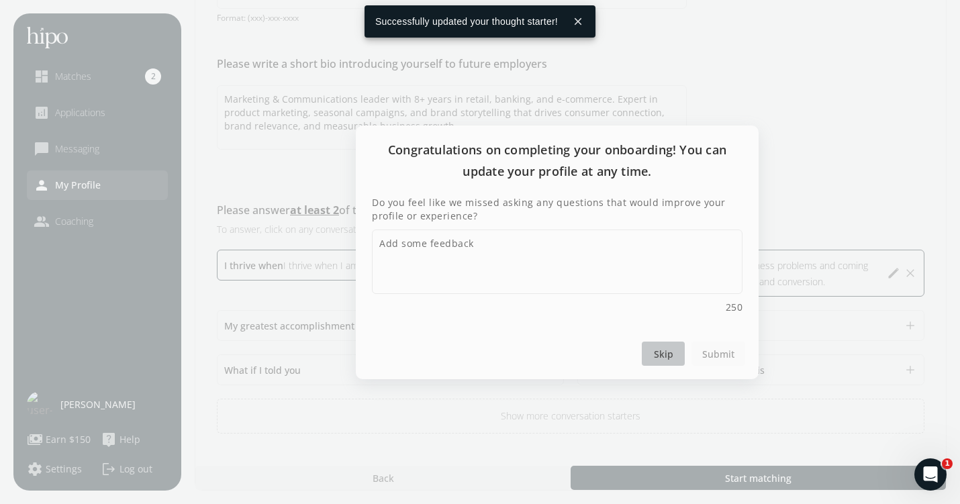
click at [664, 350] on span "Skip" at bounding box center [663, 353] width 19 height 14
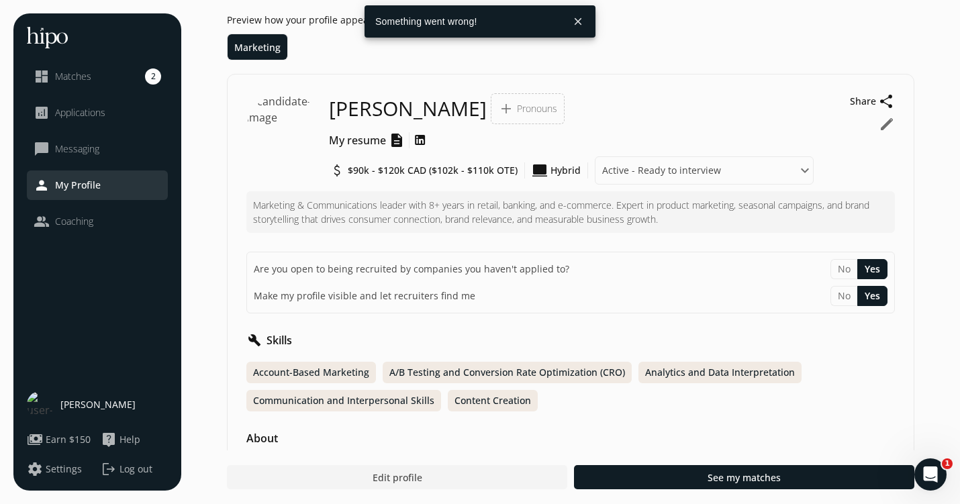
click at [517, 106] on span "Pronouns" at bounding box center [537, 108] width 40 height 13
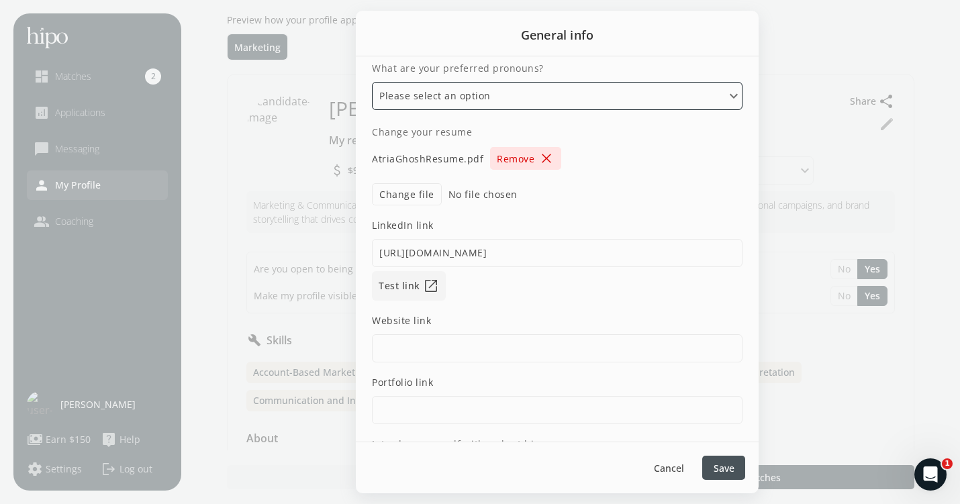
click at [486, 103] on select "Please select an option He/Him/His She/Her/Hers They/Them/Theirs Ze/Zir/Zirs or…" at bounding box center [557, 96] width 370 height 28
select select "She/Her/Hers"
click at [372, 82] on select "Please select an option He/Him/His She/Her/Hers They/Them/Theirs Ze/Zir/Zirs or…" at bounding box center [557, 96] width 370 height 28
click at [723, 467] on span "Save" at bounding box center [723, 468] width 21 height 14
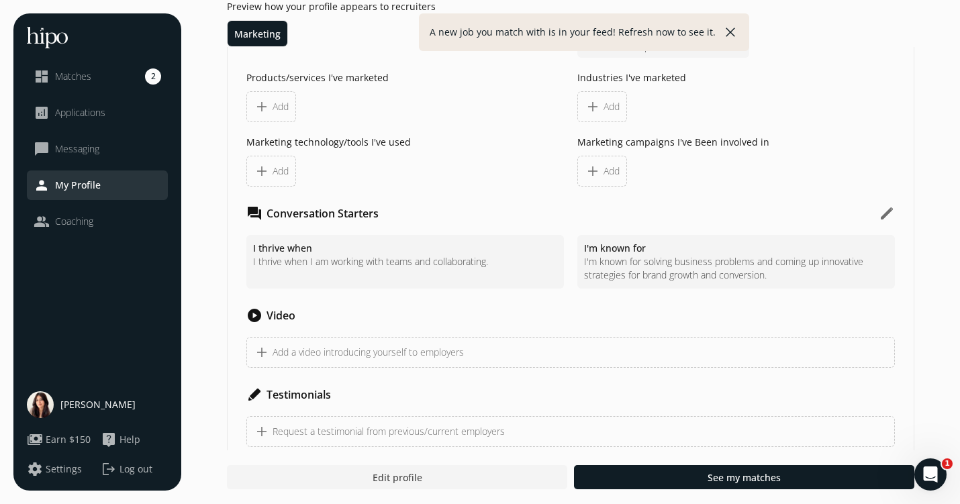
scroll to position [1313, 0]
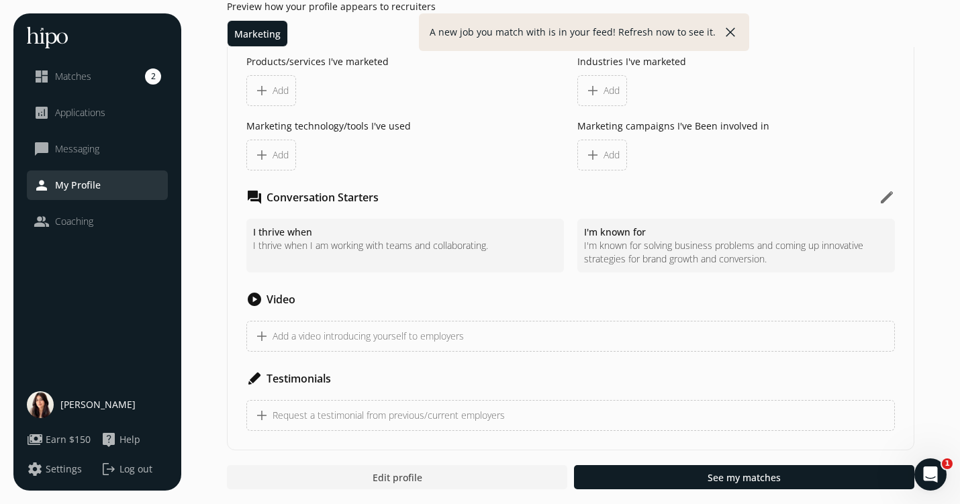
click at [595, 95] on span "add" at bounding box center [592, 91] width 16 height 16
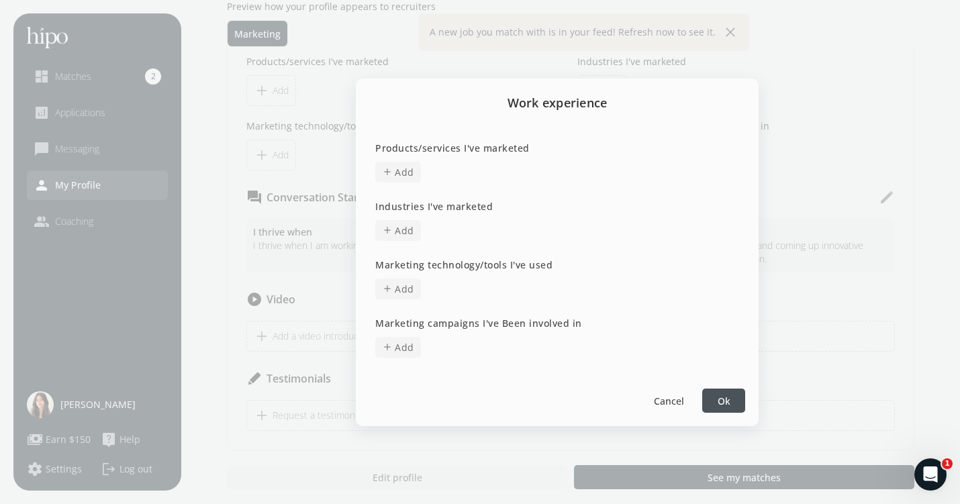
click at [409, 168] on span "Add" at bounding box center [404, 172] width 19 height 14
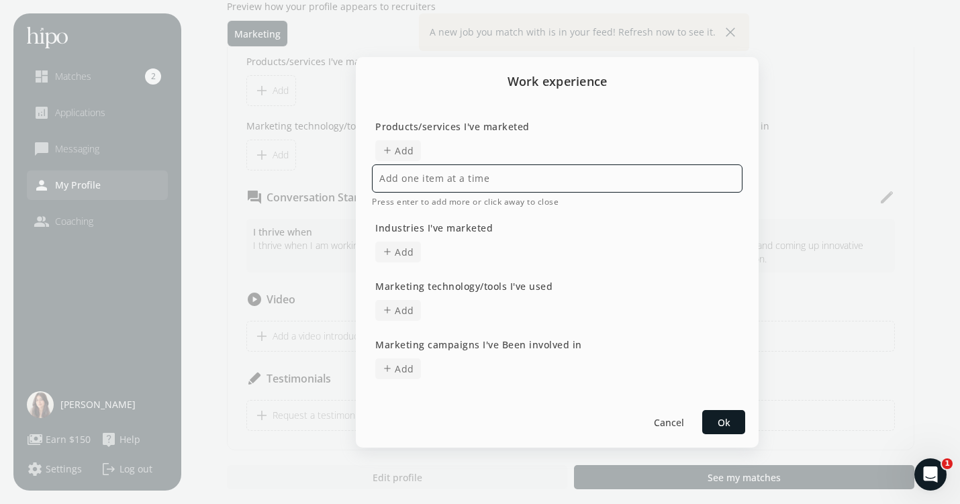
type input "B"
type input "Financial Institutions, FMCG"
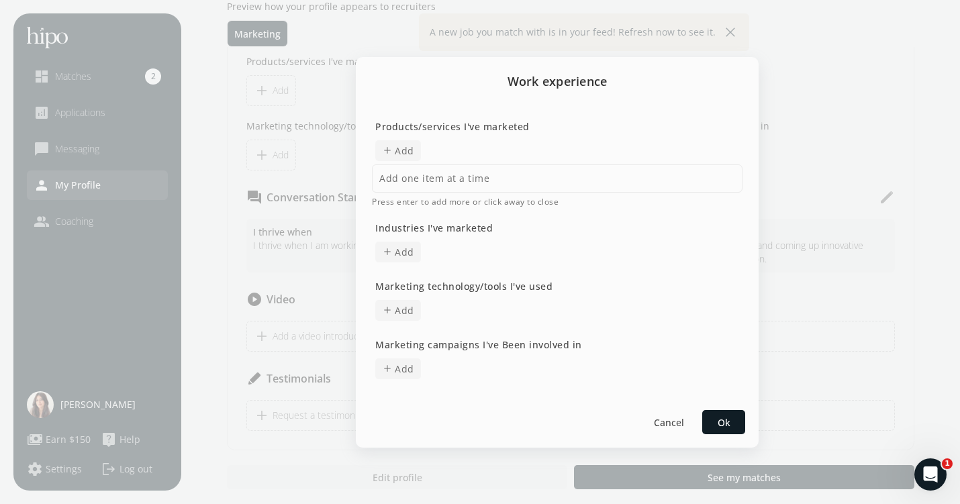
click at [399, 254] on div "Products/services I've marketed add Add Press enter to add more or click away t…" at bounding box center [557, 251] width 403 height 290
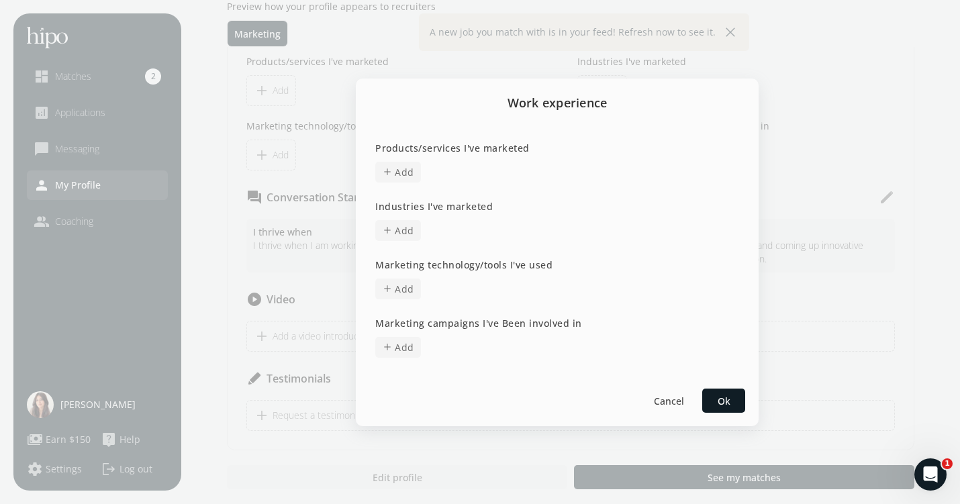
click at [406, 177] on span "Add" at bounding box center [404, 172] width 19 height 14
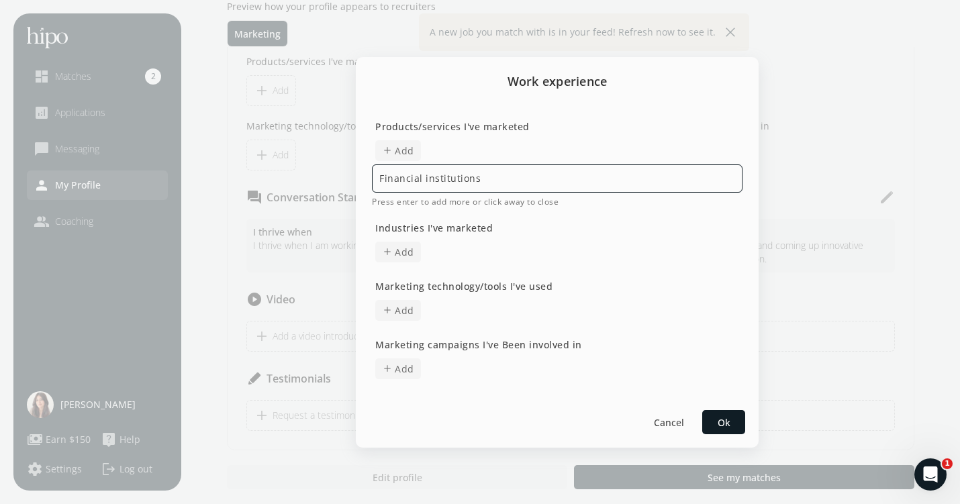
type input "Financial institutions"
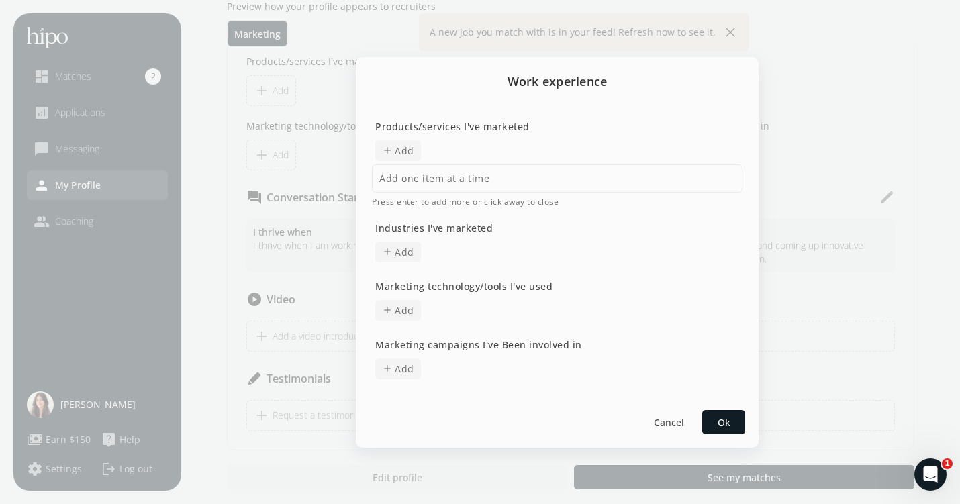
click at [386, 149] on div "Products/services I've marketed add Add Press enter to add more or click away t…" at bounding box center [557, 163] width 370 height 88
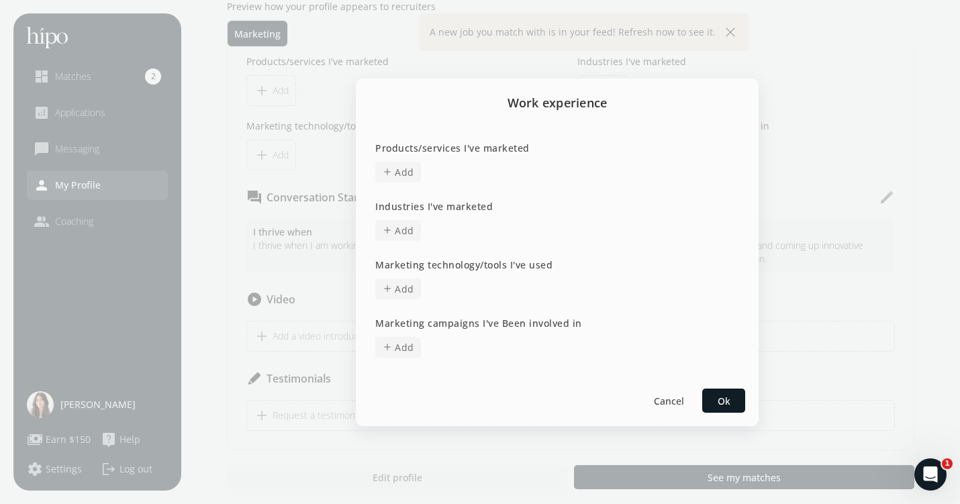
click at [389, 168] on span "add" at bounding box center [387, 171] width 11 height 11
click at [403, 380] on div "Work experience Products/services I've marketed add Add Press enter to add more…" at bounding box center [557, 253] width 403 height 348
click at [403, 356] on span "add Add" at bounding box center [398, 347] width 46 height 21
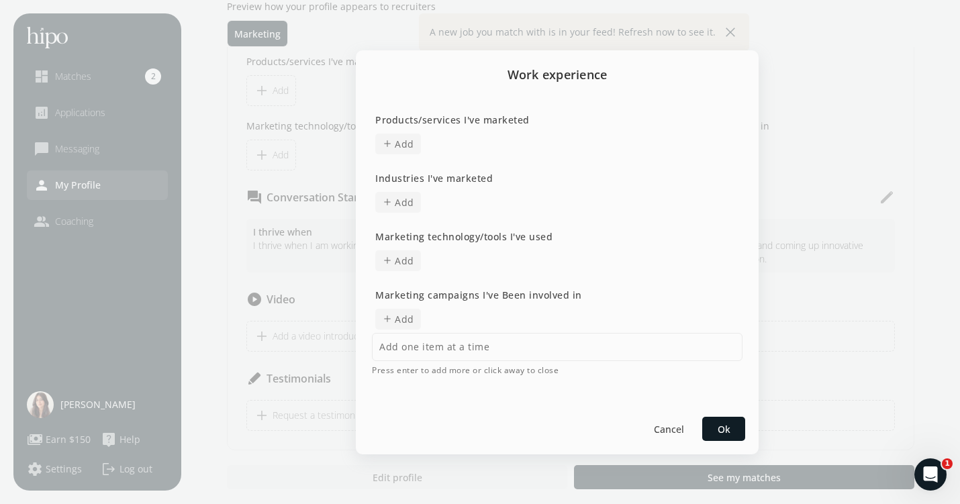
click at [397, 152] on div "Products/services I've marketed add Add Press enter to add more or click away t…" at bounding box center [557, 135] width 370 height 45
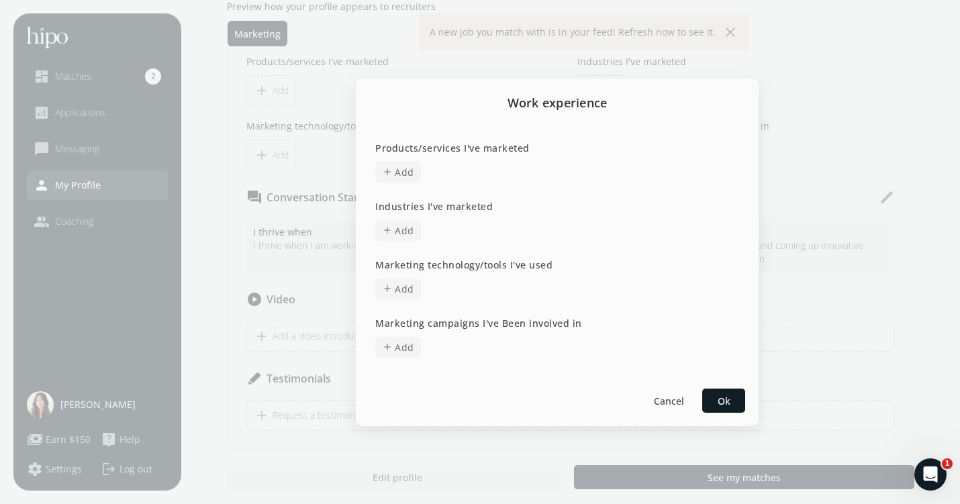
click at [401, 162] on span "add Add" at bounding box center [398, 172] width 46 height 21
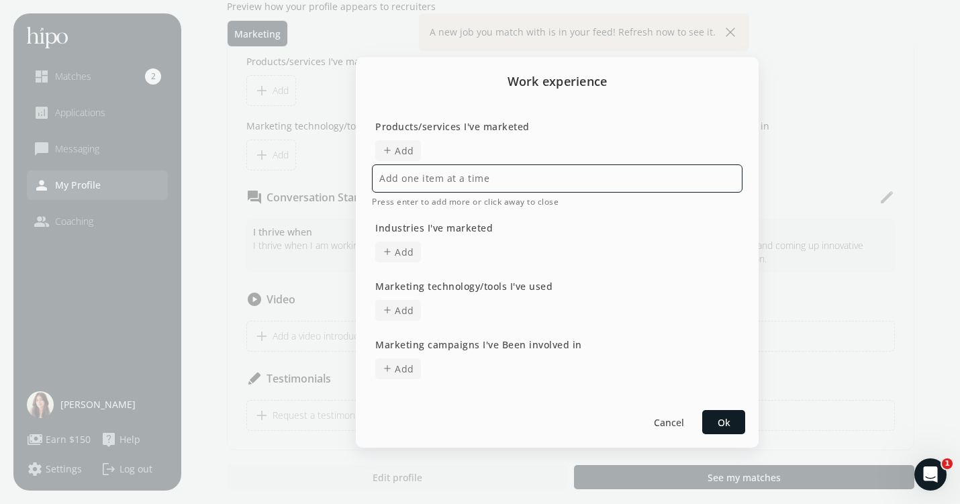
type input "F"
type input "Beauty"
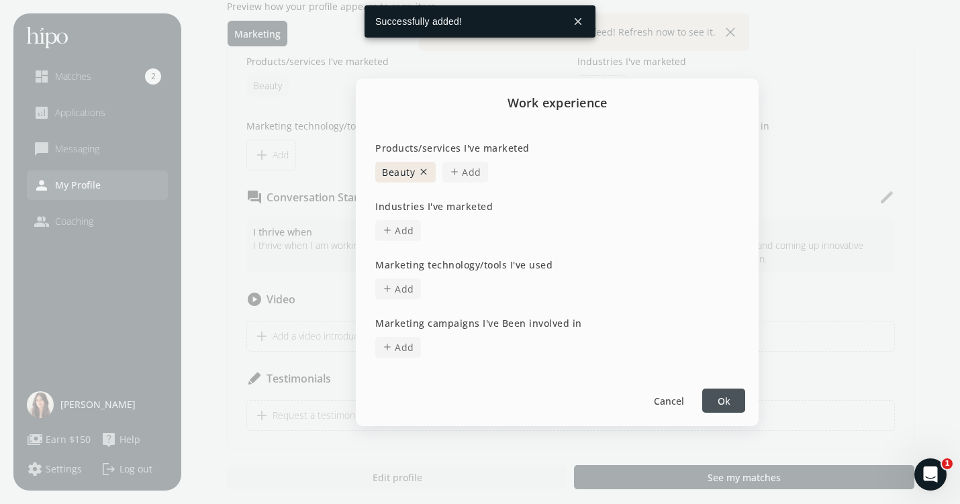
click at [474, 176] on span "Add" at bounding box center [471, 172] width 19 height 14
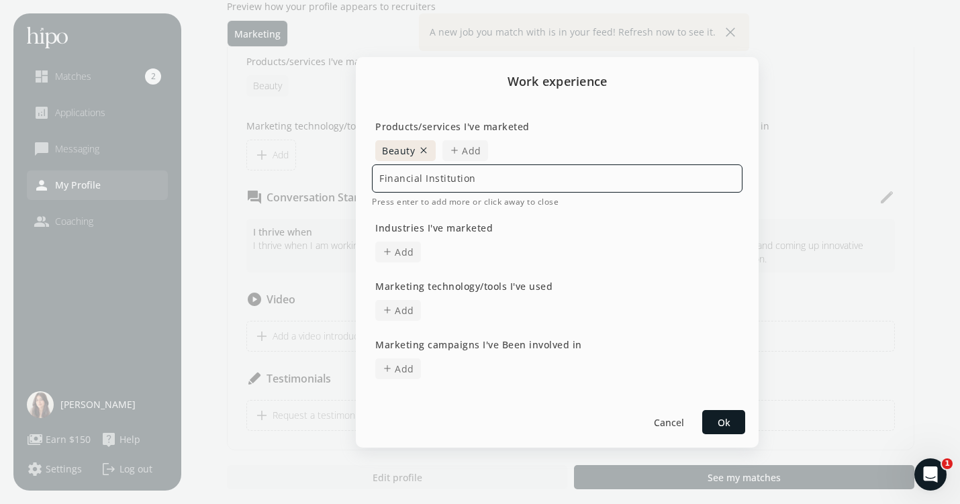
type input "Financial Institutions"
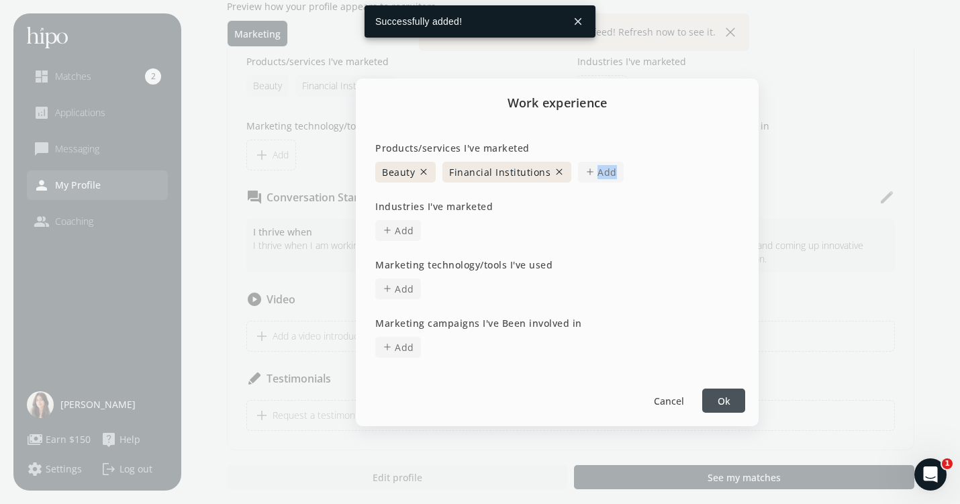
click at [592, 178] on span "add Add" at bounding box center [601, 172] width 46 height 21
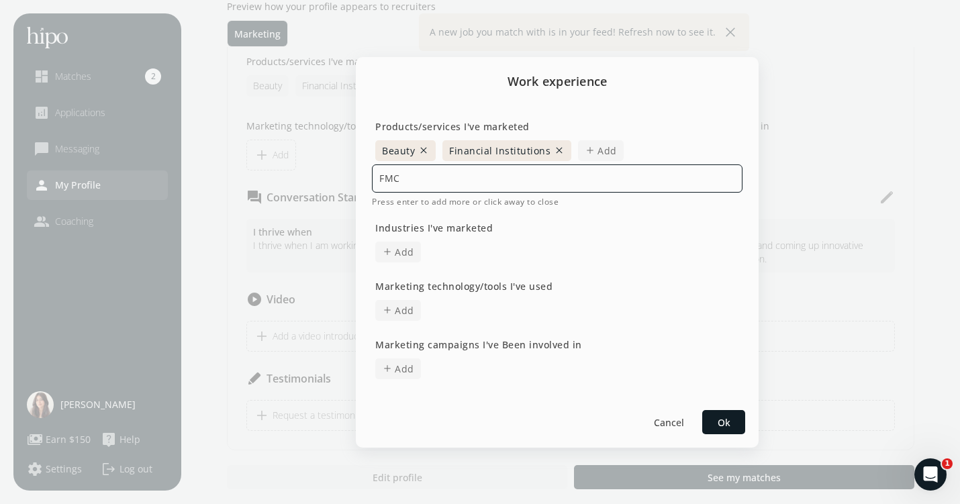
type input "FMCG"
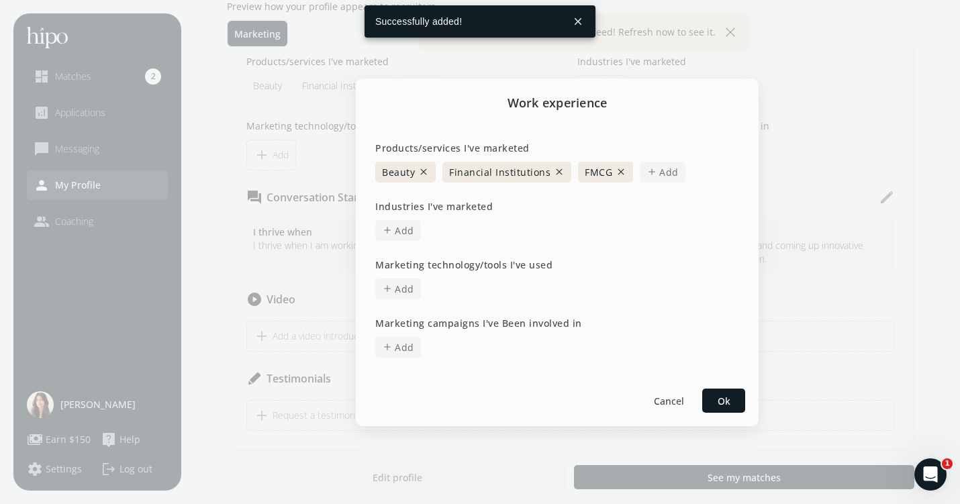
click at [619, 168] on button "close" at bounding box center [620, 171] width 11 height 11
click at [597, 172] on span "Add" at bounding box center [606, 172] width 19 height 14
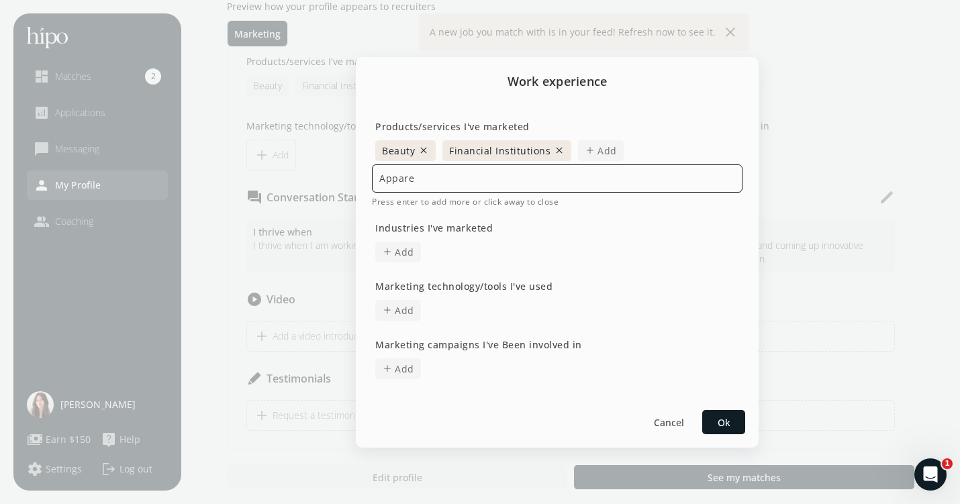
type input "Apparel"
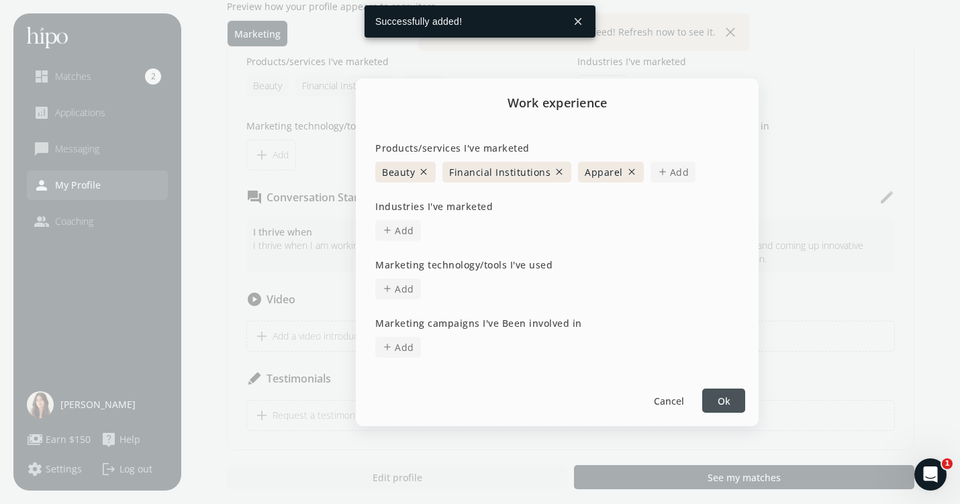
click at [671, 169] on span "Add" at bounding box center [679, 172] width 19 height 14
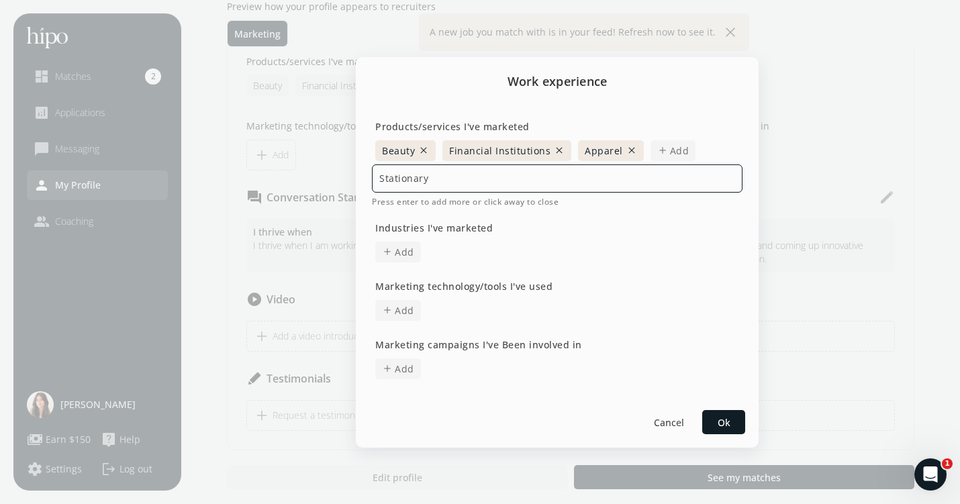
type input "Stationary"
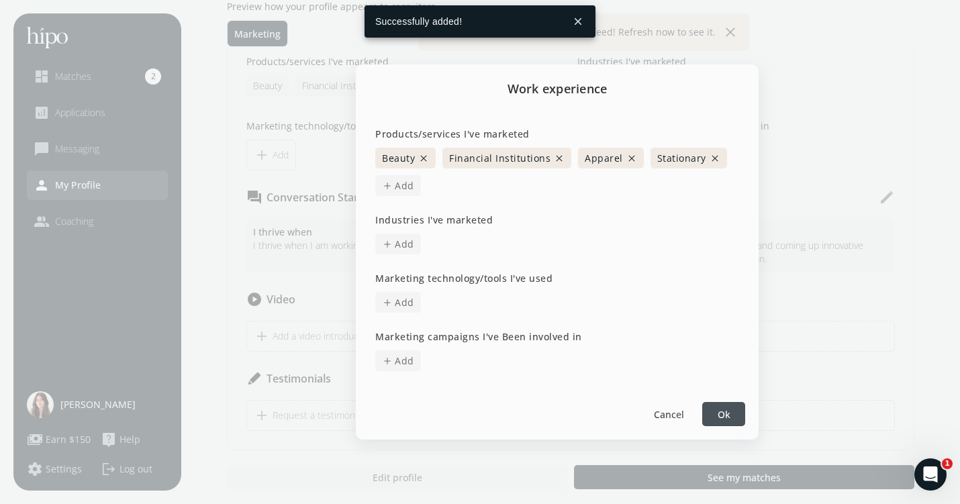
click at [399, 183] on span "Add" at bounding box center [404, 185] width 19 height 14
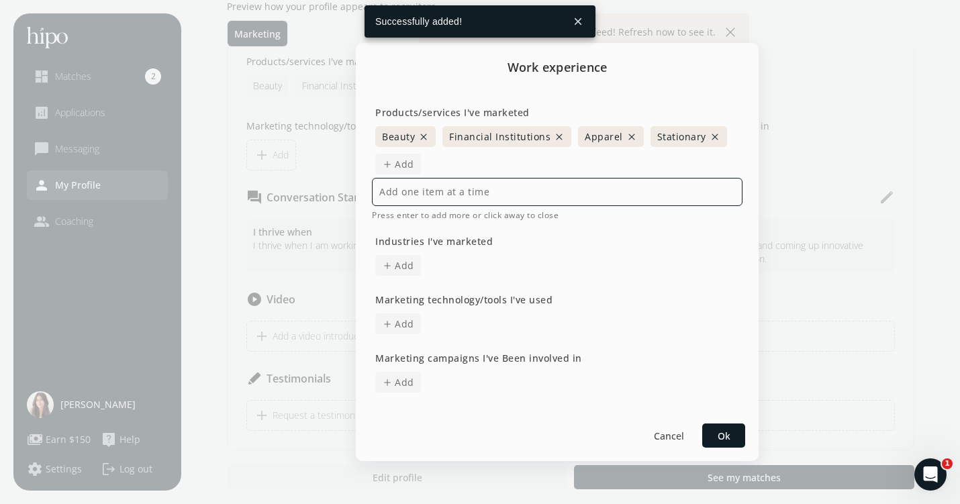
type input "G"
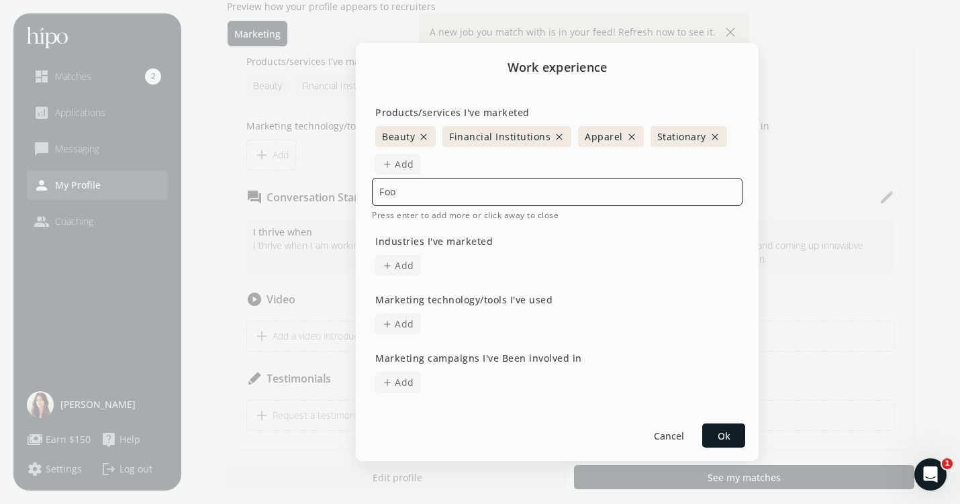
type input "Food"
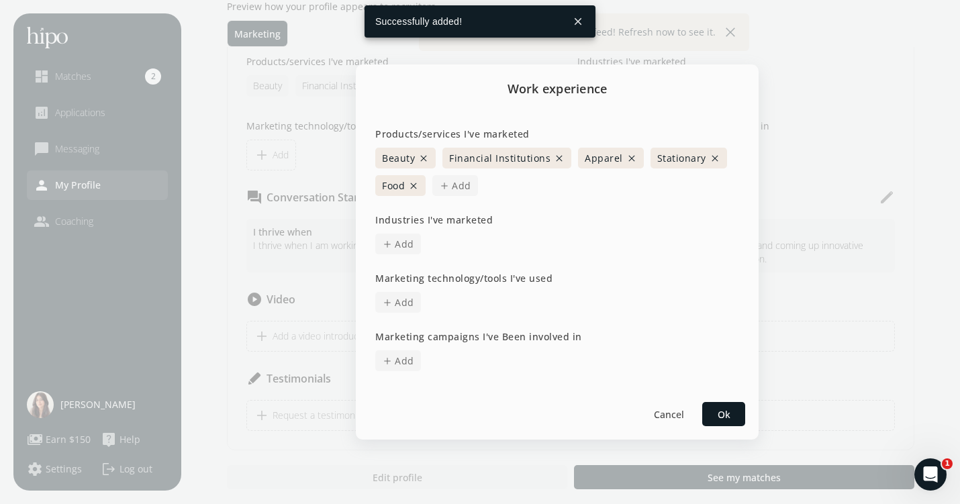
click at [389, 244] on span "add" at bounding box center [387, 244] width 11 height 11
click at [398, 380] on div "Products/services I've marketed Beauty close Financial Institutions close Appar…" at bounding box center [557, 250] width 403 height 274
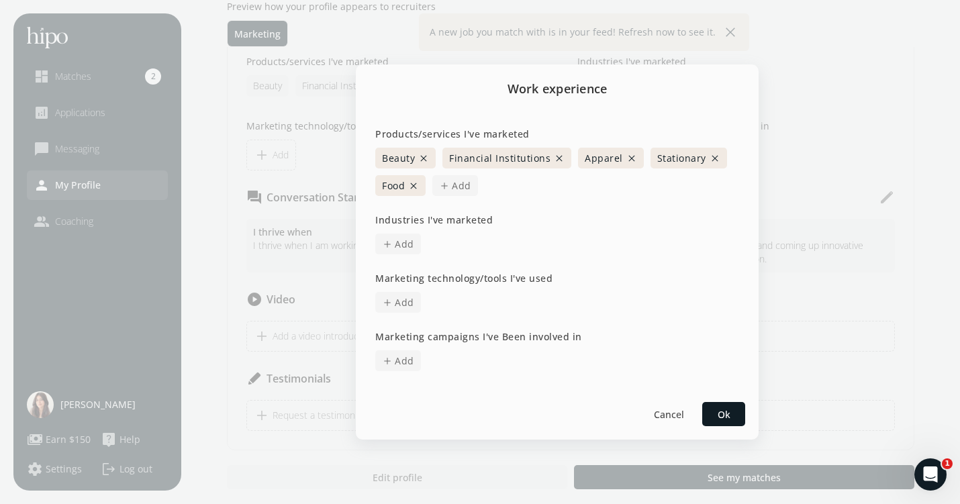
click at [399, 367] on span "Add" at bounding box center [404, 361] width 19 height 14
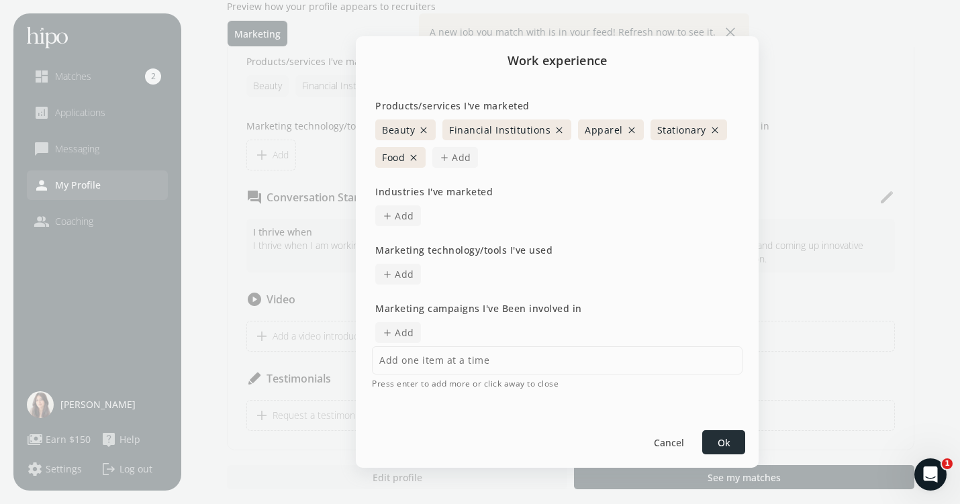
click at [731, 442] on div "Work experience Products/services I've marketed Beauty close Financial Institut…" at bounding box center [480, 252] width 960 height 504
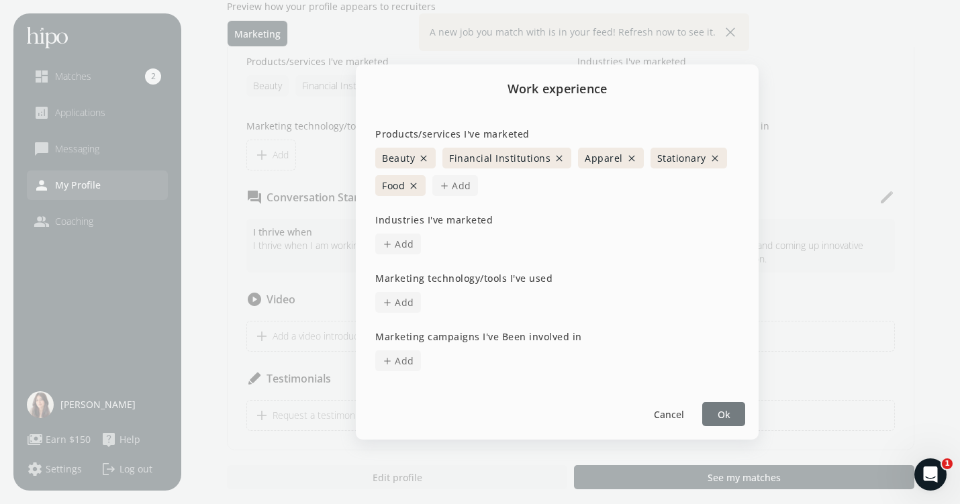
click at [730, 415] on div at bounding box center [723, 414] width 43 height 24
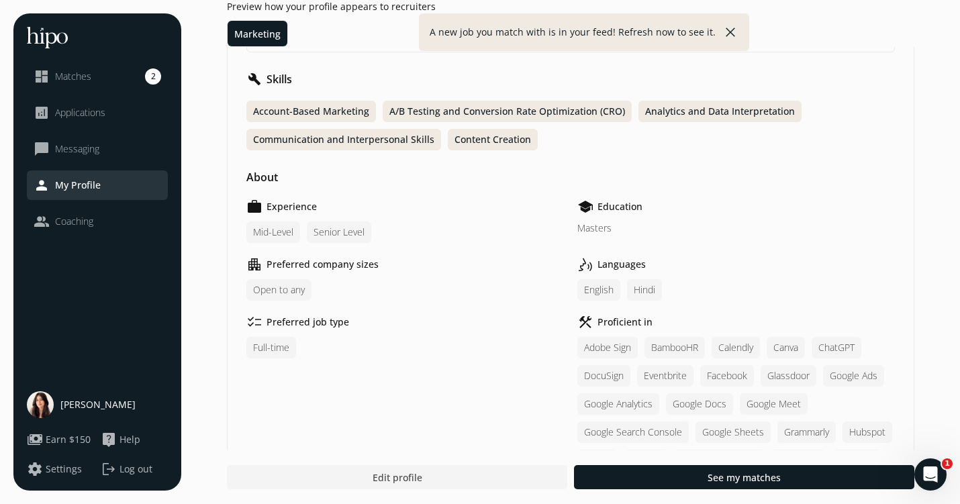
scroll to position [0, 0]
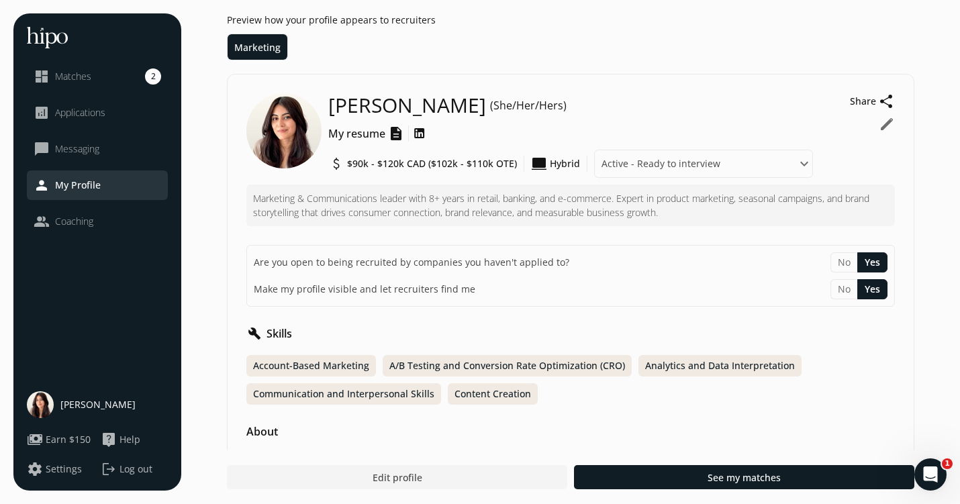
click at [90, 78] on span "Matches" at bounding box center [73, 76] width 36 height 13
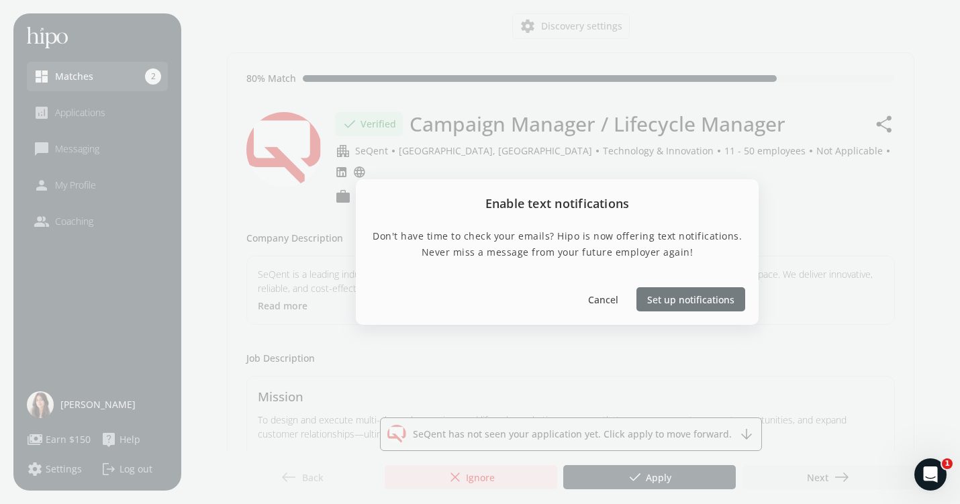
click at [662, 299] on span "Set up notifications" at bounding box center [690, 300] width 87 height 14
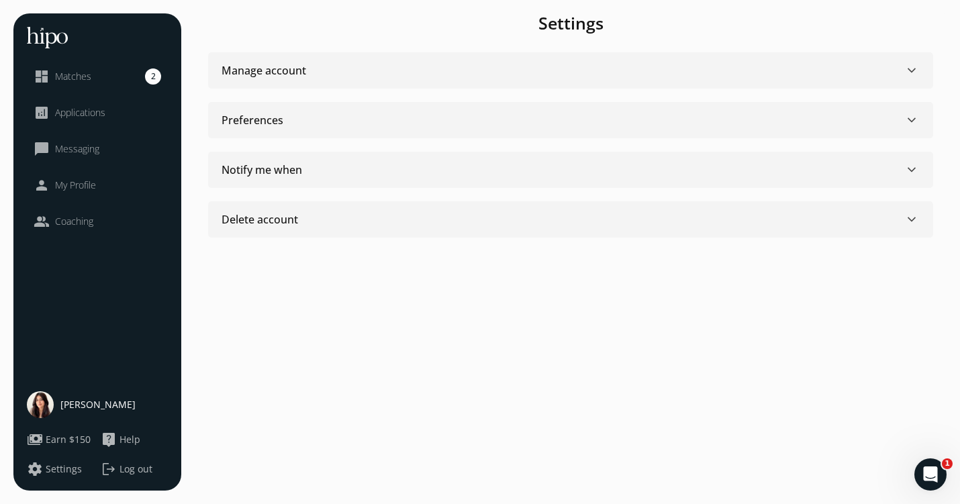
click at [148, 75] on span "2" at bounding box center [153, 76] width 16 height 16
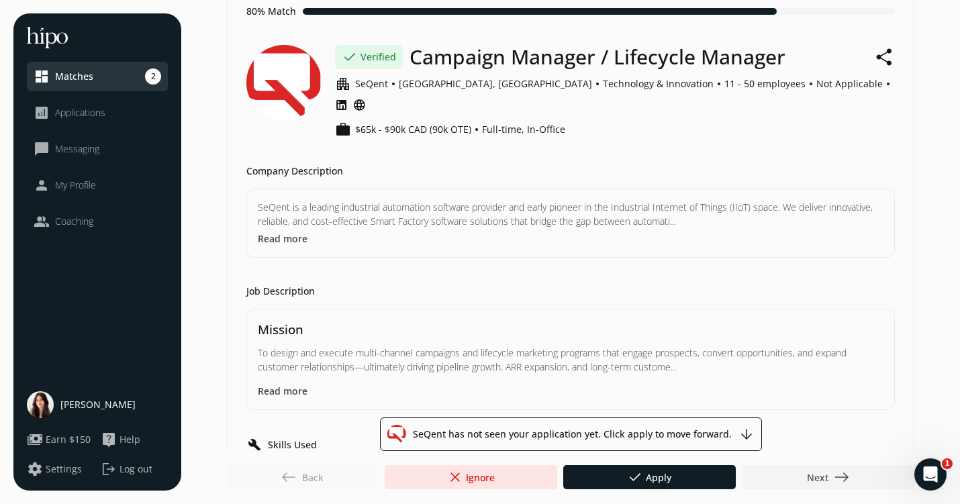
scroll to position [68, 0]
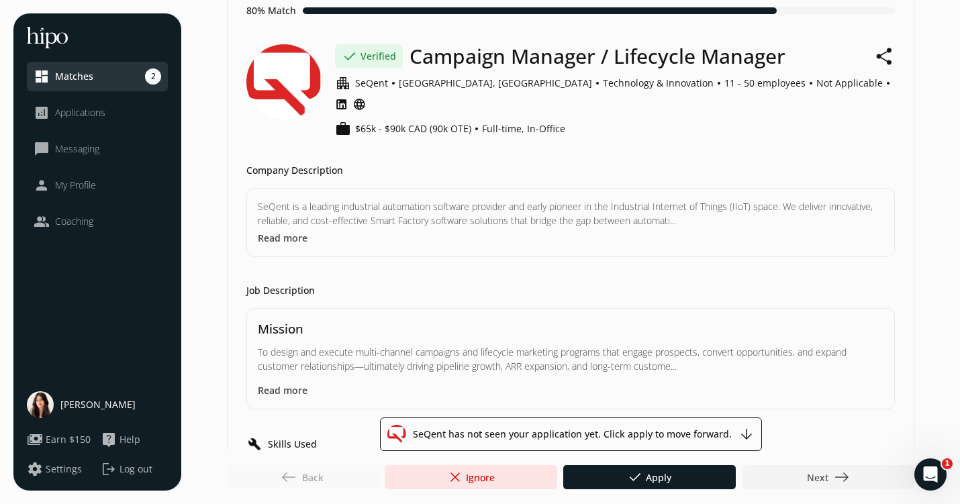
click at [276, 231] on button "Read more" at bounding box center [283, 238] width 50 height 14
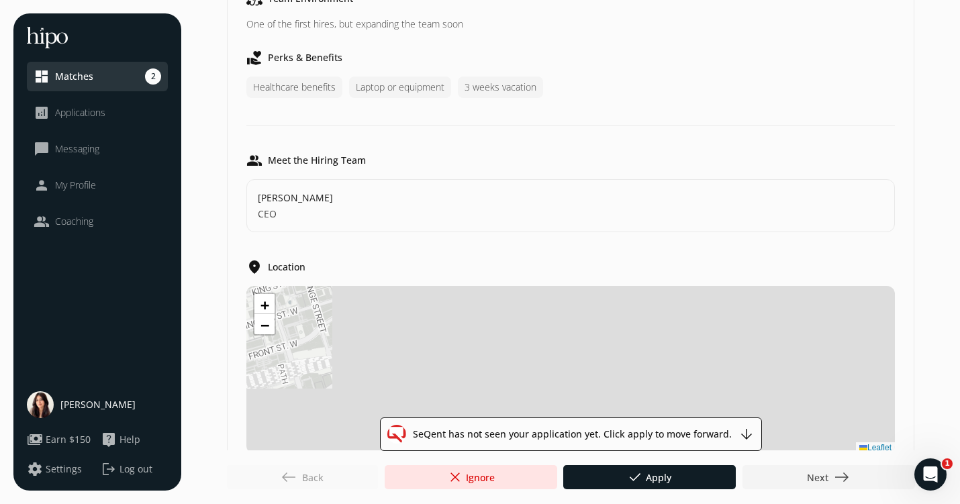
scroll to position [836, 0]
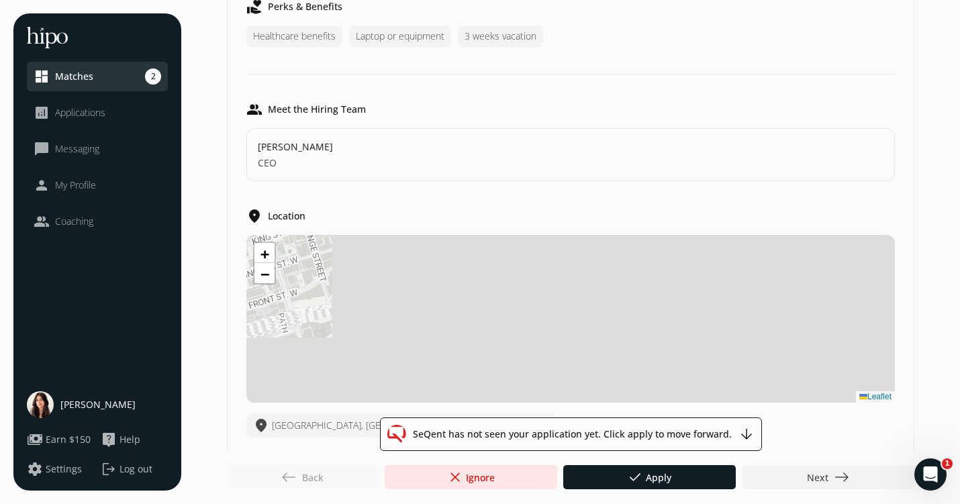
click at [460, 475] on span "close" at bounding box center [454, 477] width 16 height 16
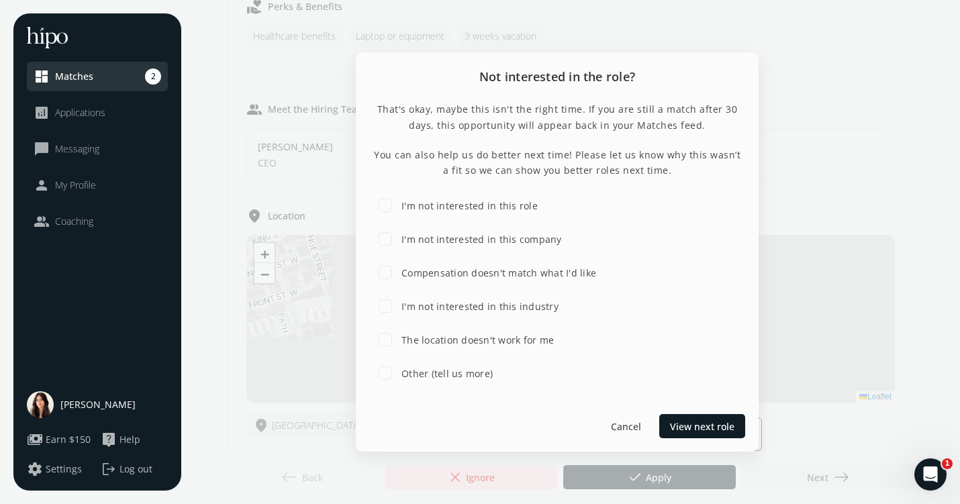
click at [521, 203] on label "I'm not interested in this role" at bounding box center [468, 206] width 139 height 14
click at [399, 203] on input "I'm not interested in this role" at bounding box center [385, 205] width 27 height 27
checkbox input "true"
click at [531, 238] on label "I'm not interested in this company" at bounding box center [480, 239] width 163 height 14
click at [399, 238] on input "I'm not interested in this company" at bounding box center [385, 238] width 27 height 27
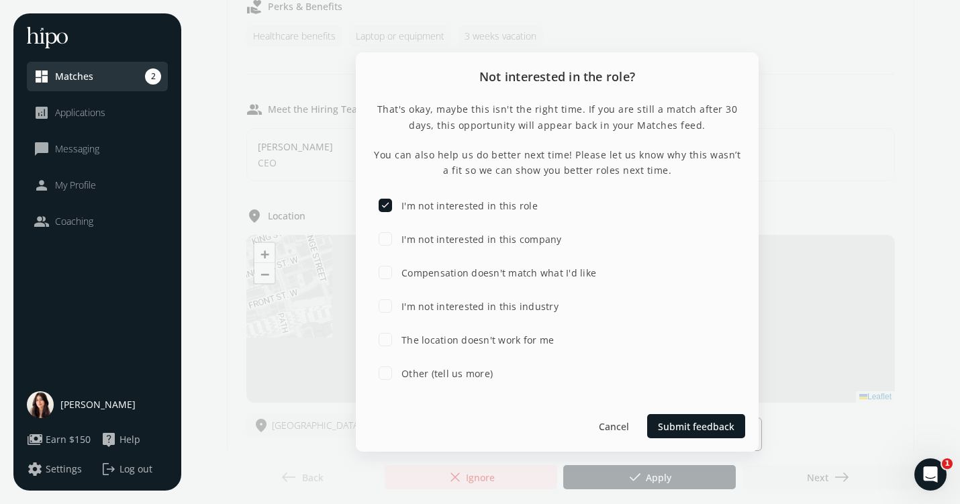
checkbox input "true"
click at [384, 205] on input "I'm not interested in this role" at bounding box center [385, 205] width 27 height 27
checkbox input "false"
click at [674, 426] on span "Submit feedback" at bounding box center [696, 426] width 76 height 14
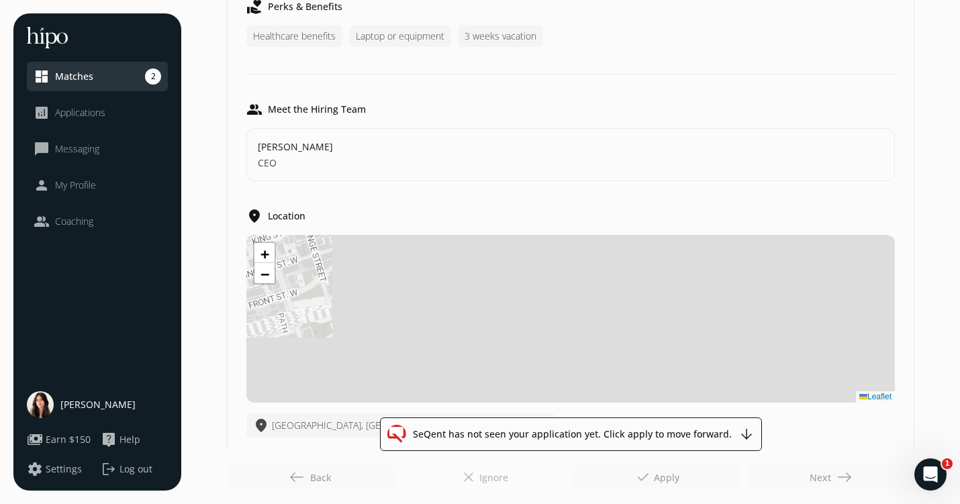
scroll to position [0, 0]
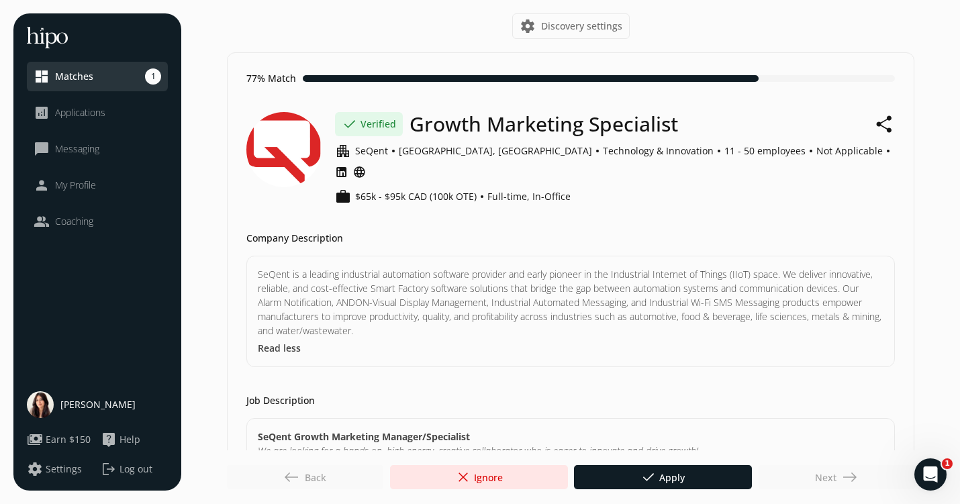
click at [470, 474] on span "close Ignore" at bounding box center [478, 477] width 48 height 16
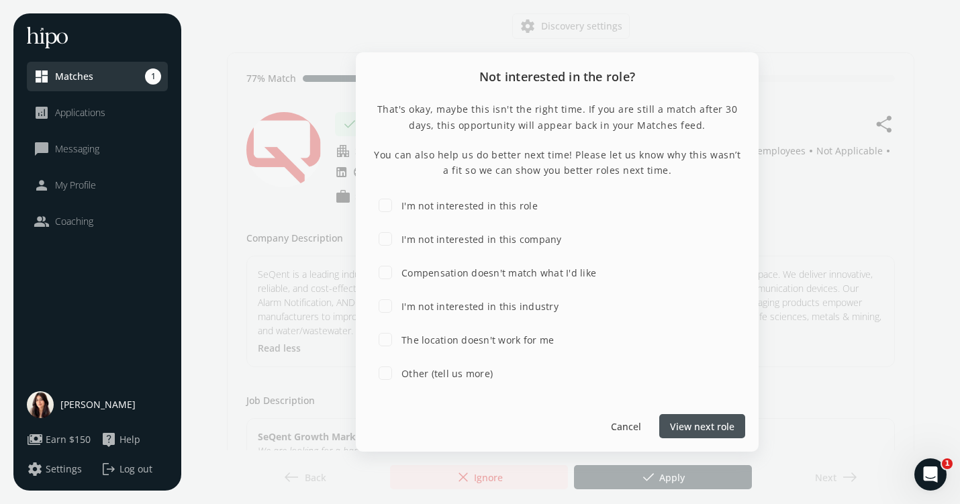
click at [522, 240] on label "I'm not interested in this company" at bounding box center [480, 239] width 163 height 14
click at [399, 240] on input "I'm not interested in this company" at bounding box center [385, 238] width 27 height 27
checkbox input "true"
click at [667, 433] on div at bounding box center [696, 426] width 98 height 24
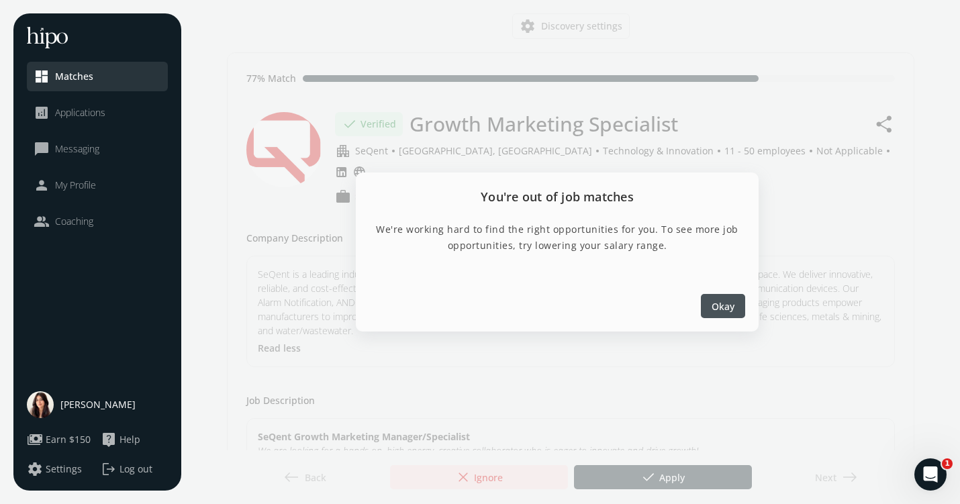
click at [719, 303] on span "Okay" at bounding box center [722, 306] width 23 height 14
